Goal: Task Accomplishment & Management: Use online tool/utility

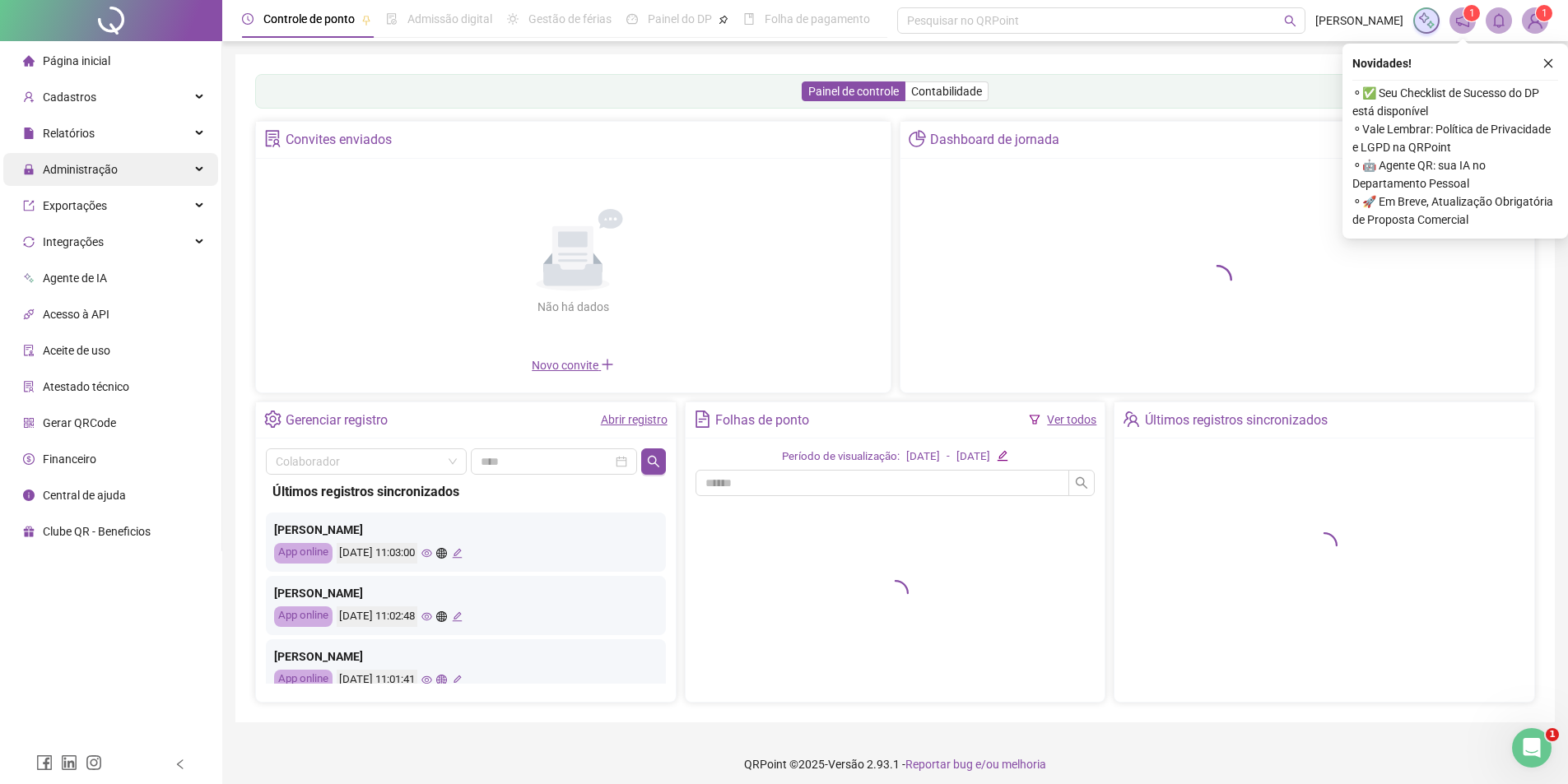
click at [131, 178] on div "Administração" at bounding box center [110, 169] width 215 height 33
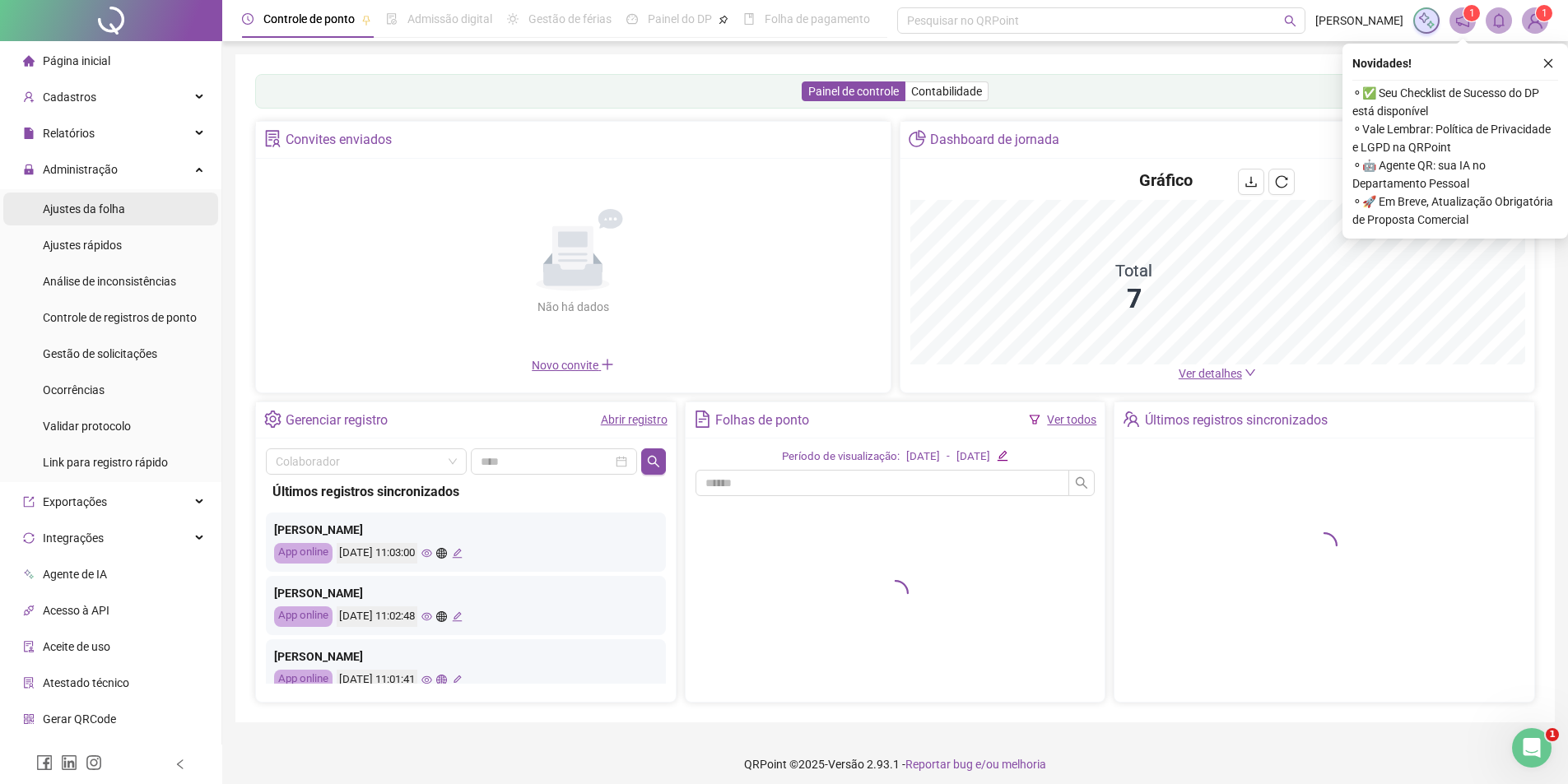
click at [94, 211] on span "Ajustes da folha" at bounding box center [84, 209] width 83 height 13
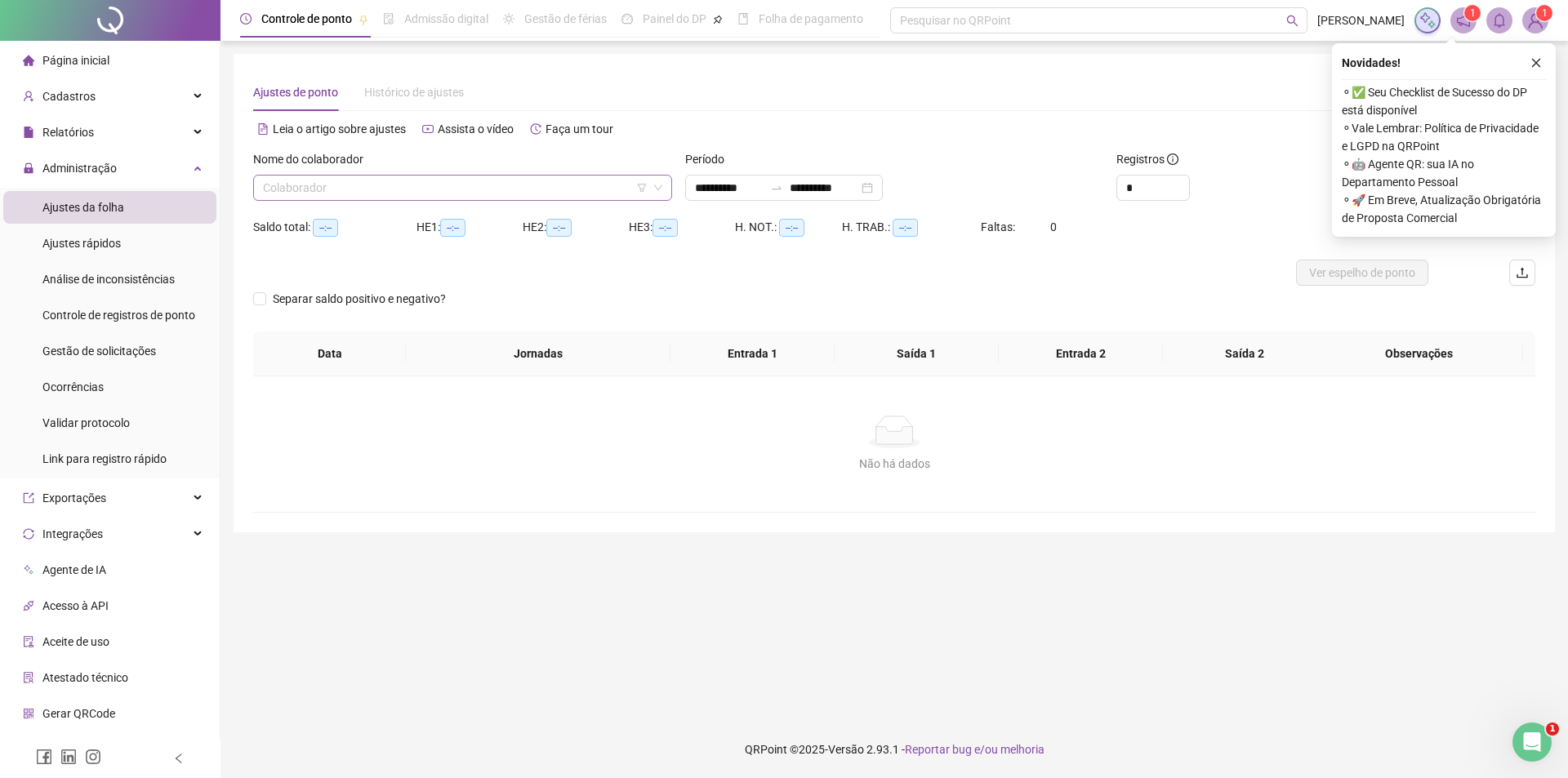
click at [334, 190] on input "search" at bounding box center [455, 188] width 384 height 25
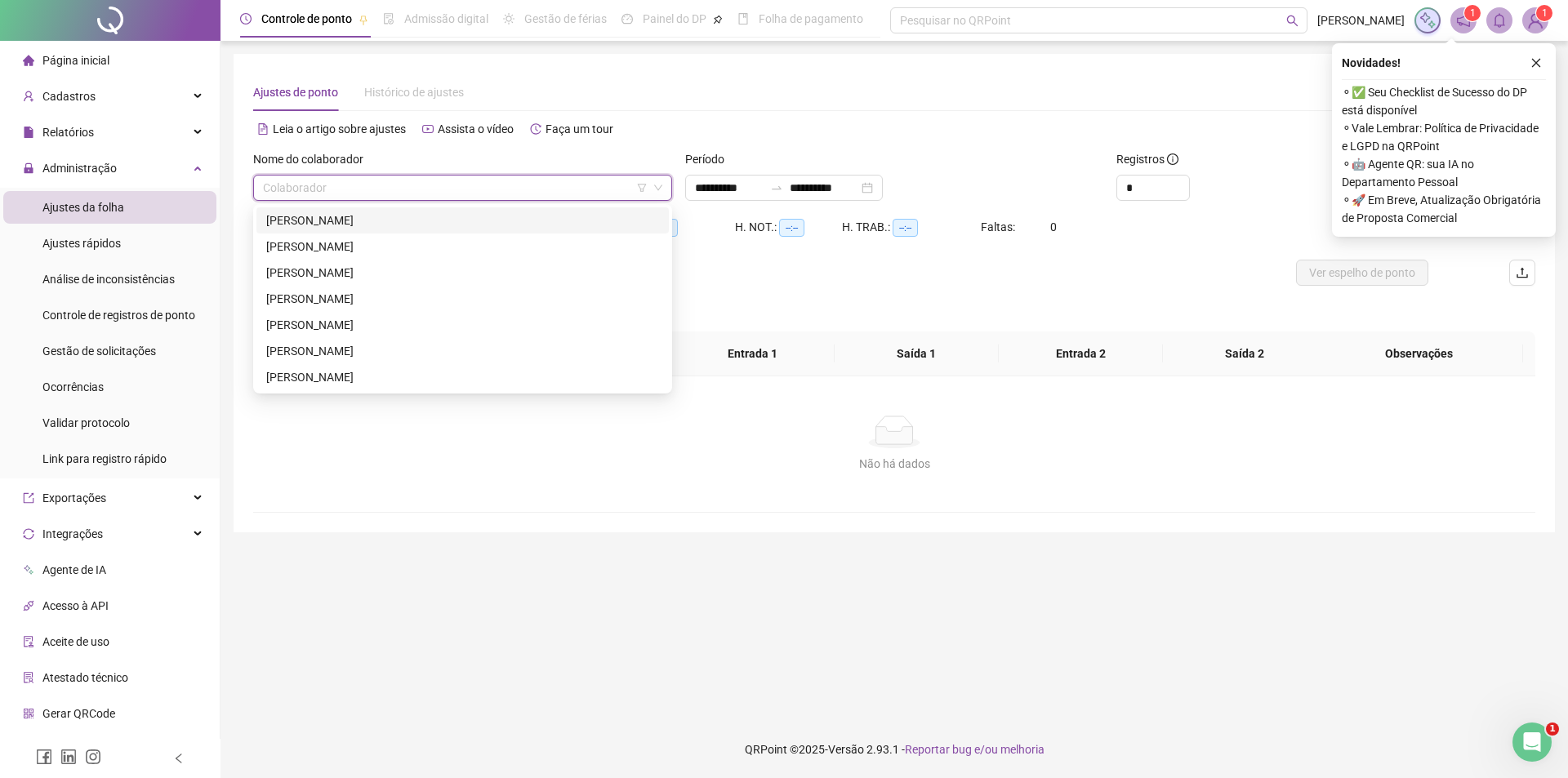
click at [383, 224] on div "[PERSON_NAME]" at bounding box center [463, 220] width 393 height 18
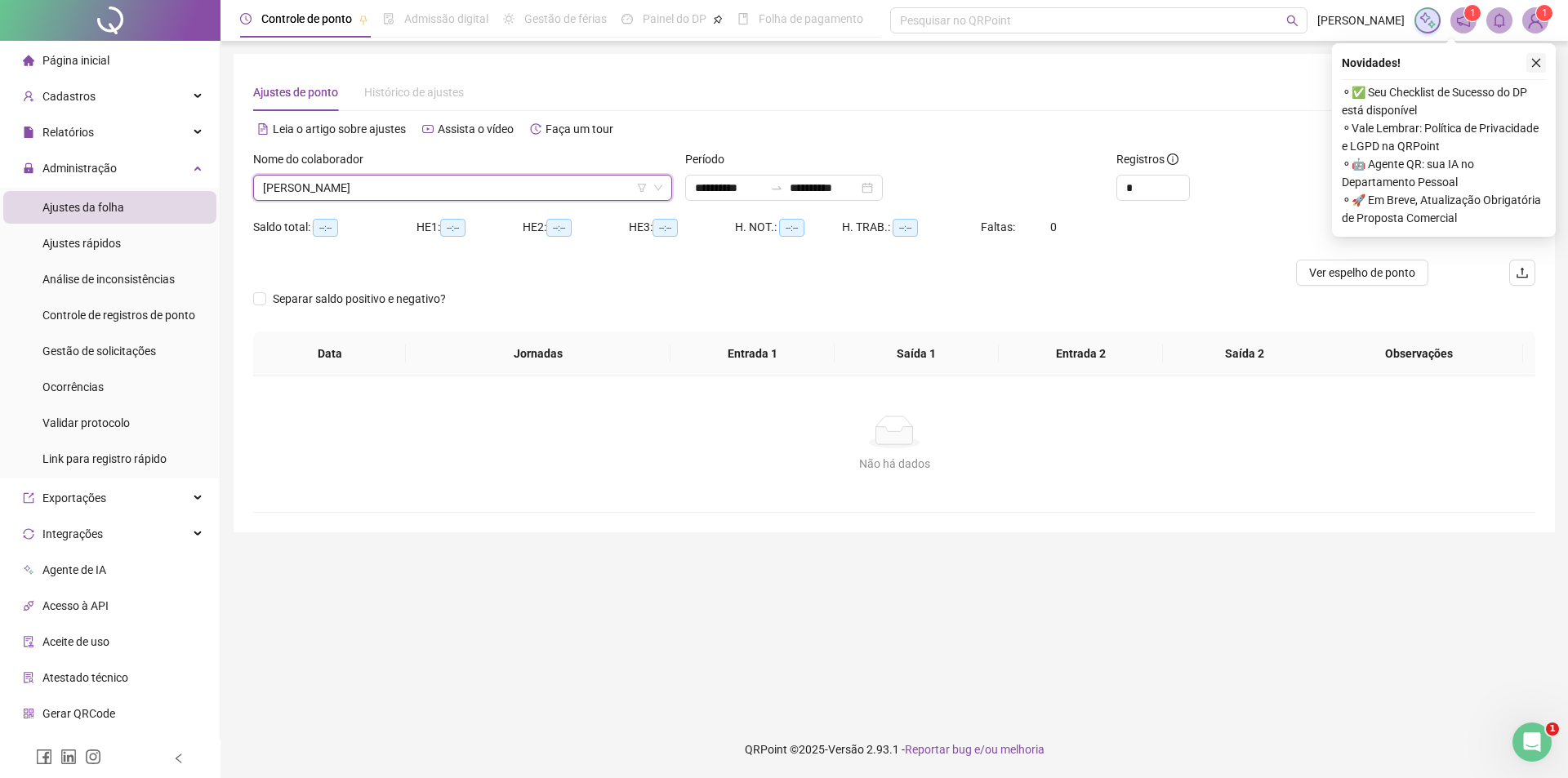
click at [1536, 65] on icon "close" at bounding box center [1536, 63] width 11 height 11
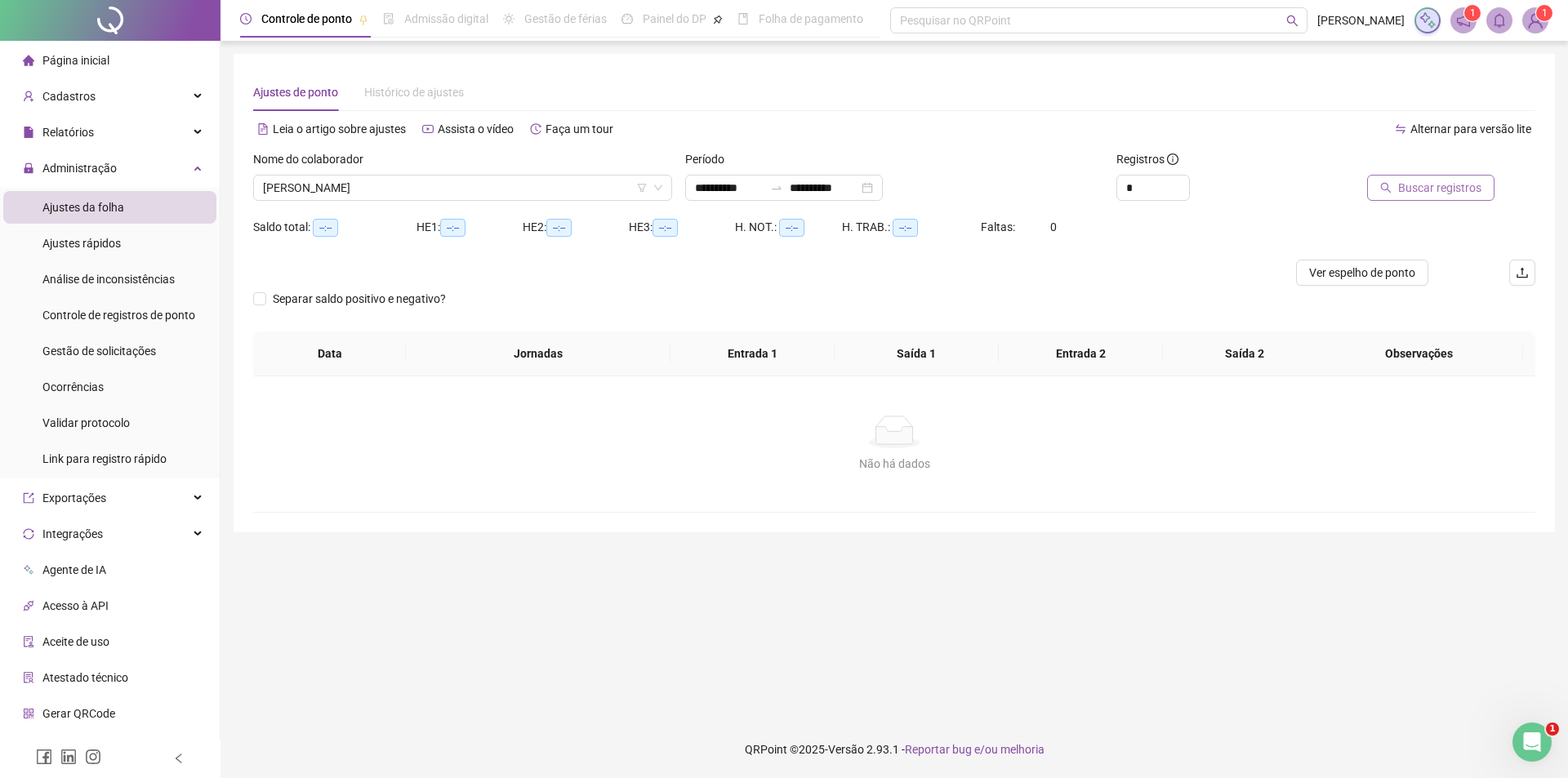
click at [1414, 181] on span "Buscar registros" at bounding box center [1440, 187] width 83 height 18
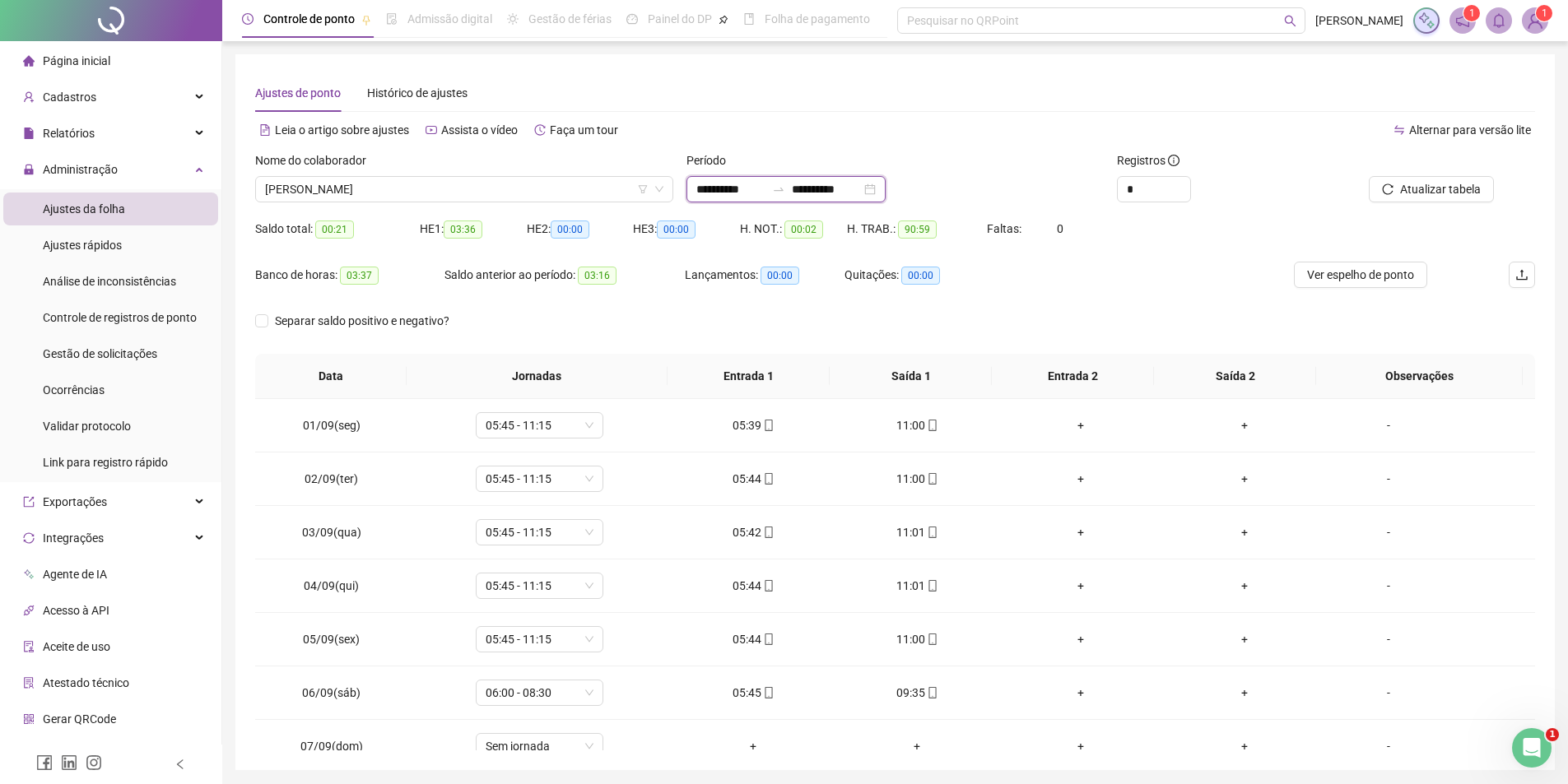
click at [718, 189] on input "**********" at bounding box center [731, 188] width 69 height 18
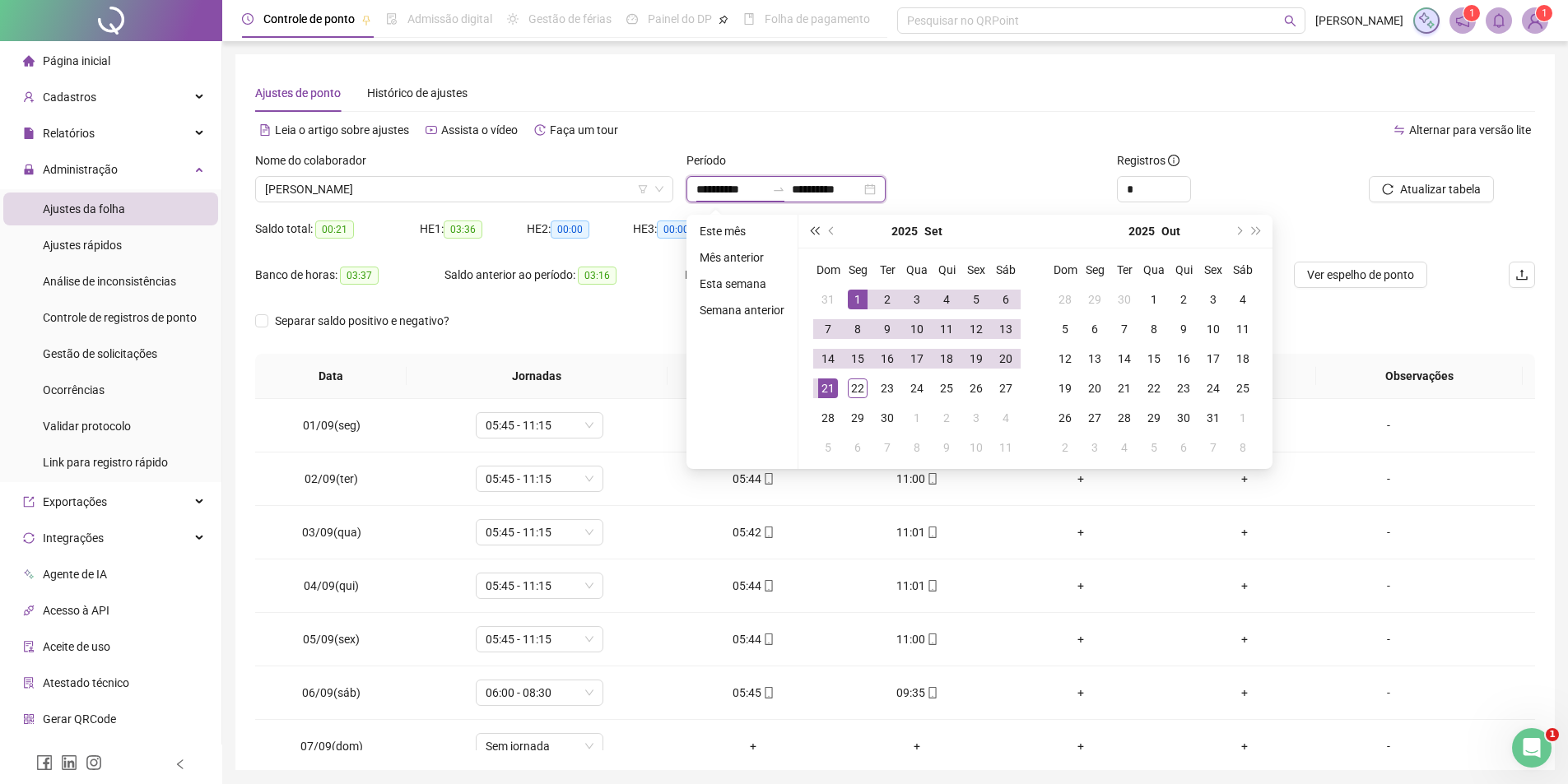
type input "**********"
click at [860, 296] on div "1" at bounding box center [857, 300] width 20 height 20
type input "**********"
drag, startPoint x: 855, startPoint y: 389, endPoint x: 910, endPoint y: 371, distance: 57.9
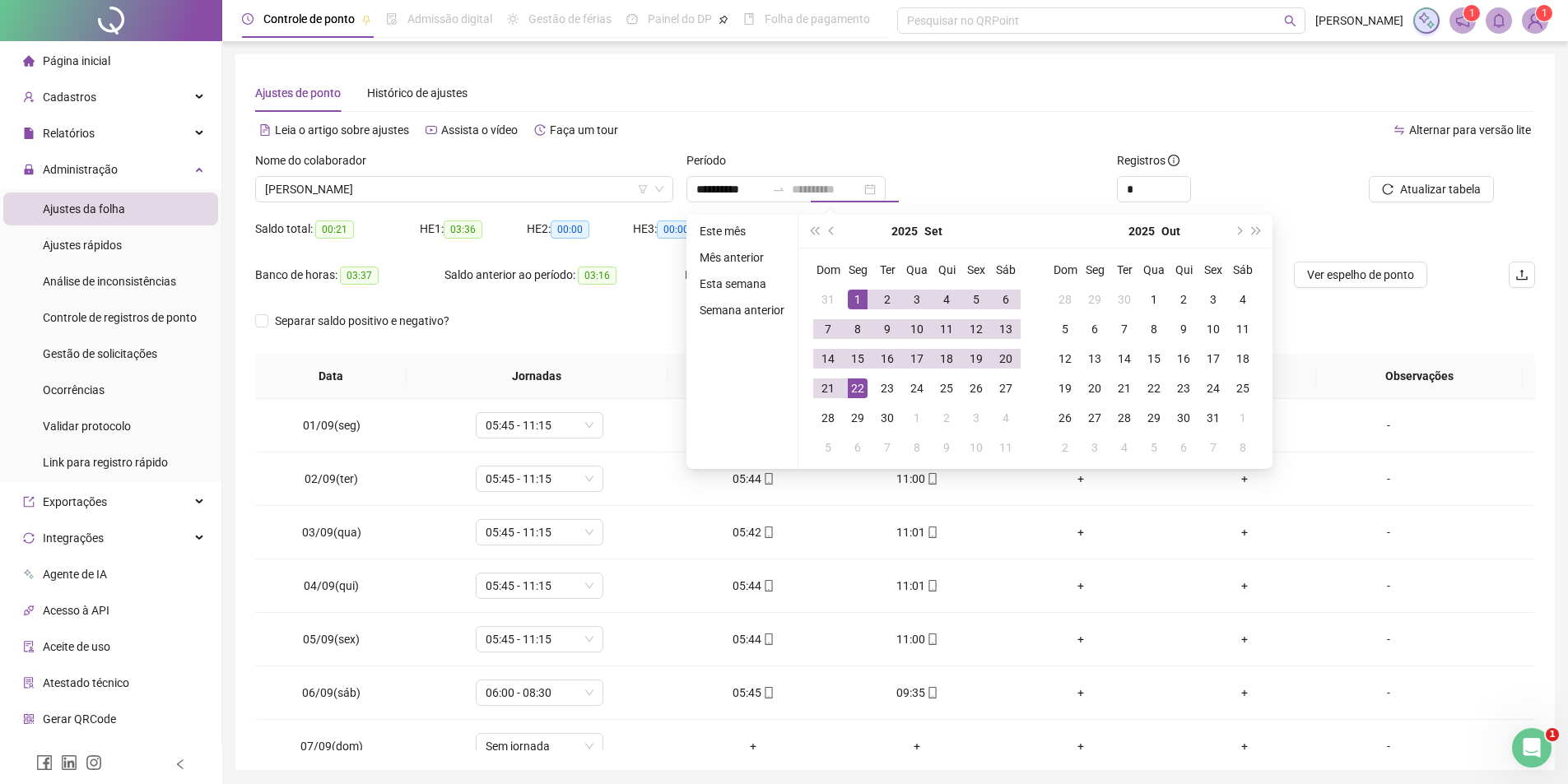
click at [858, 389] on div "22" at bounding box center [857, 388] width 20 height 20
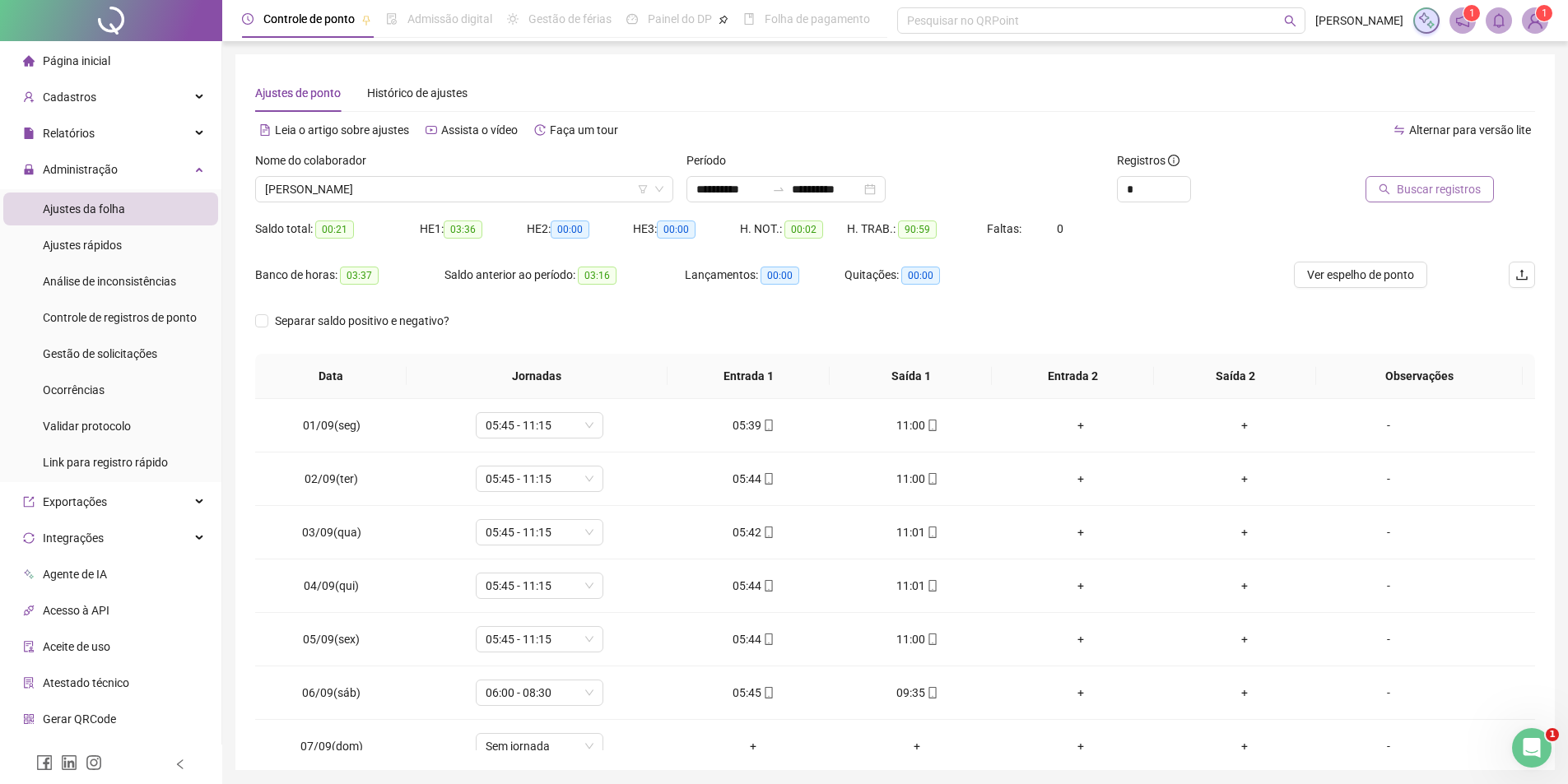
click at [1438, 186] on span "Buscar registros" at bounding box center [1439, 188] width 84 height 18
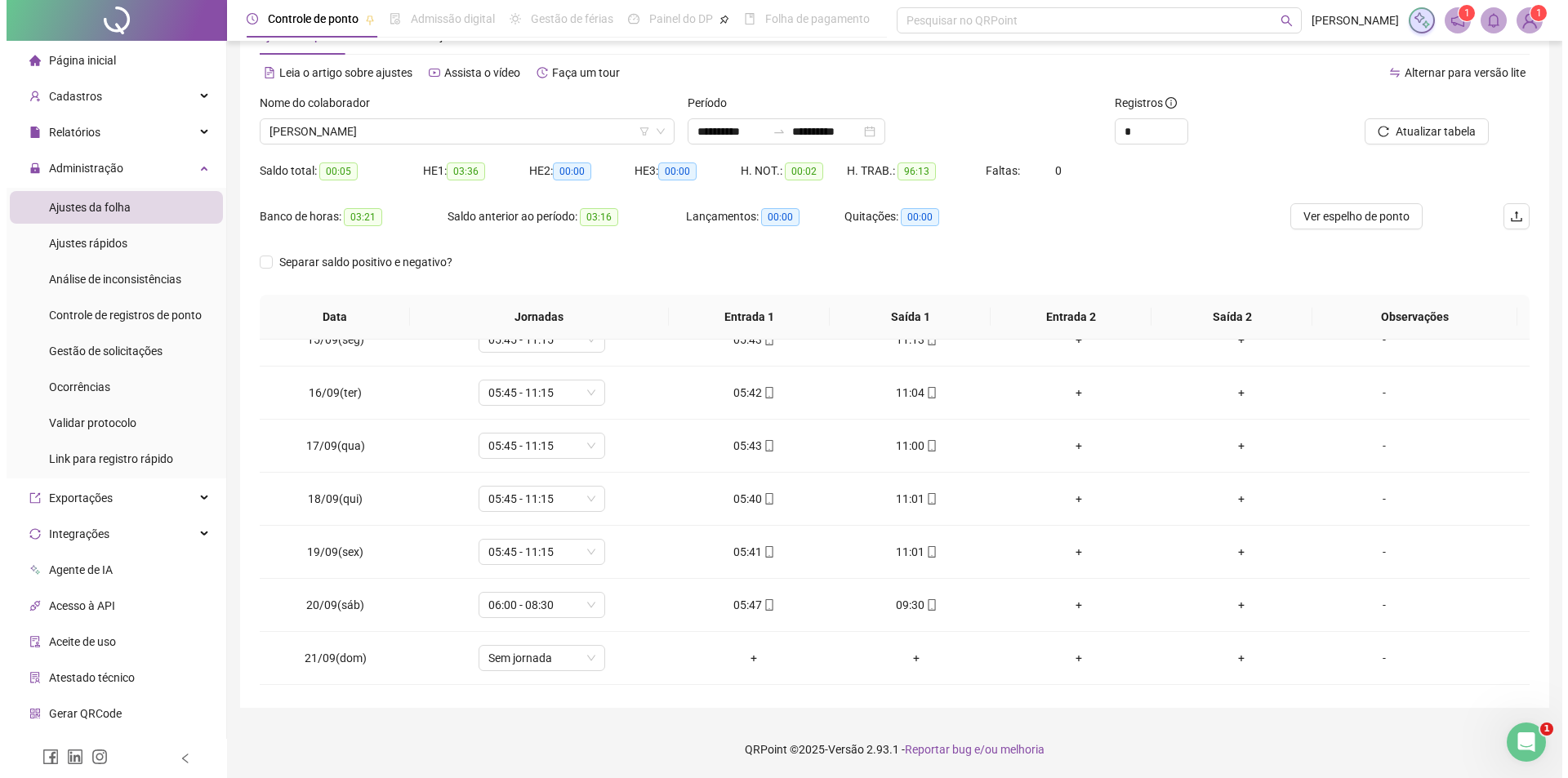
scroll to position [820, 0]
click at [488, 137] on span "[PERSON_NAME]" at bounding box center [461, 131] width 396 height 25
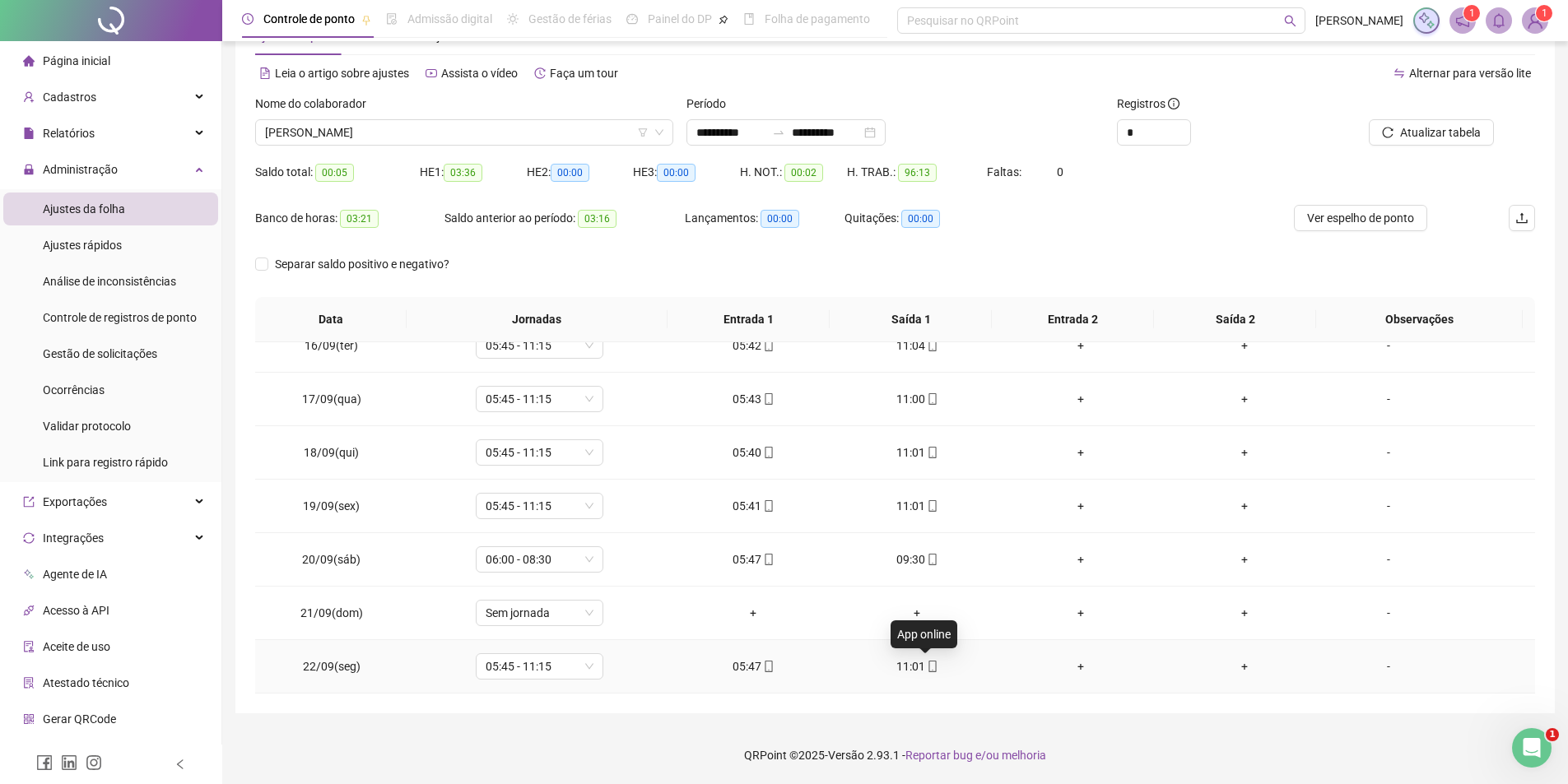
click at [925, 669] on span "mobile" at bounding box center [931, 667] width 13 height 11
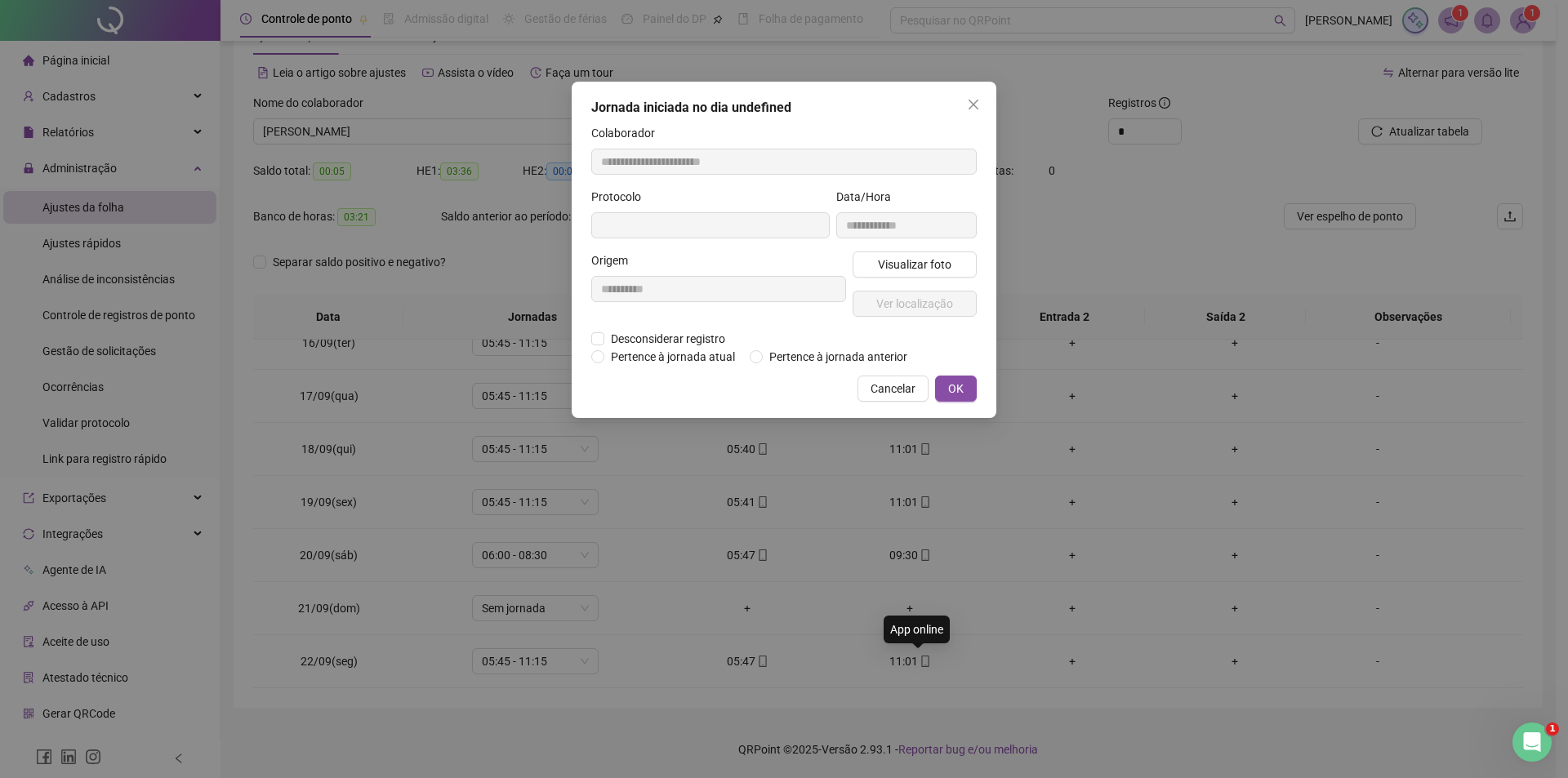
type input "**********"
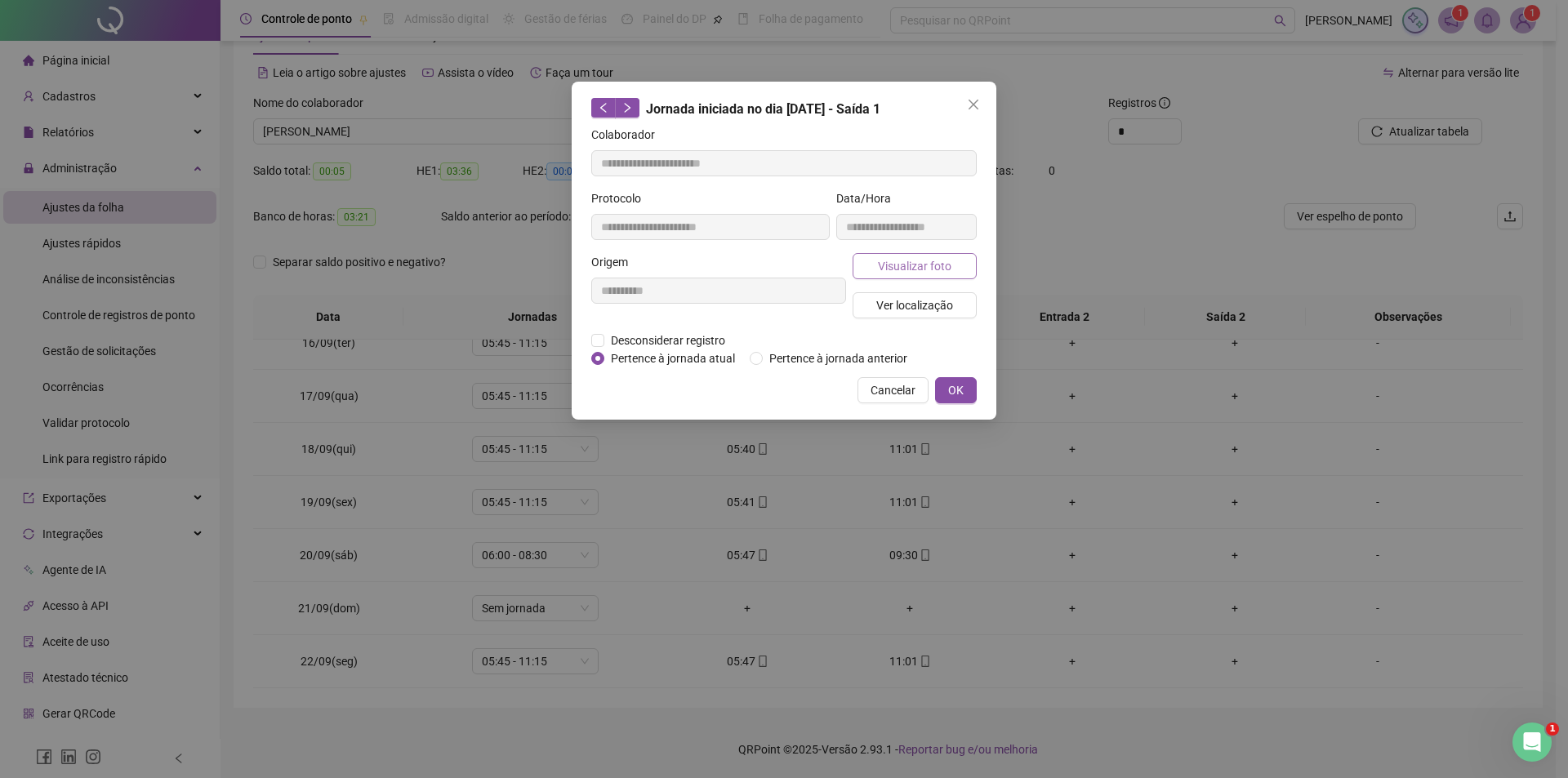
click at [921, 273] on span "Visualizar foto" at bounding box center [915, 266] width 74 height 18
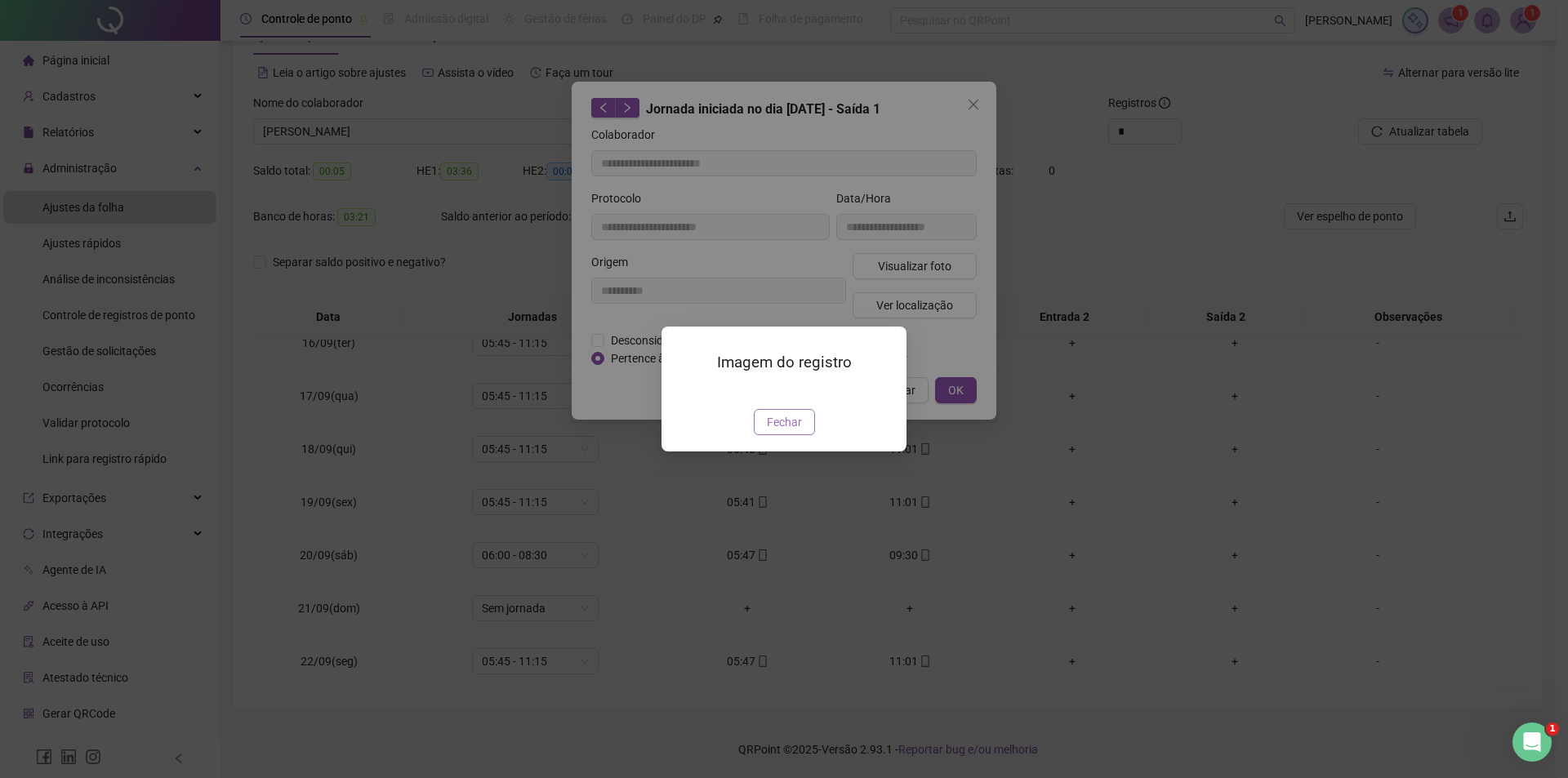
click at [783, 431] on span "Fechar" at bounding box center [784, 422] width 35 height 18
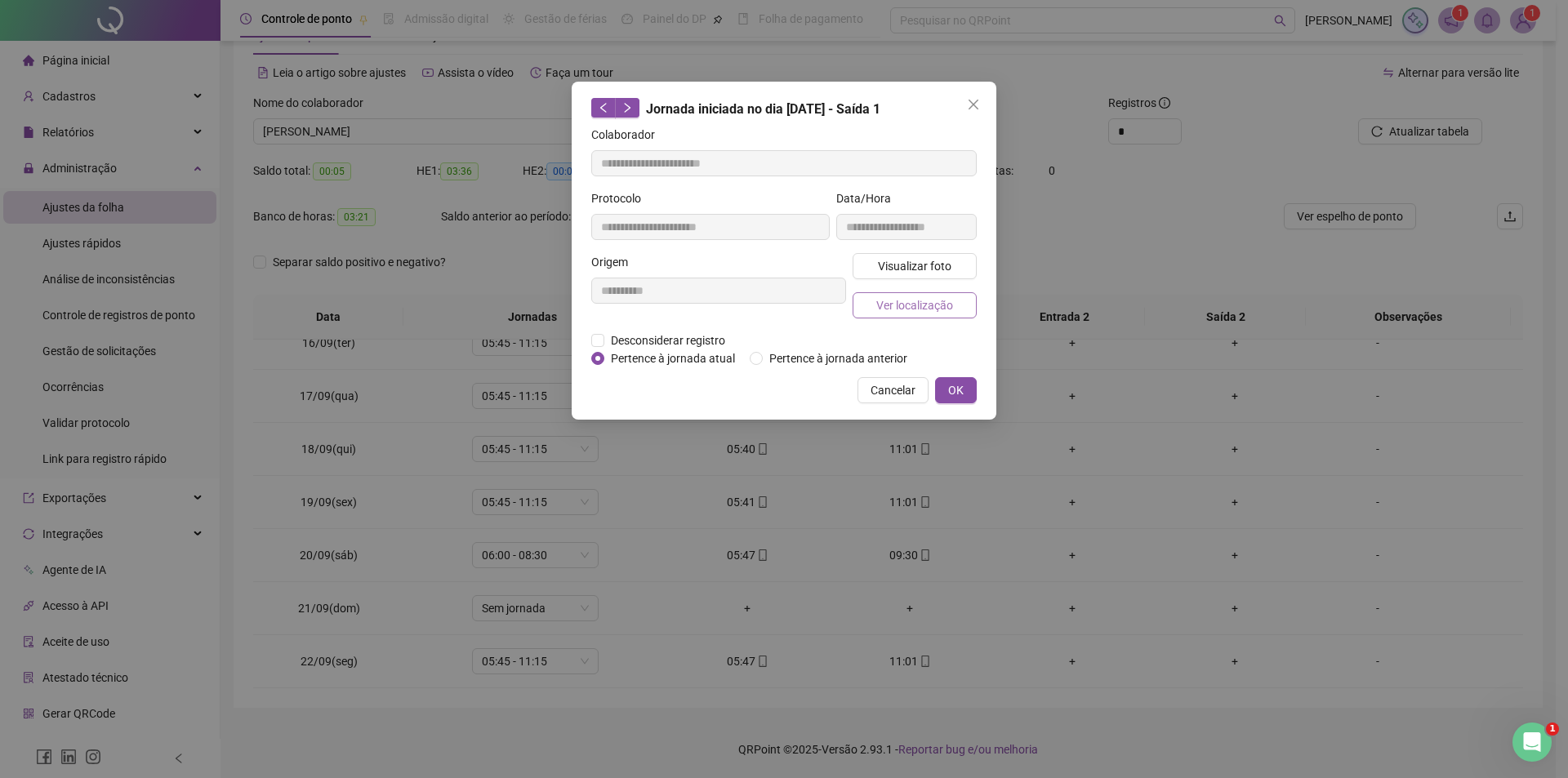
click at [914, 309] on span "Ver localização" at bounding box center [914, 305] width 76 height 18
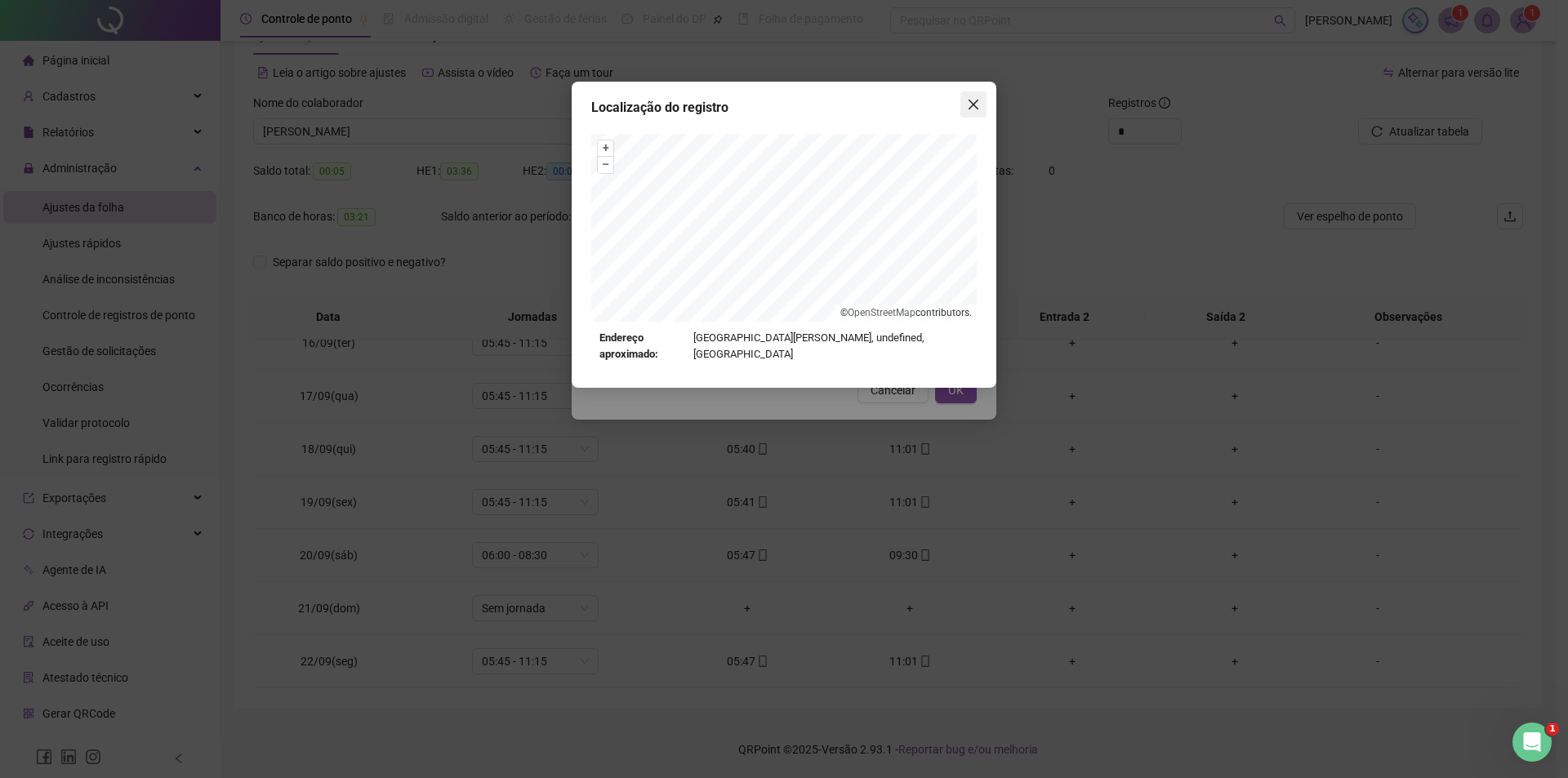
click at [969, 105] on icon "close" at bounding box center [973, 105] width 13 height 13
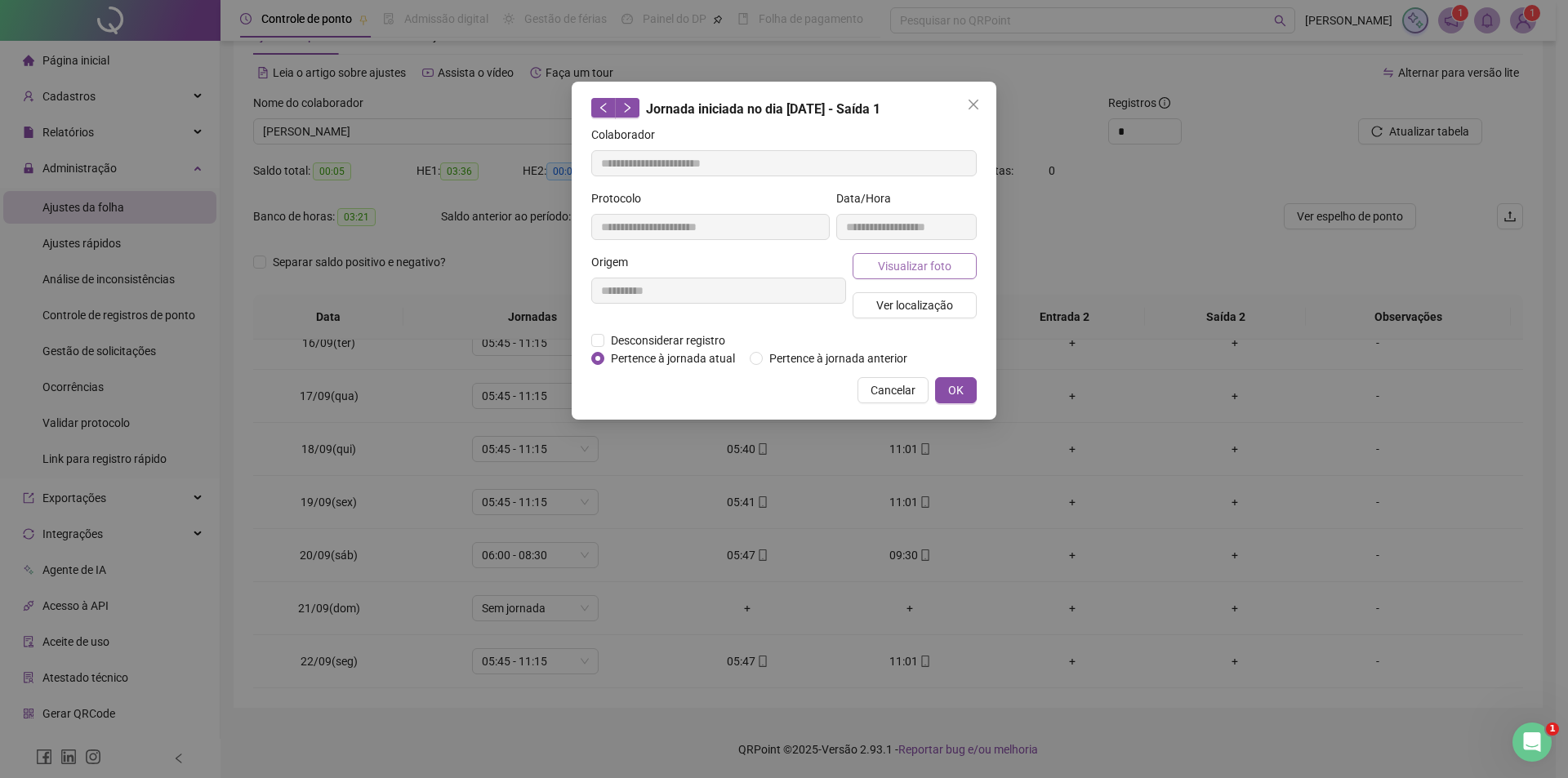
click at [925, 263] on span "Visualizar foto" at bounding box center [915, 266] width 74 height 18
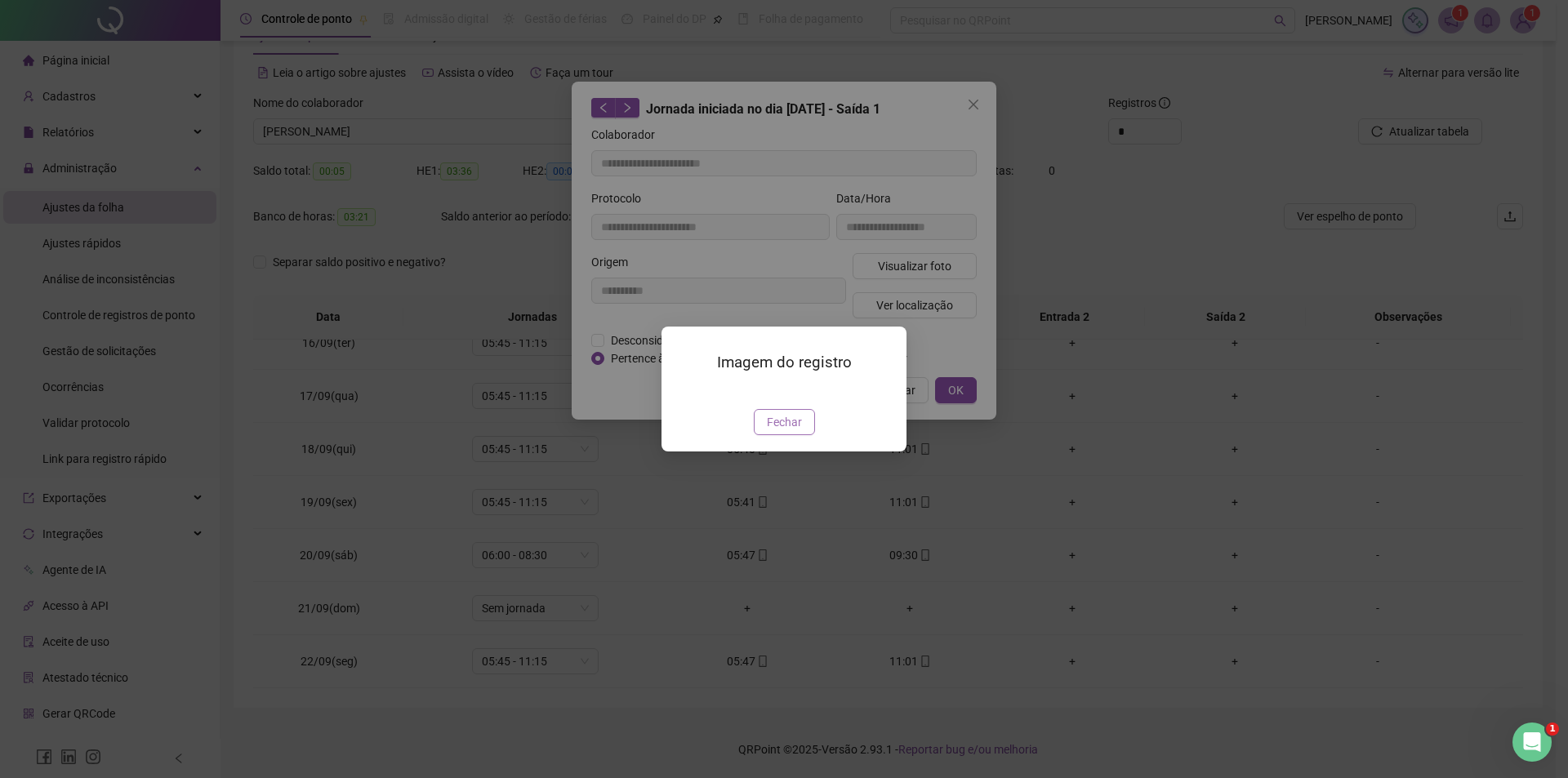
click at [790, 431] on span "Fechar" at bounding box center [784, 422] width 35 height 18
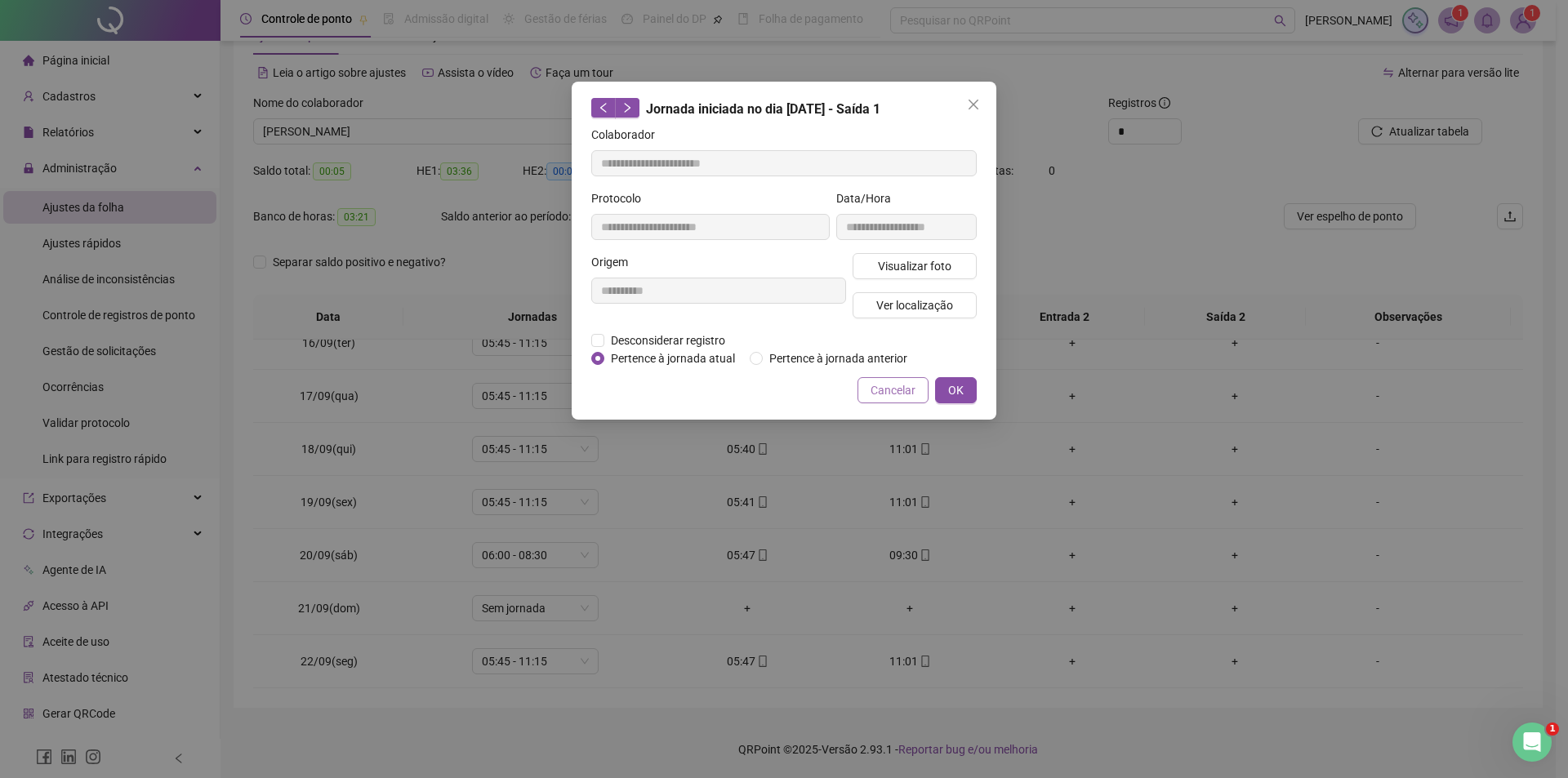
click at [879, 392] on span "Cancelar" at bounding box center [893, 390] width 45 height 18
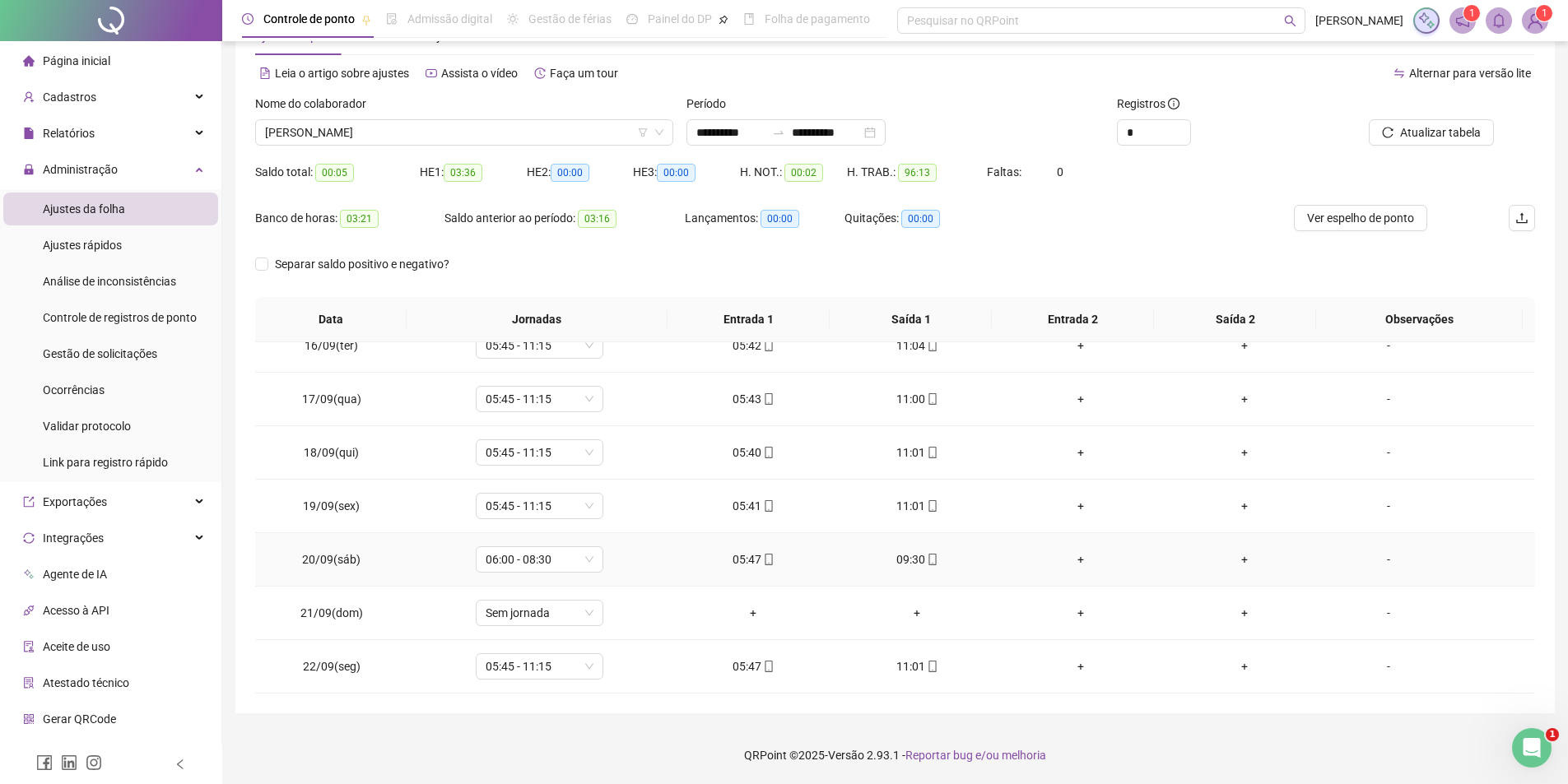
click at [927, 559] on icon "mobile" at bounding box center [932, 559] width 11 height 11
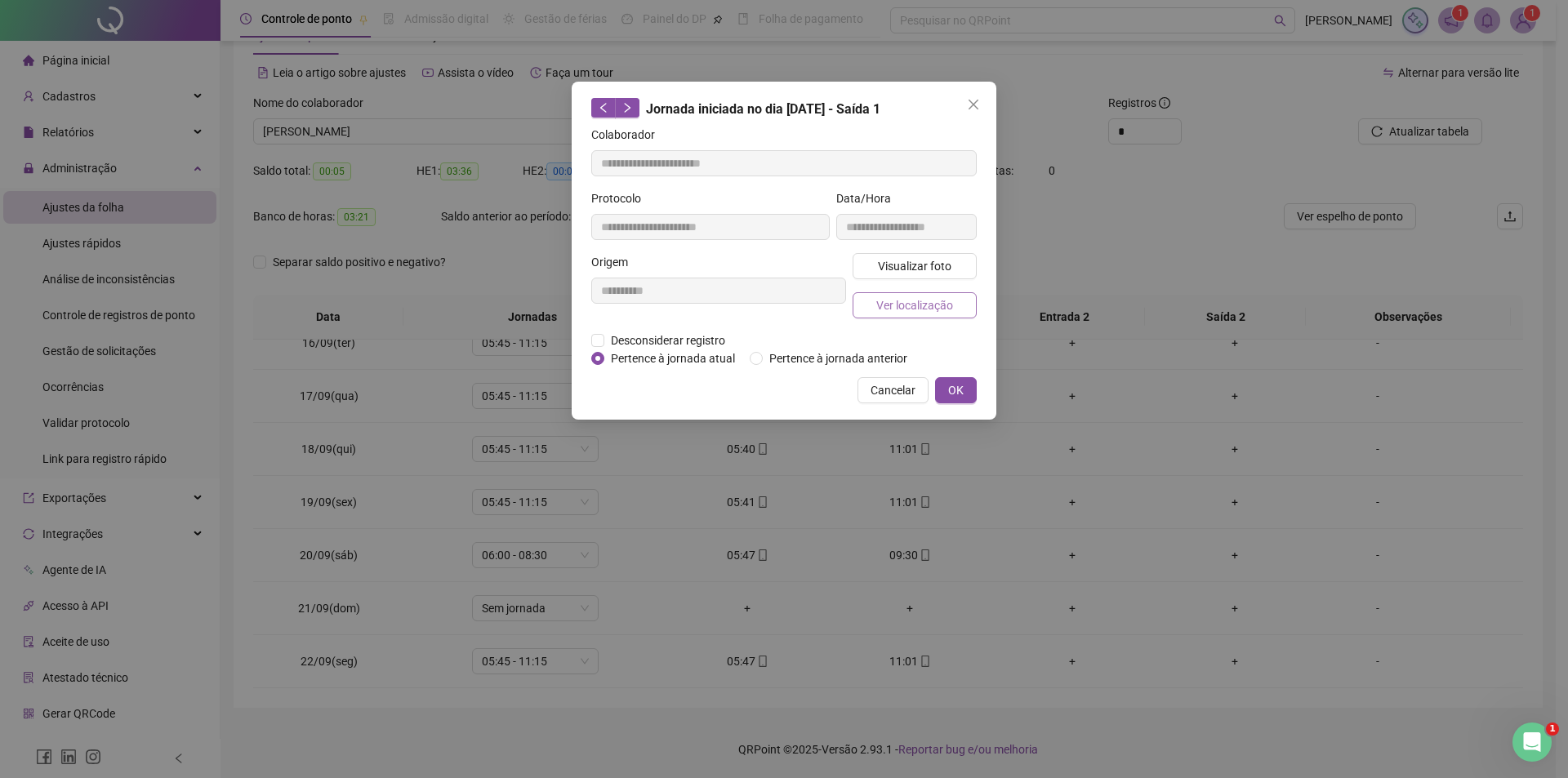
type input "**********"
click at [937, 300] on span "Ver localização" at bounding box center [914, 305] width 76 height 18
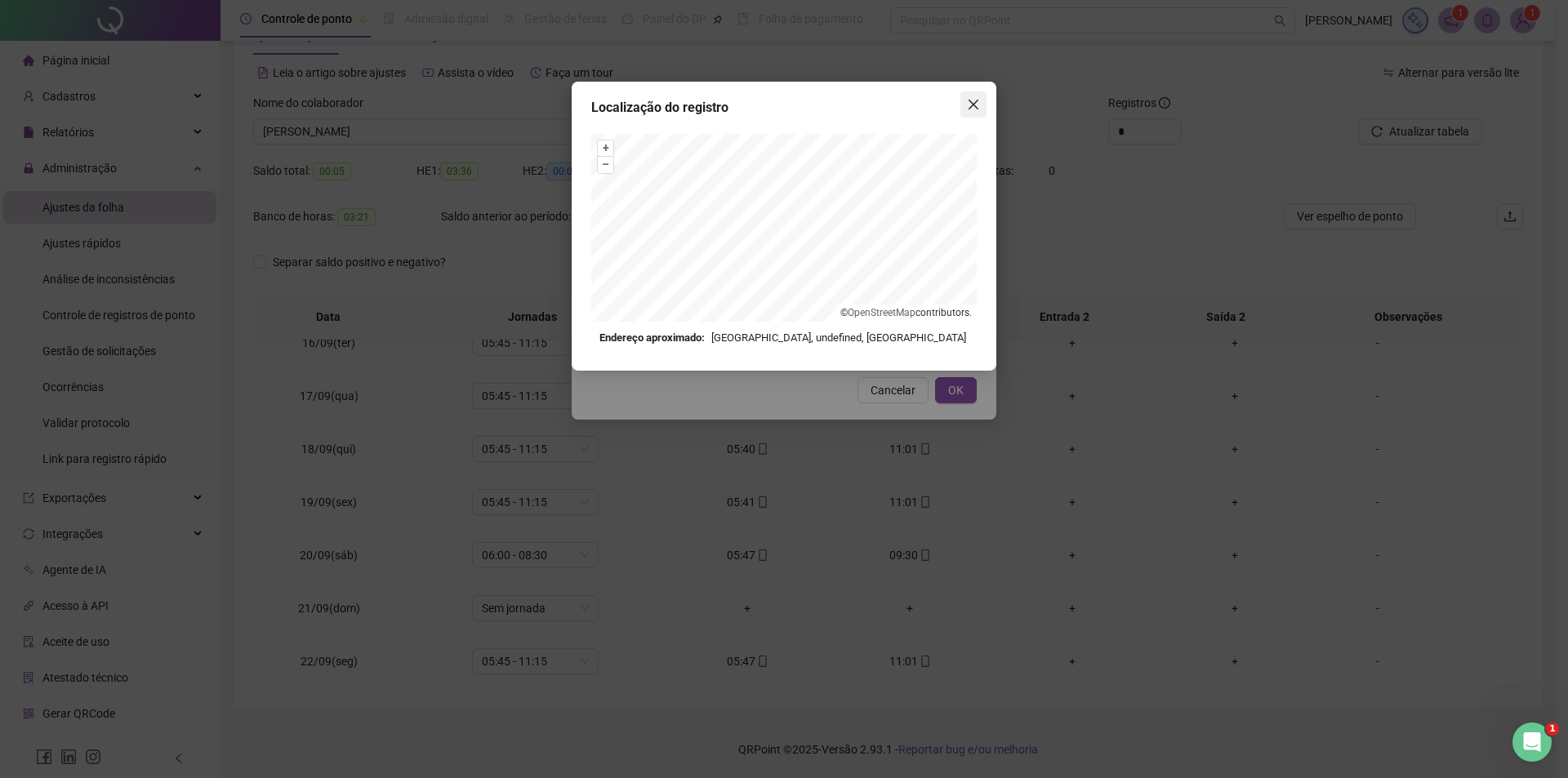
click at [978, 101] on icon "close" at bounding box center [973, 105] width 9 height 9
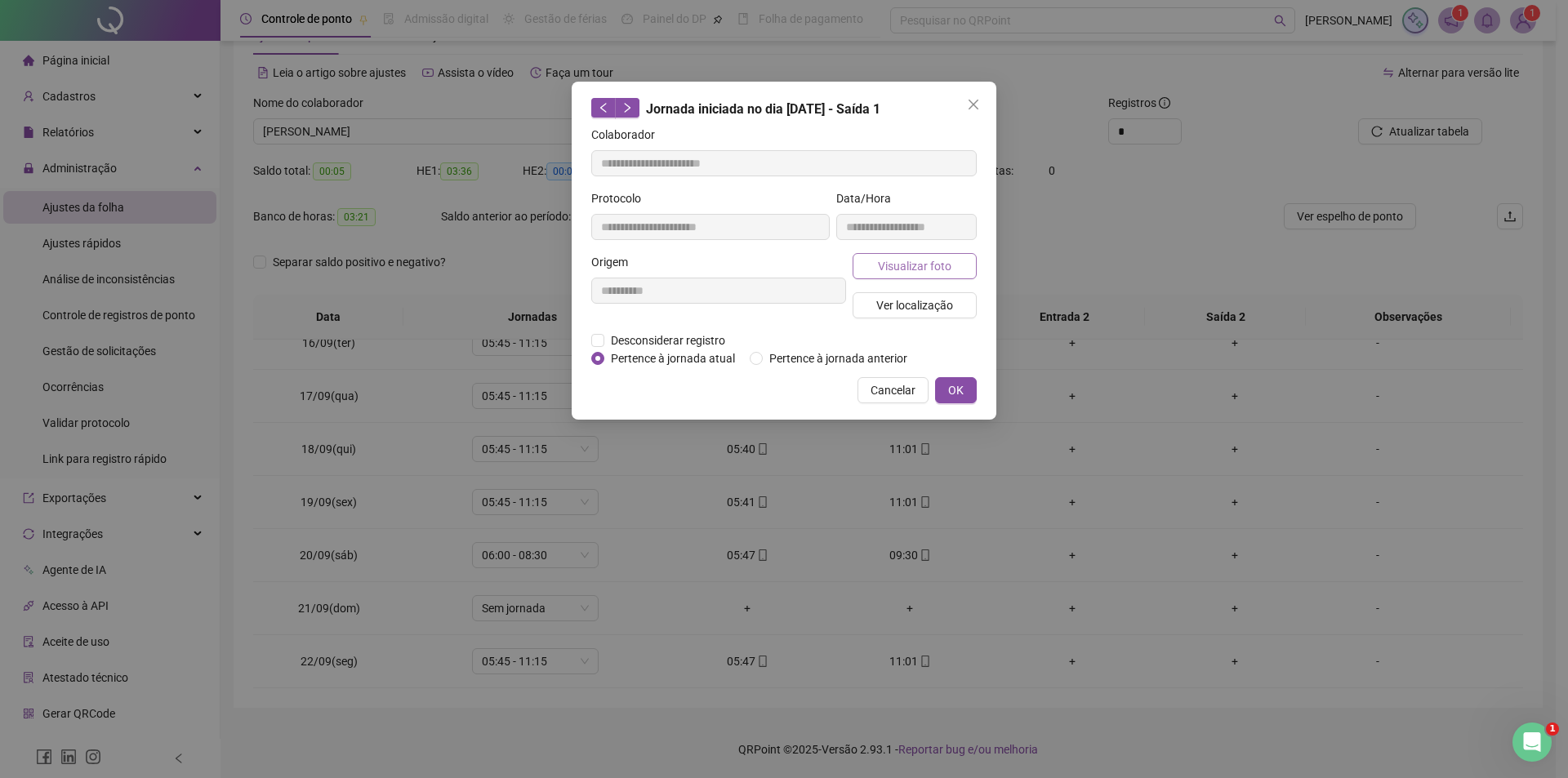
click at [921, 265] on span "Visualizar foto" at bounding box center [915, 266] width 74 height 18
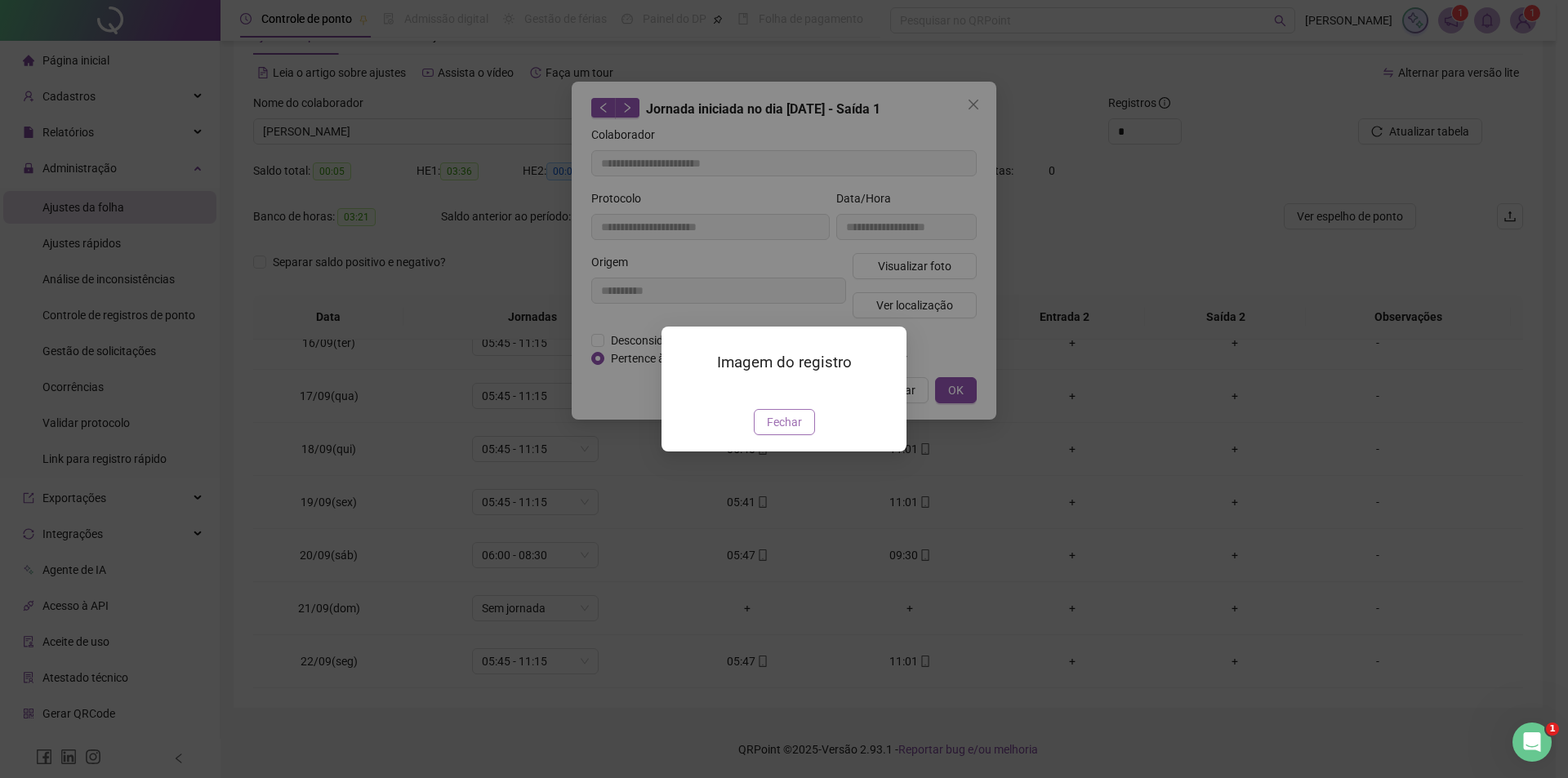
click at [791, 431] on span "Fechar" at bounding box center [784, 422] width 35 height 18
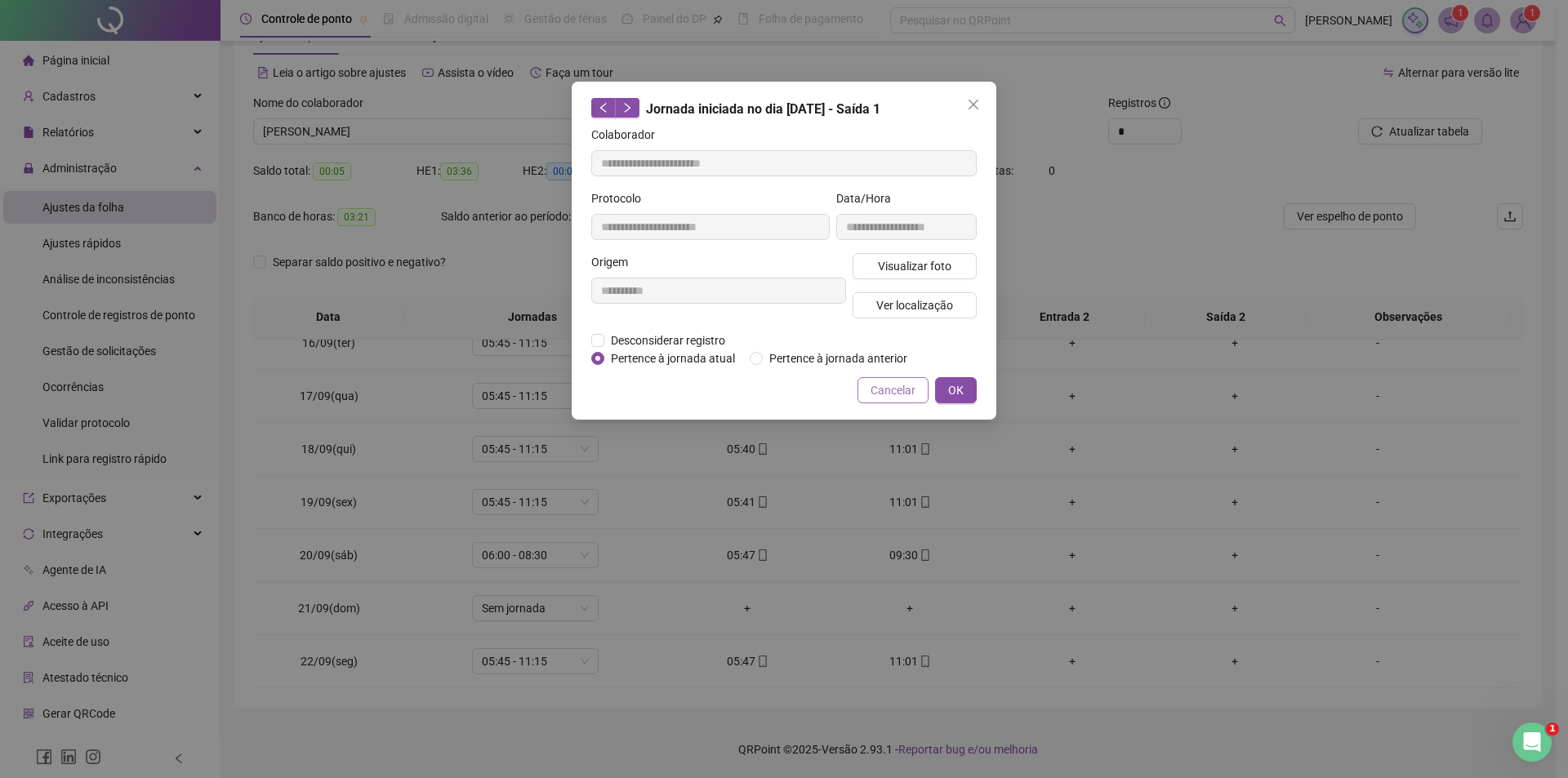
click at [897, 392] on span "Cancelar" at bounding box center [893, 390] width 45 height 18
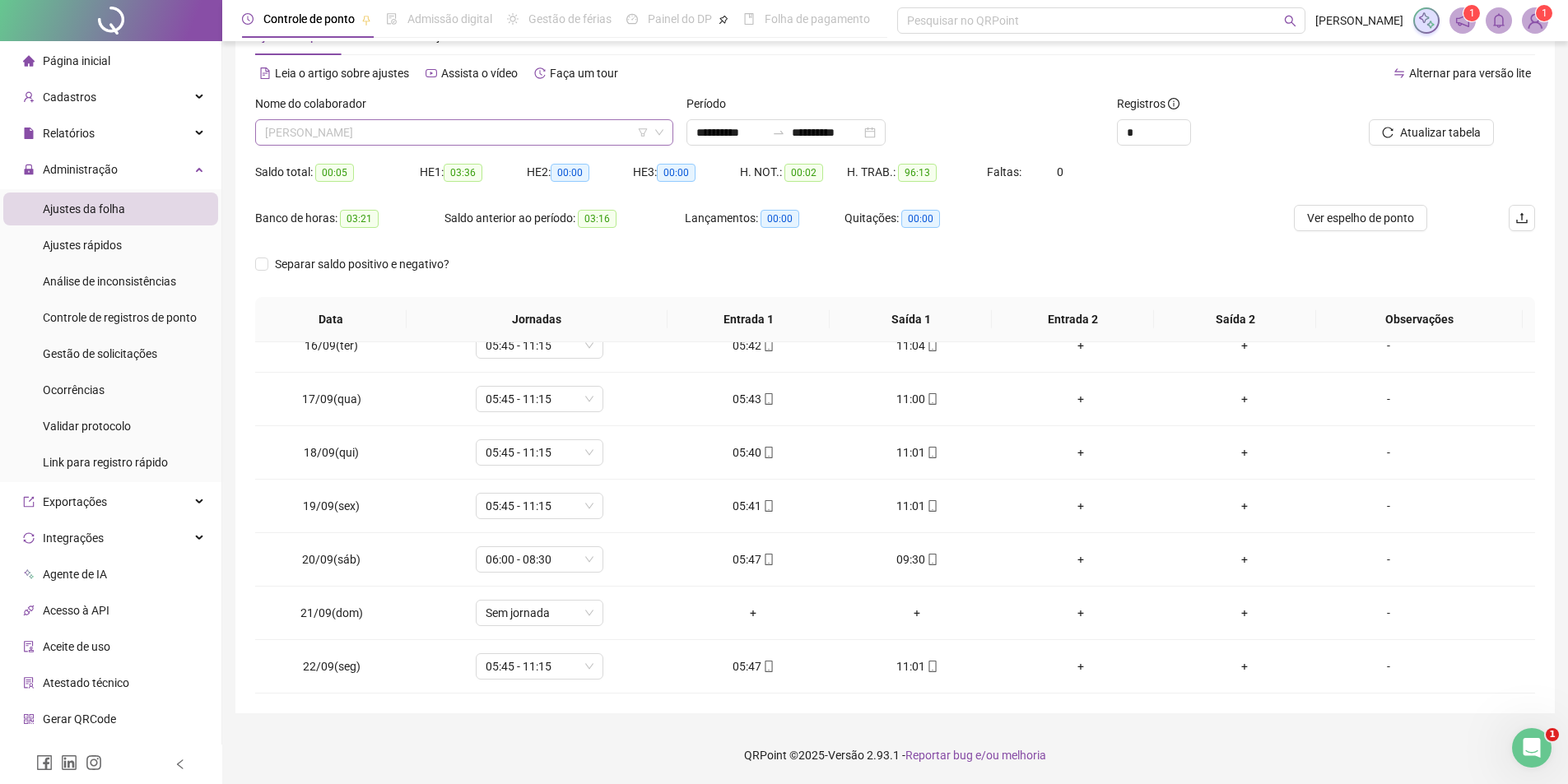
click at [461, 131] on span "[PERSON_NAME]" at bounding box center [464, 132] width 399 height 25
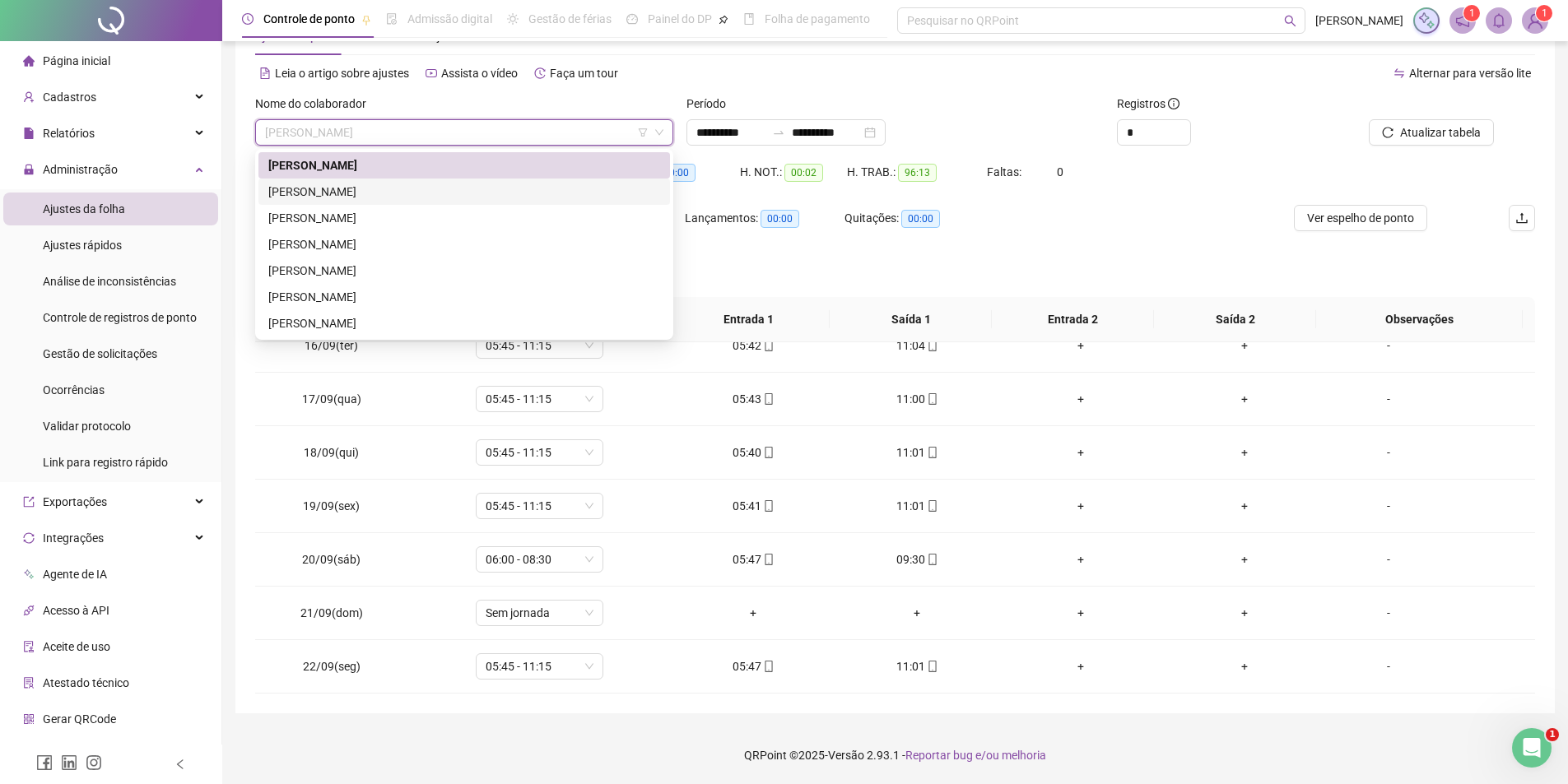
click at [416, 192] on div "[PERSON_NAME] [PERSON_NAME]" at bounding box center [464, 191] width 392 height 18
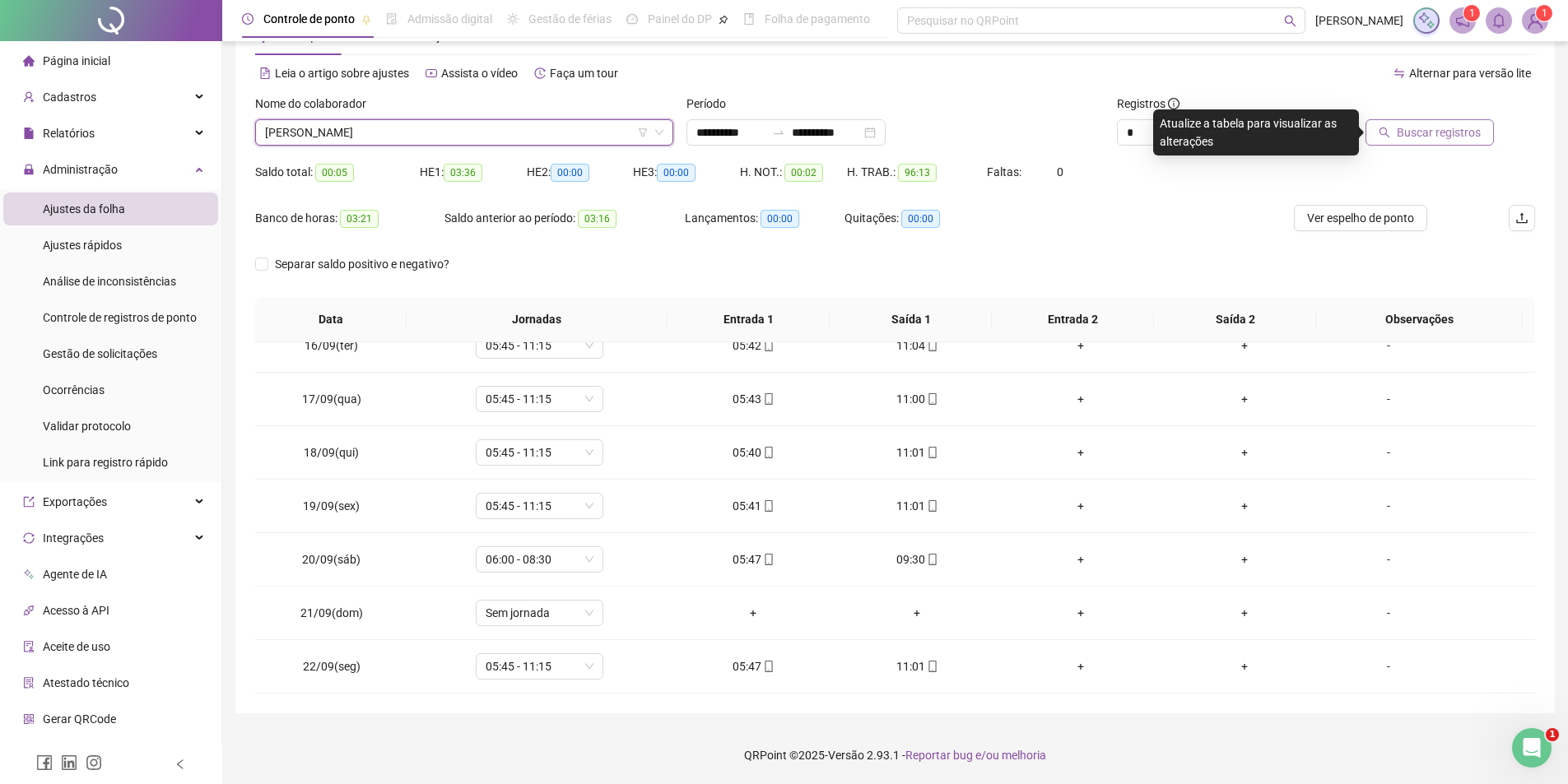
click at [1426, 124] on span "Buscar registros" at bounding box center [1439, 132] width 84 height 18
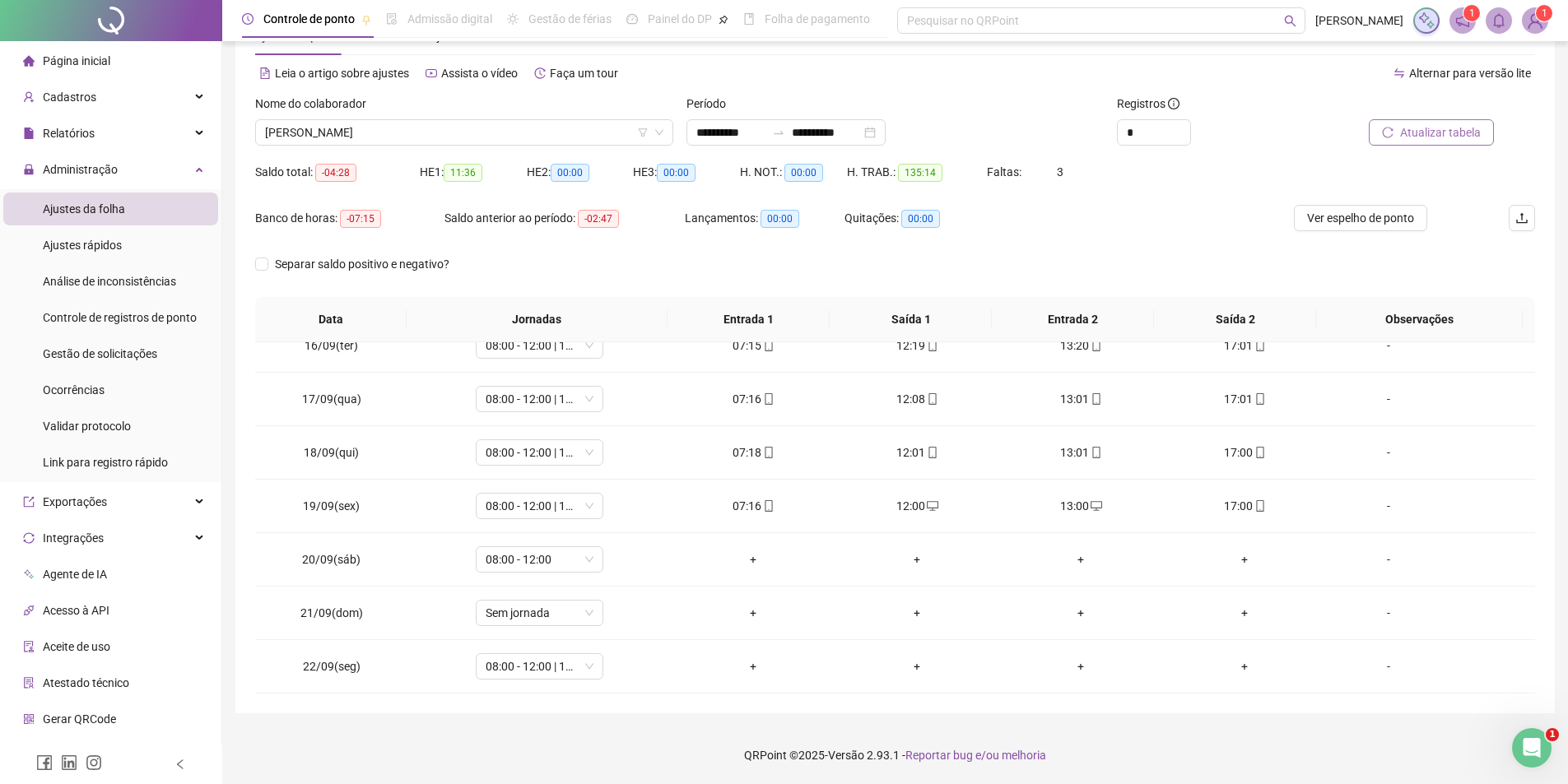
click at [1448, 134] on span "Atualizar tabela" at bounding box center [1441, 132] width 81 height 18
click at [512, 137] on span "[PERSON_NAME] [PERSON_NAME]" at bounding box center [464, 132] width 399 height 25
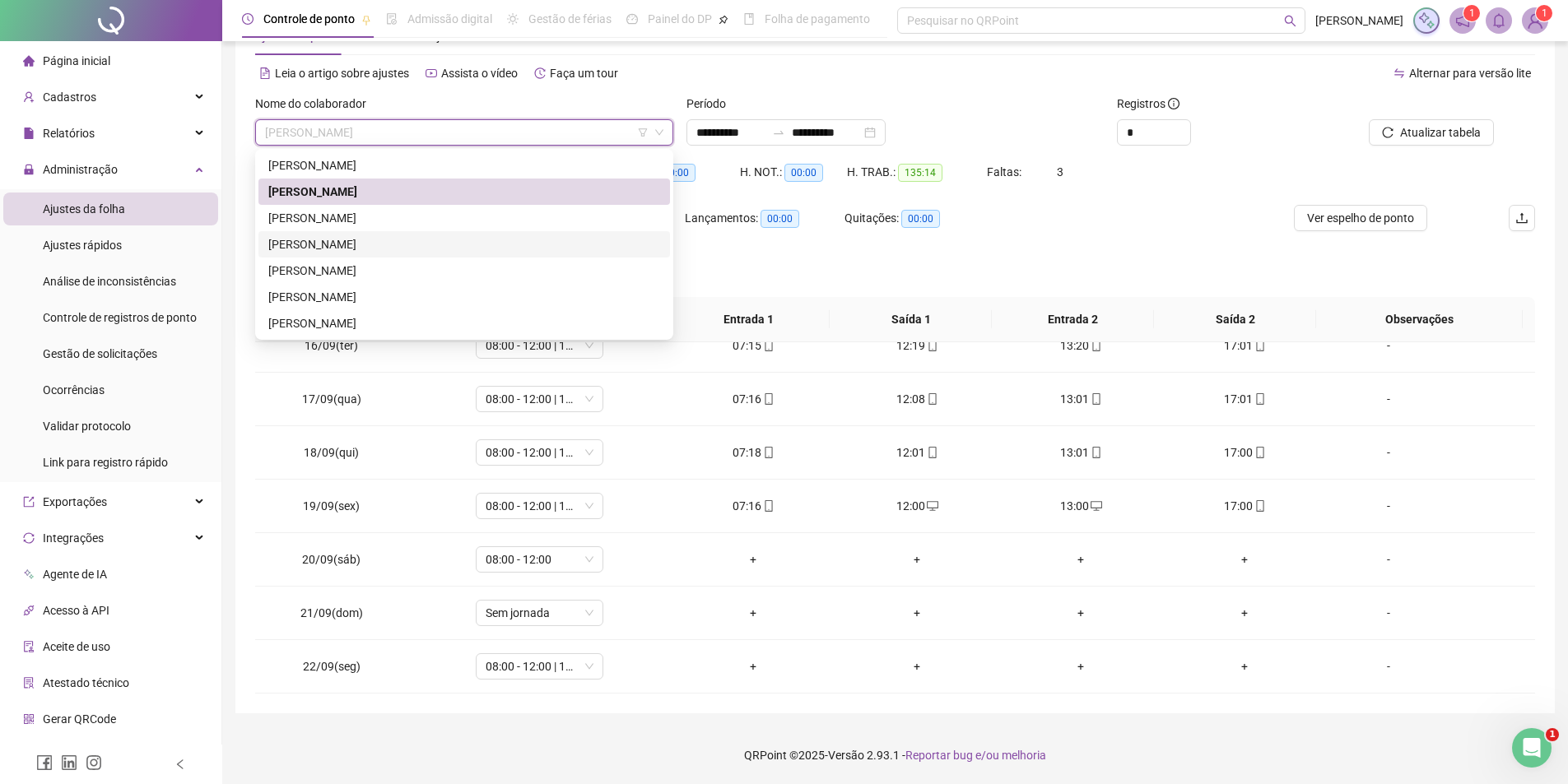
click at [405, 239] on div "[PERSON_NAME]" at bounding box center [464, 244] width 392 height 18
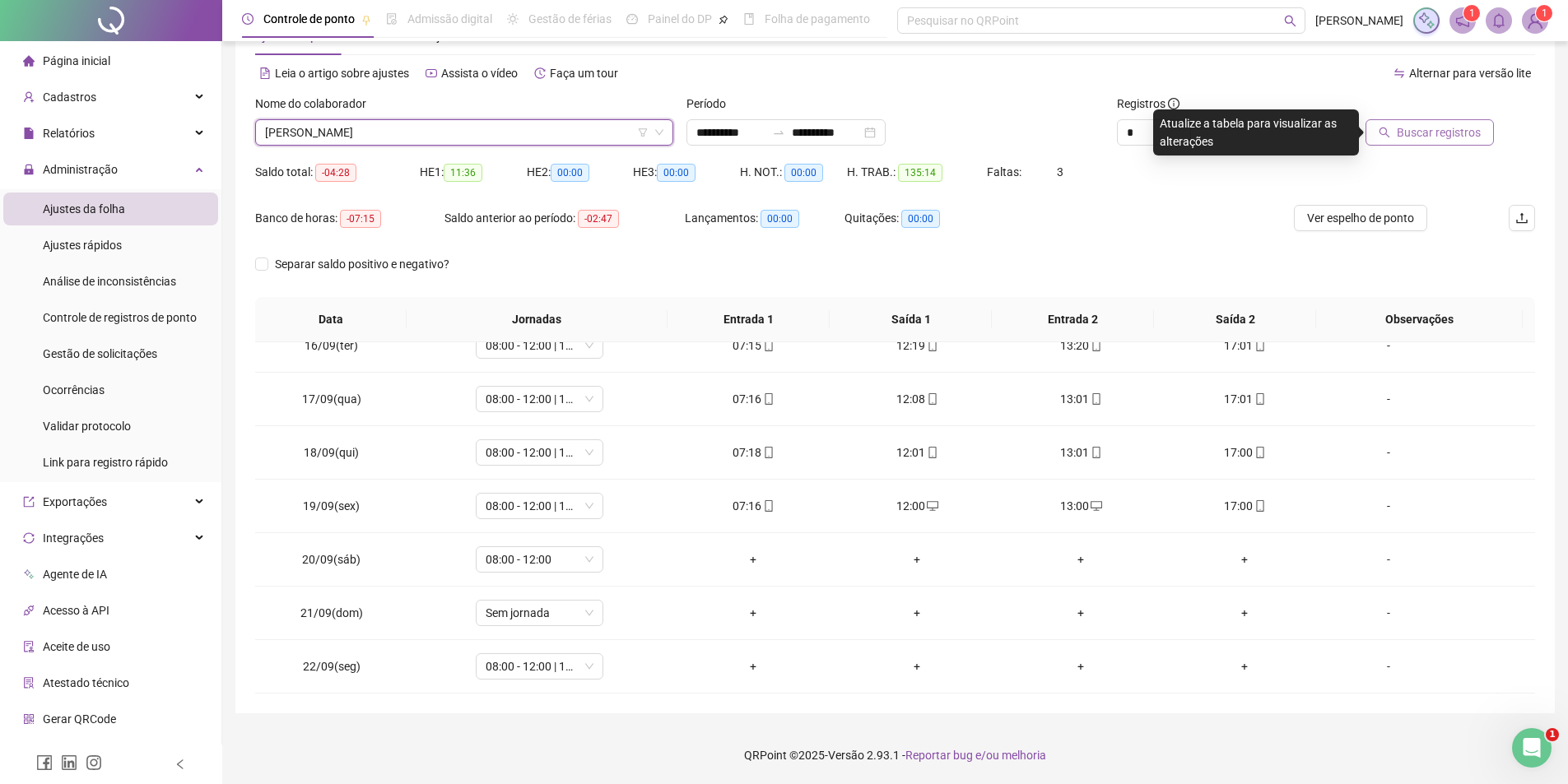
click at [1433, 125] on span "Buscar registros" at bounding box center [1439, 132] width 84 height 18
click at [410, 131] on span "[PERSON_NAME]" at bounding box center [464, 132] width 399 height 25
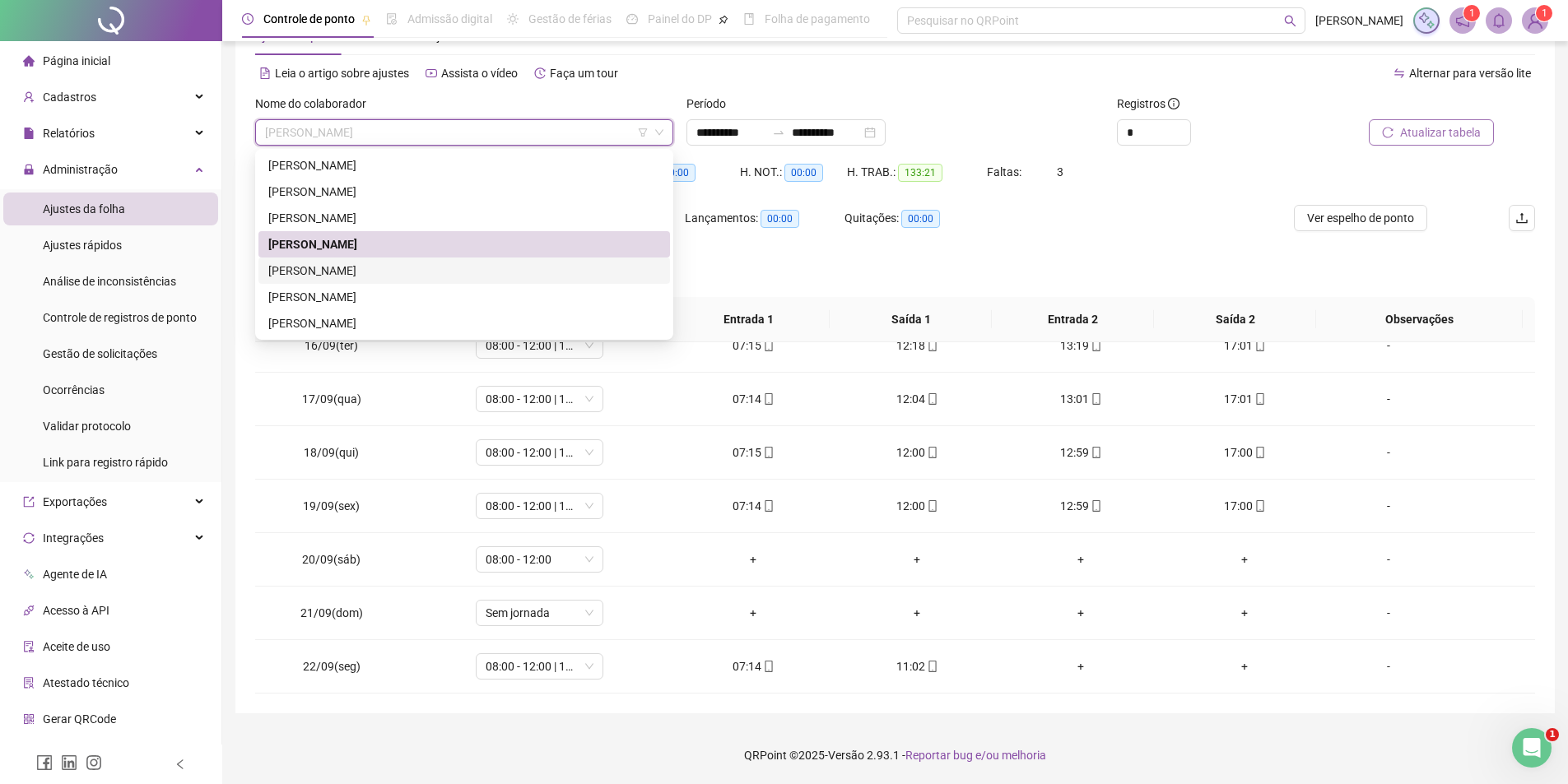
click at [373, 270] on div "[PERSON_NAME]" at bounding box center [464, 270] width 392 height 18
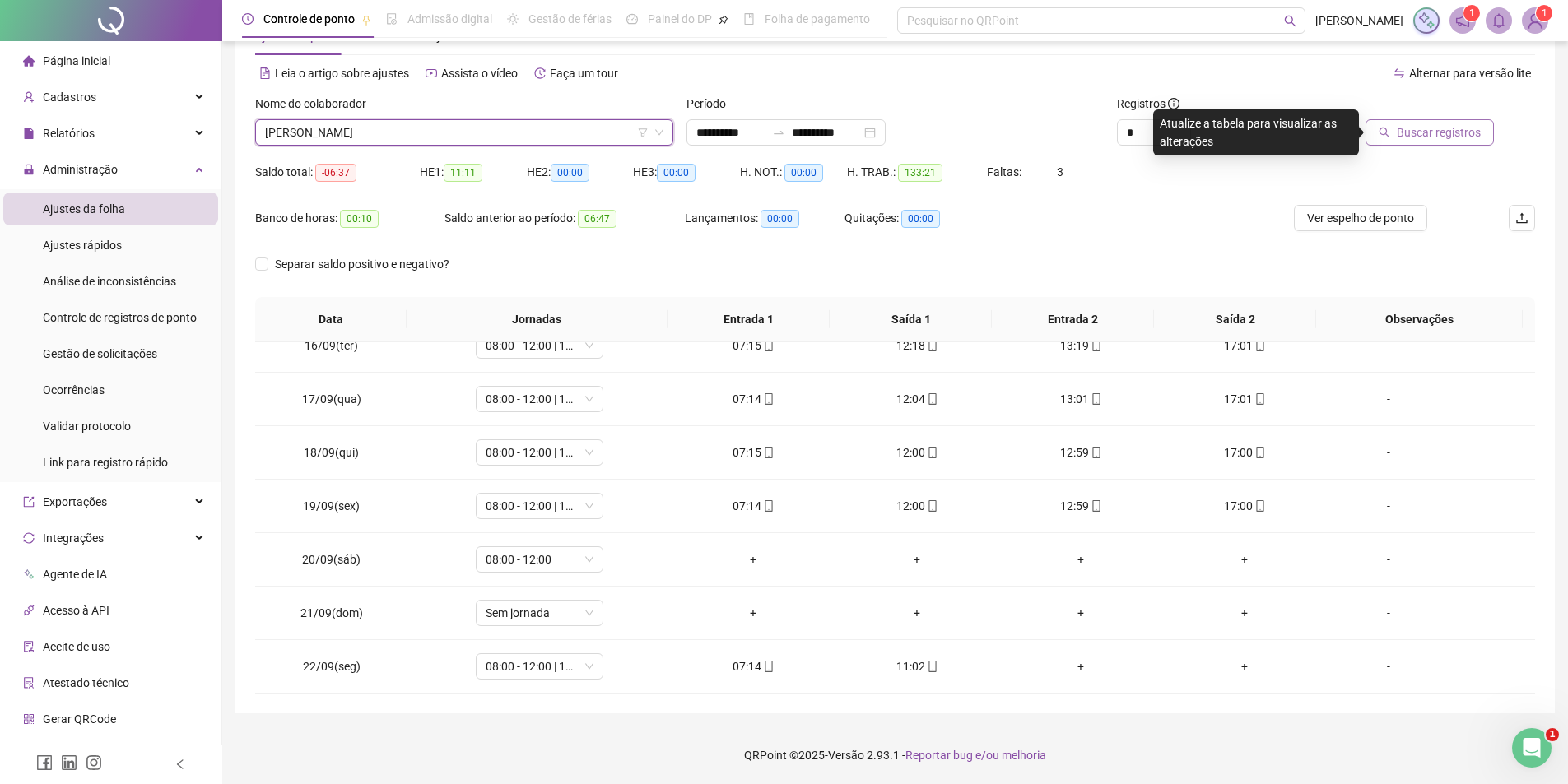
click at [1421, 133] on span "Buscar registros" at bounding box center [1439, 132] width 84 height 18
click at [380, 139] on span "[PERSON_NAME]" at bounding box center [464, 132] width 399 height 25
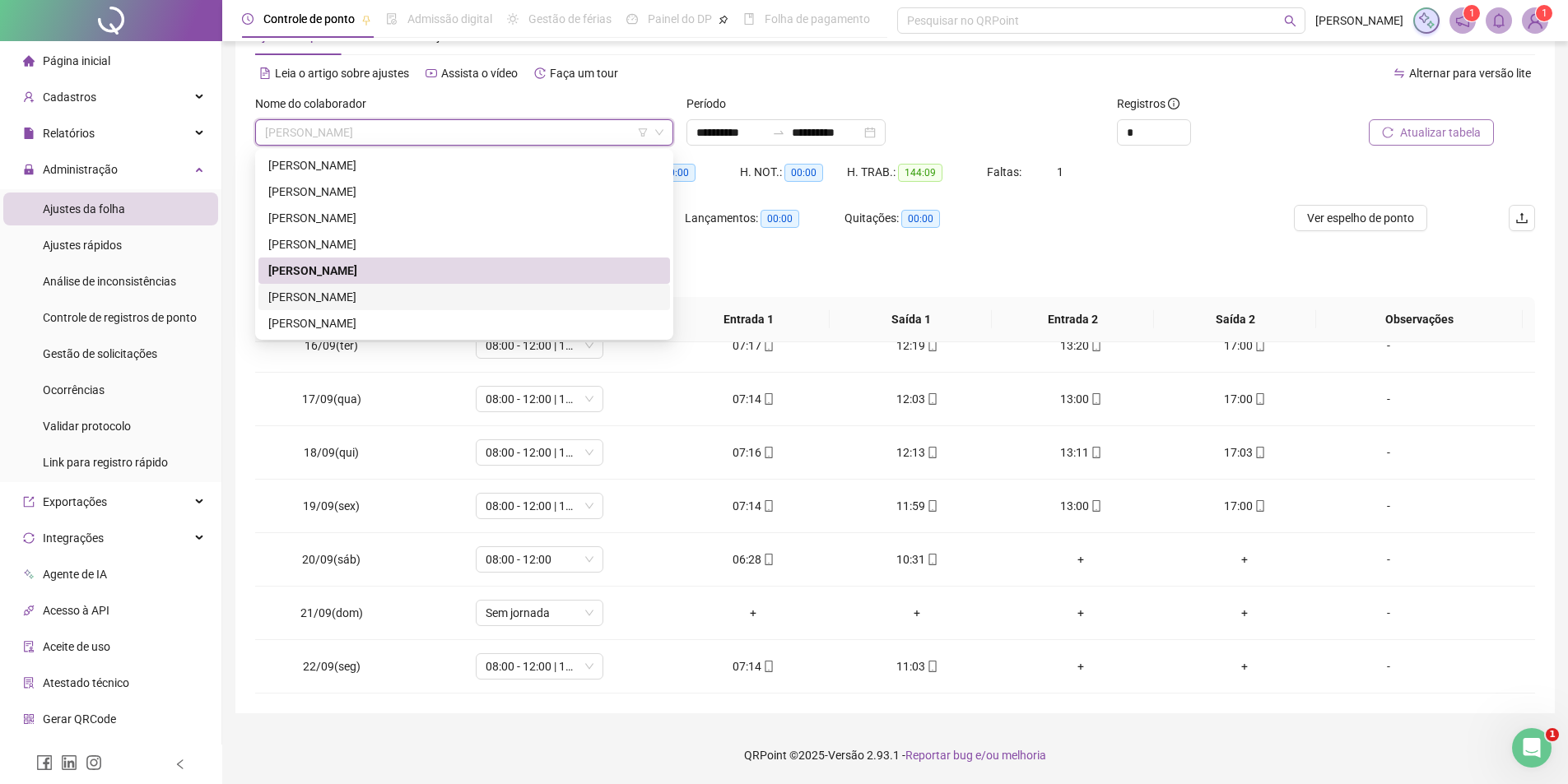
click at [367, 298] on div "[PERSON_NAME]" at bounding box center [464, 297] width 392 height 18
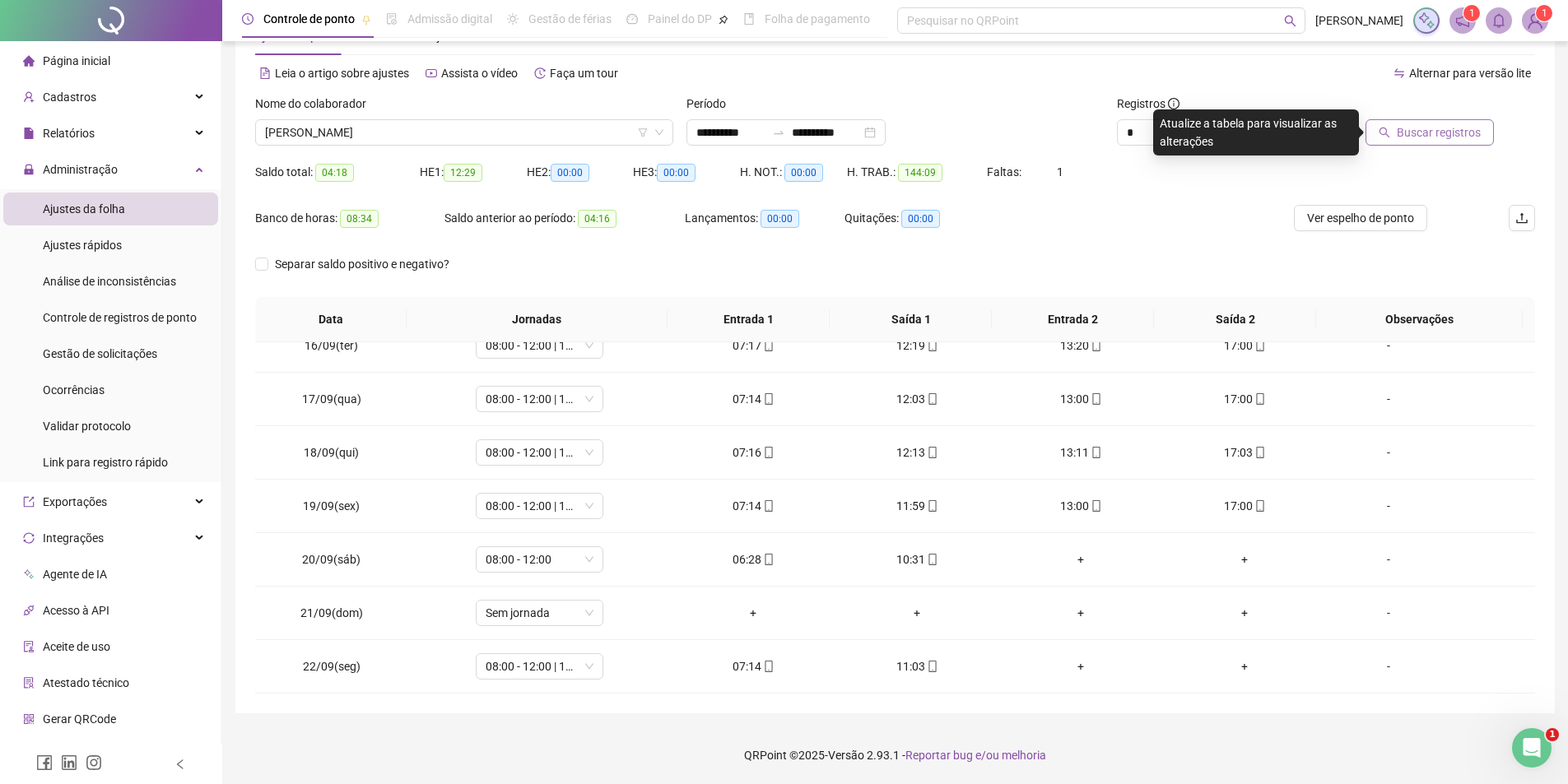
click at [1396, 133] on button "Buscar registros" at bounding box center [1429, 132] width 128 height 27
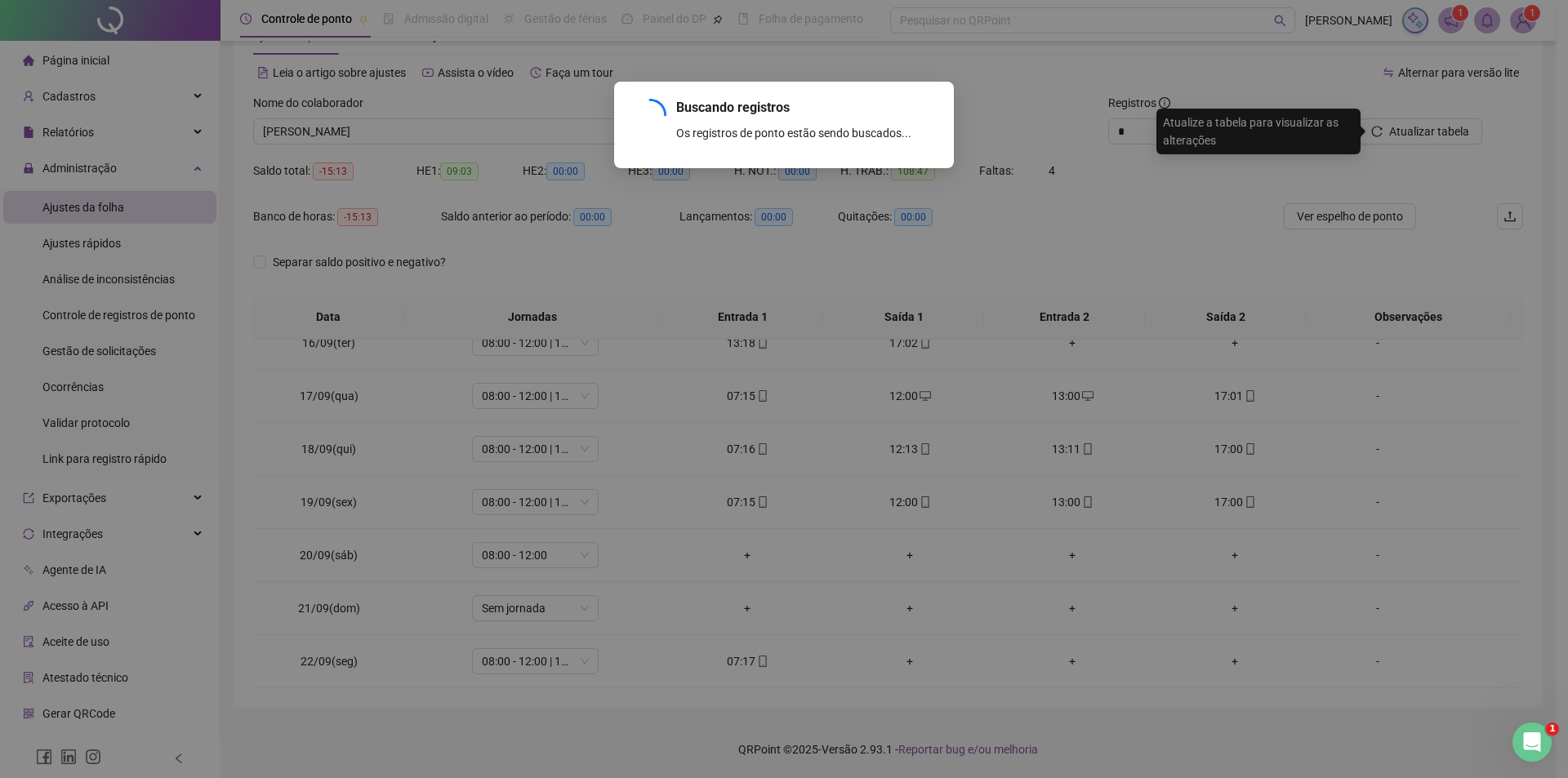
scroll to position [713, 0]
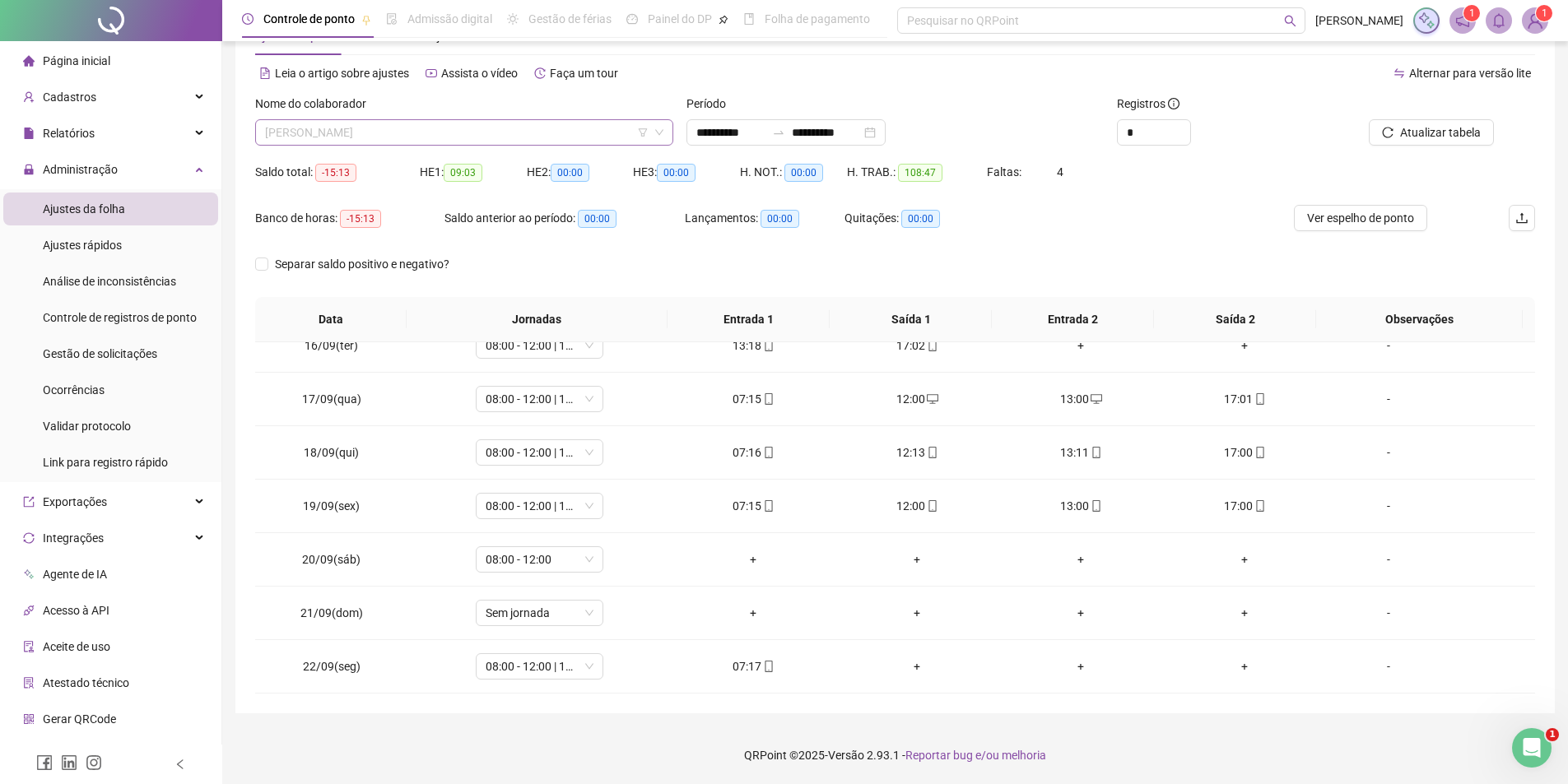
click at [433, 132] on span "[PERSON_NAME]" at bounding box center [464, 132] width 399 height 25
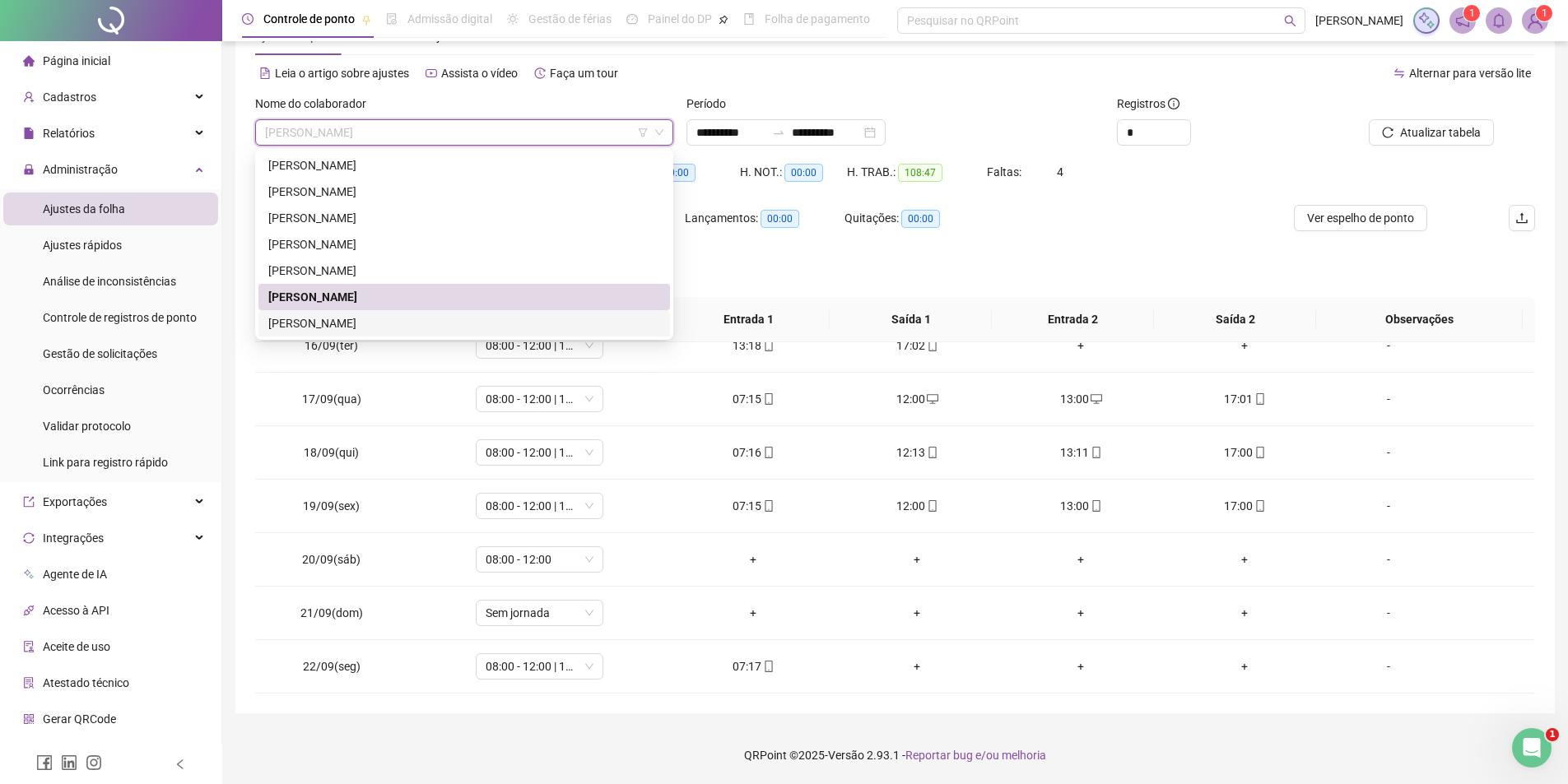
drag, startPoint x: 363, startPoint y: 318, endPoint x: 412, endPoint y: 318, distance: 49.0
click at [363, 319] on div "[PERSON_NAME] [PERSON_NAME] [PERSON_NAME]" at bounding box center [464, 323] width 392 height 18
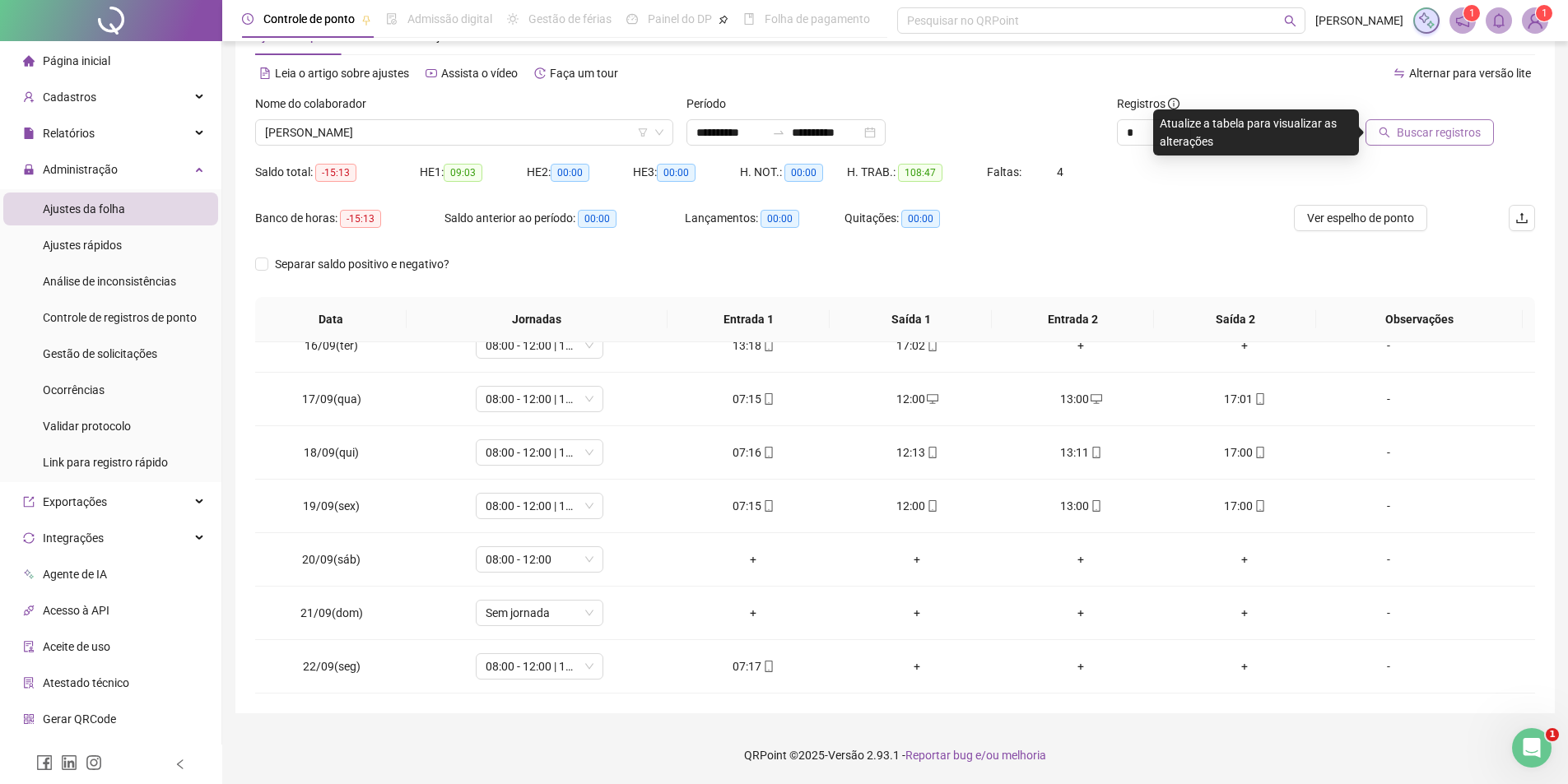
click at [1434, 132] on span "Buscar registros" at bounding box center [1439, 132] width 84 height 18
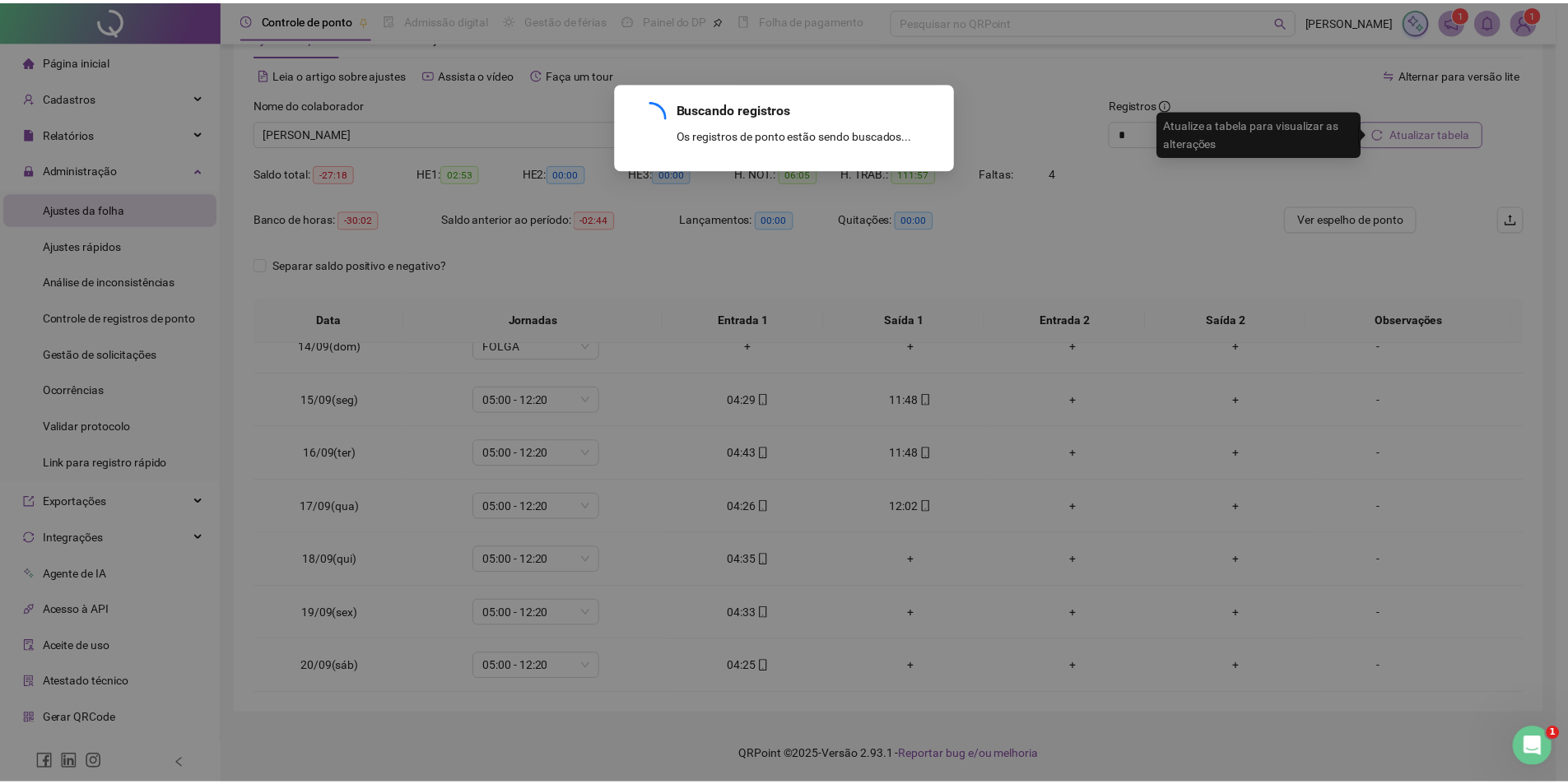
scroll to position [826, 0]
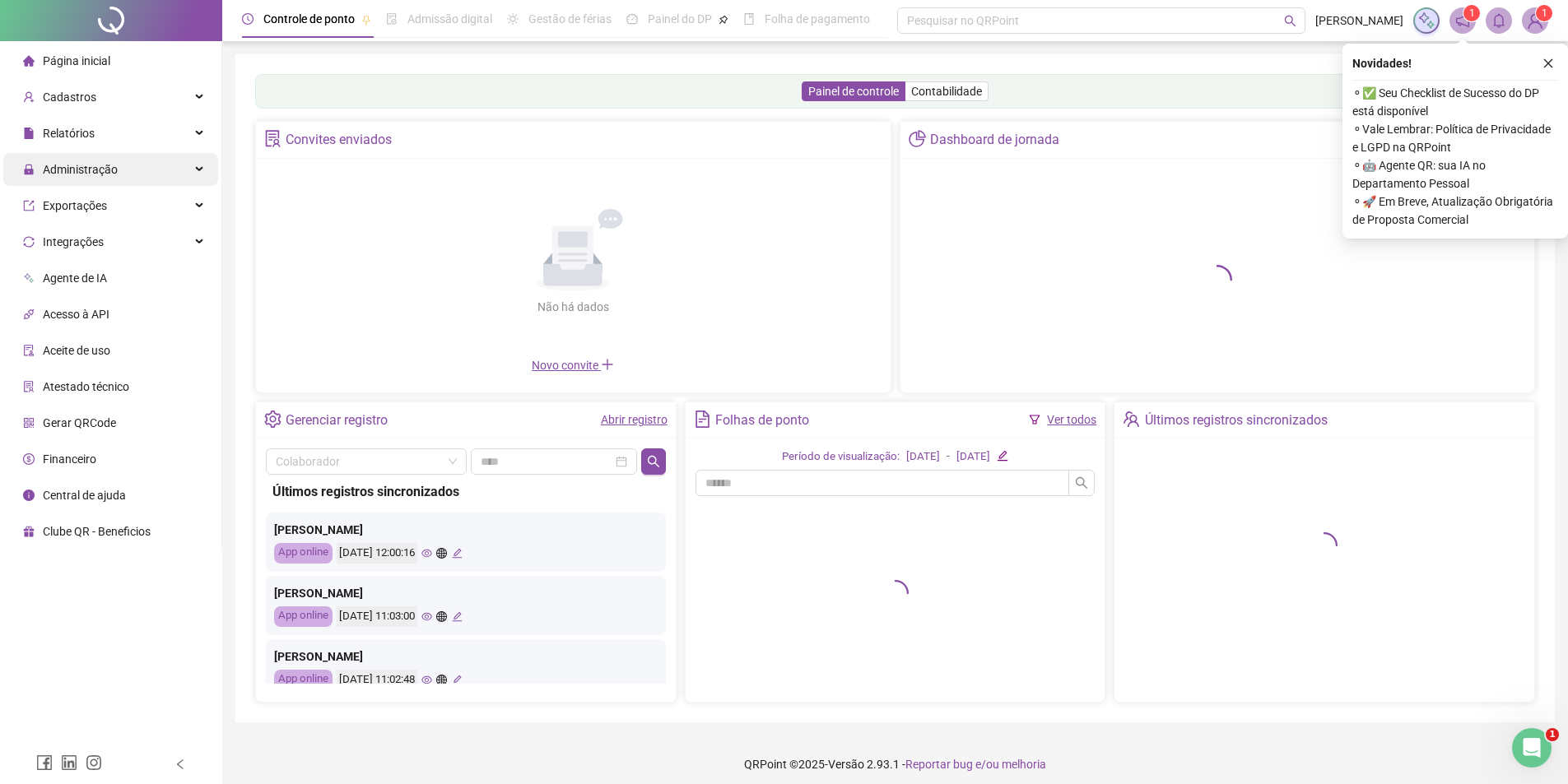
click at [143, 162] on div "Administração" at bounding box center [110, 169] width 215 height 33
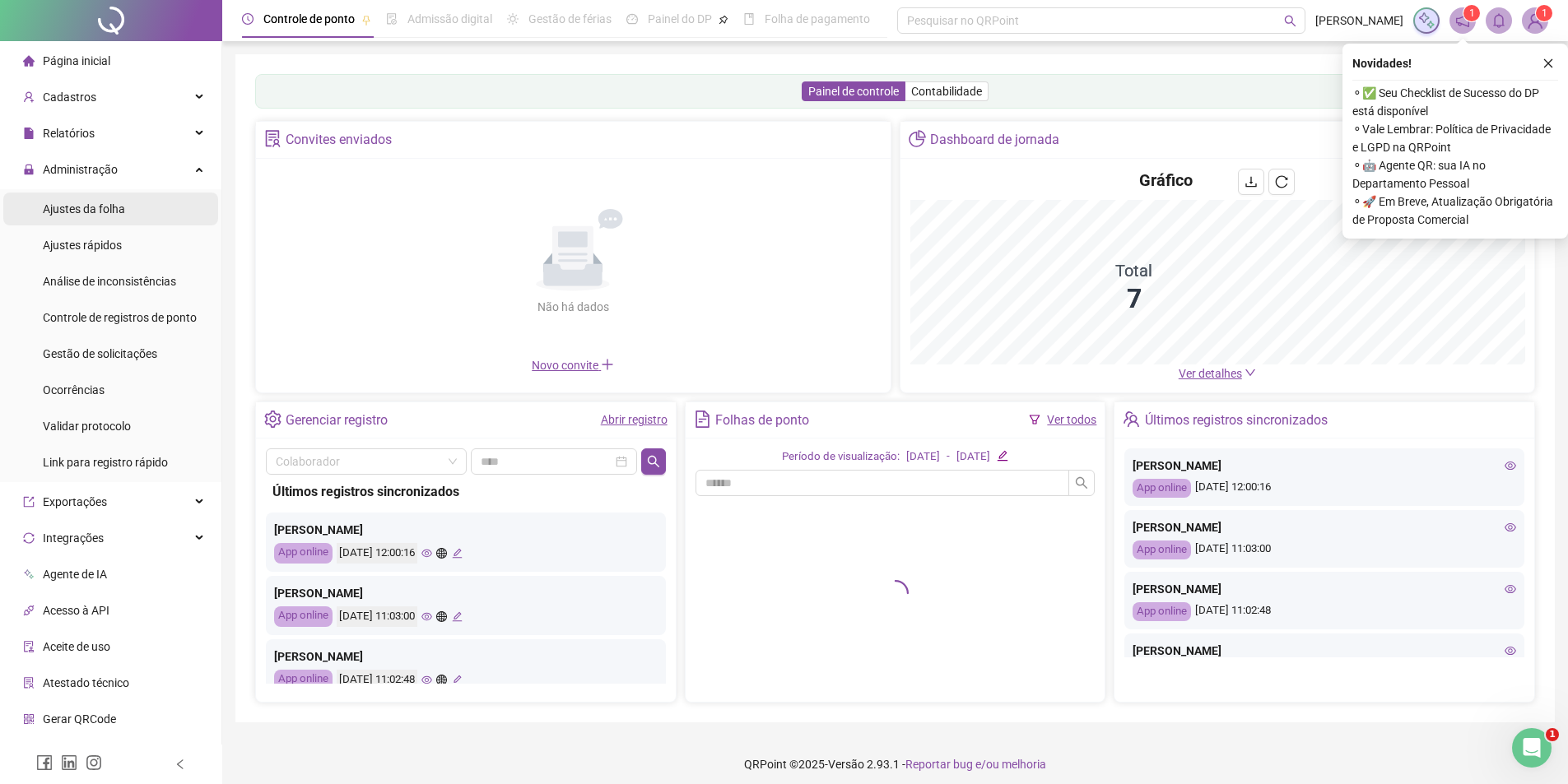
click at [84, 213] on span "Ajustes da folha" at bounding box center [84, 209] width 83 height 13
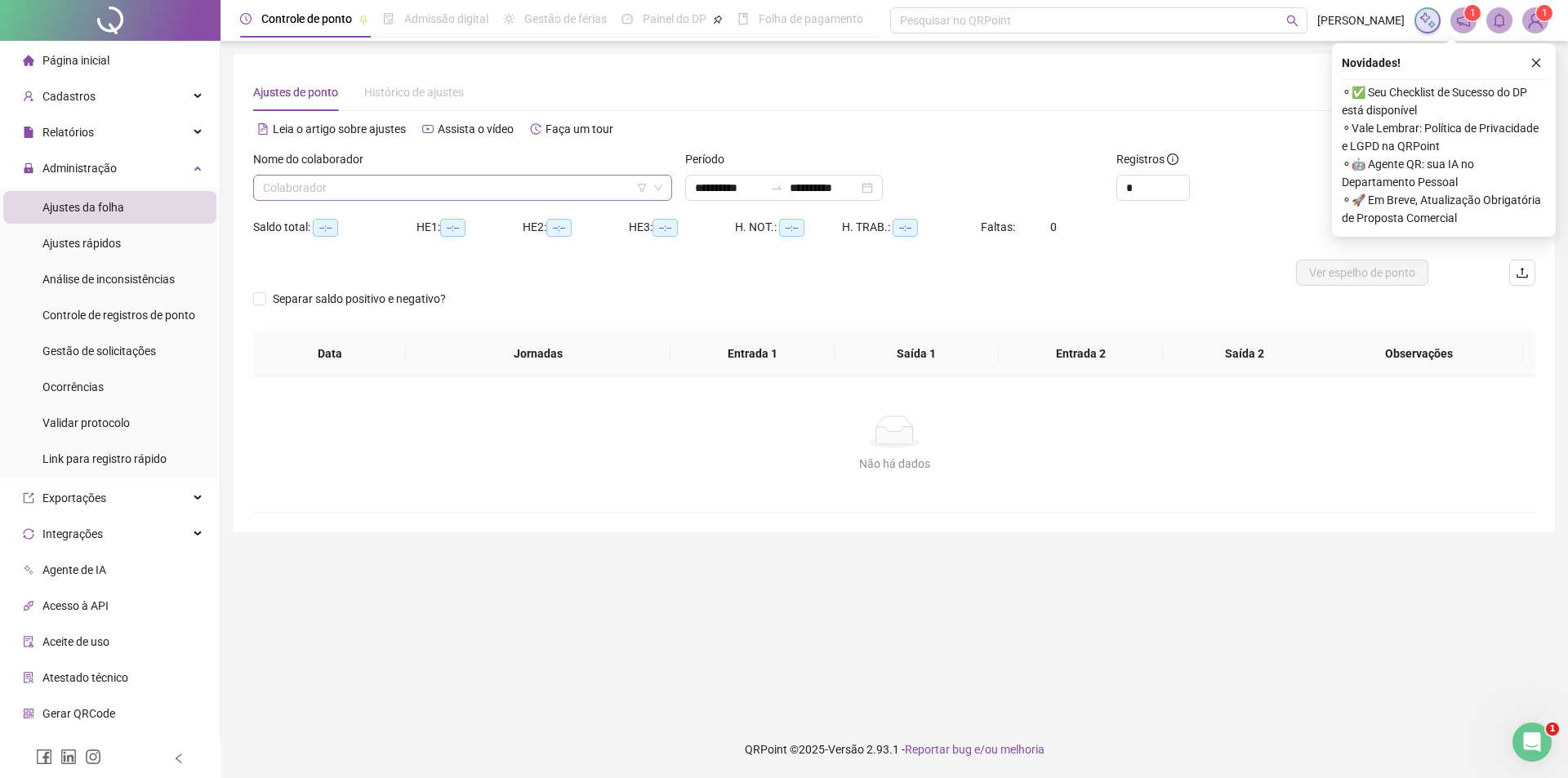
click at [390, 182] on input "search" at bounding box center [455, 188] width 384 height 25
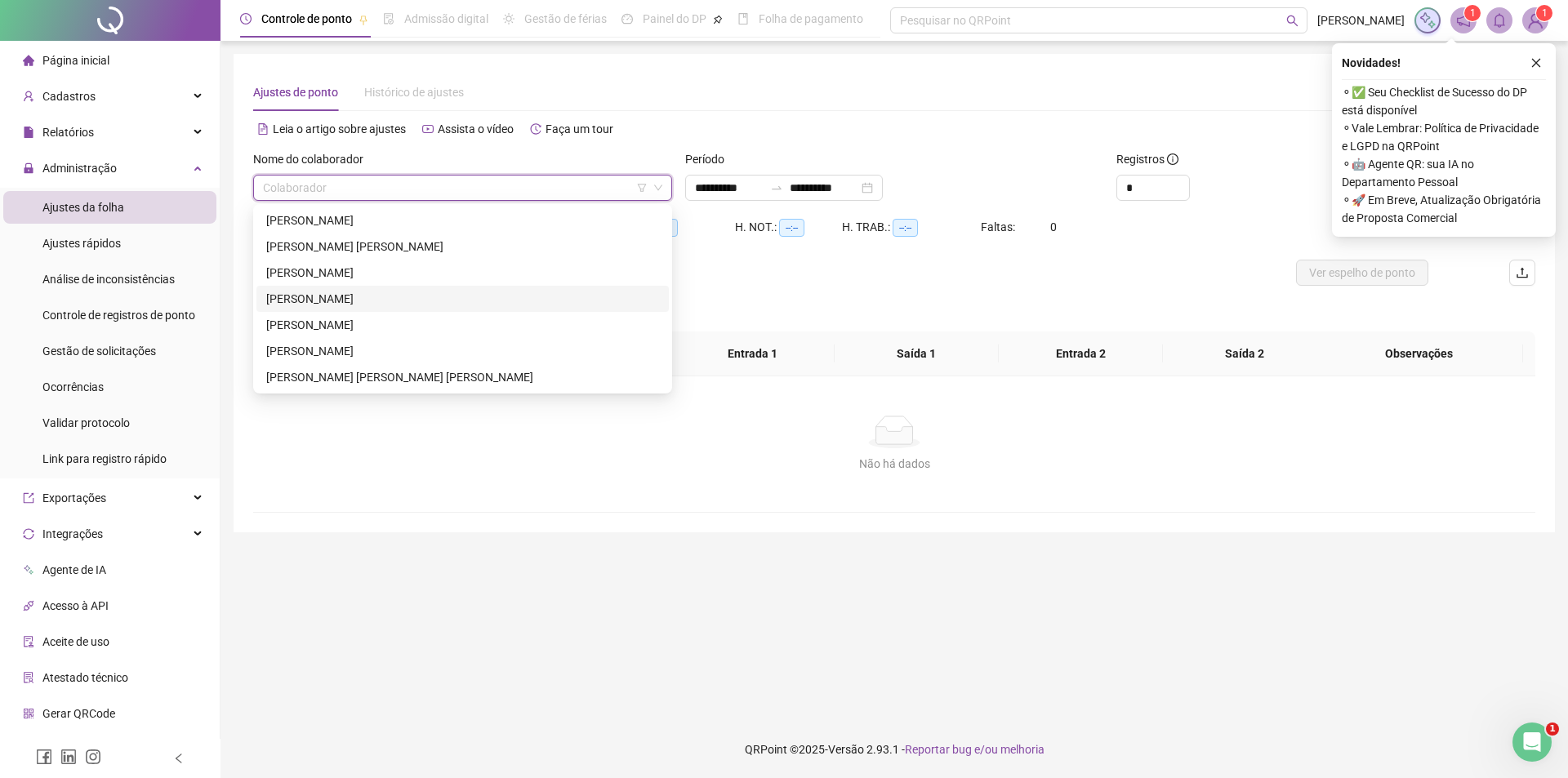
click at [364, 288] on div "[PERSON_NAME]" at bounding box center [463, 299] width 413 height 26
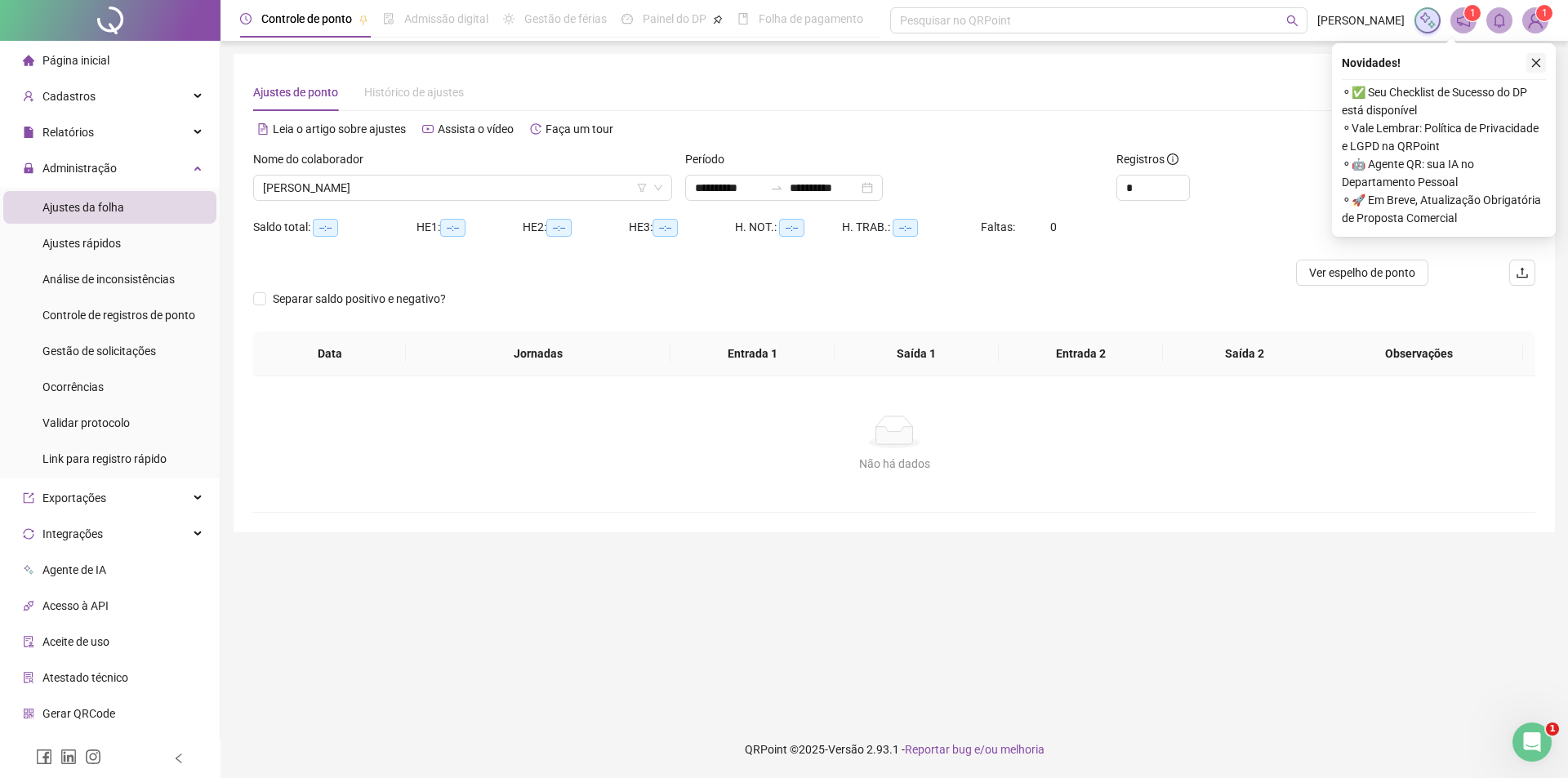
click at [1541, 60] on icon "close" at bounding box center [1536, 63] width 11 height 11
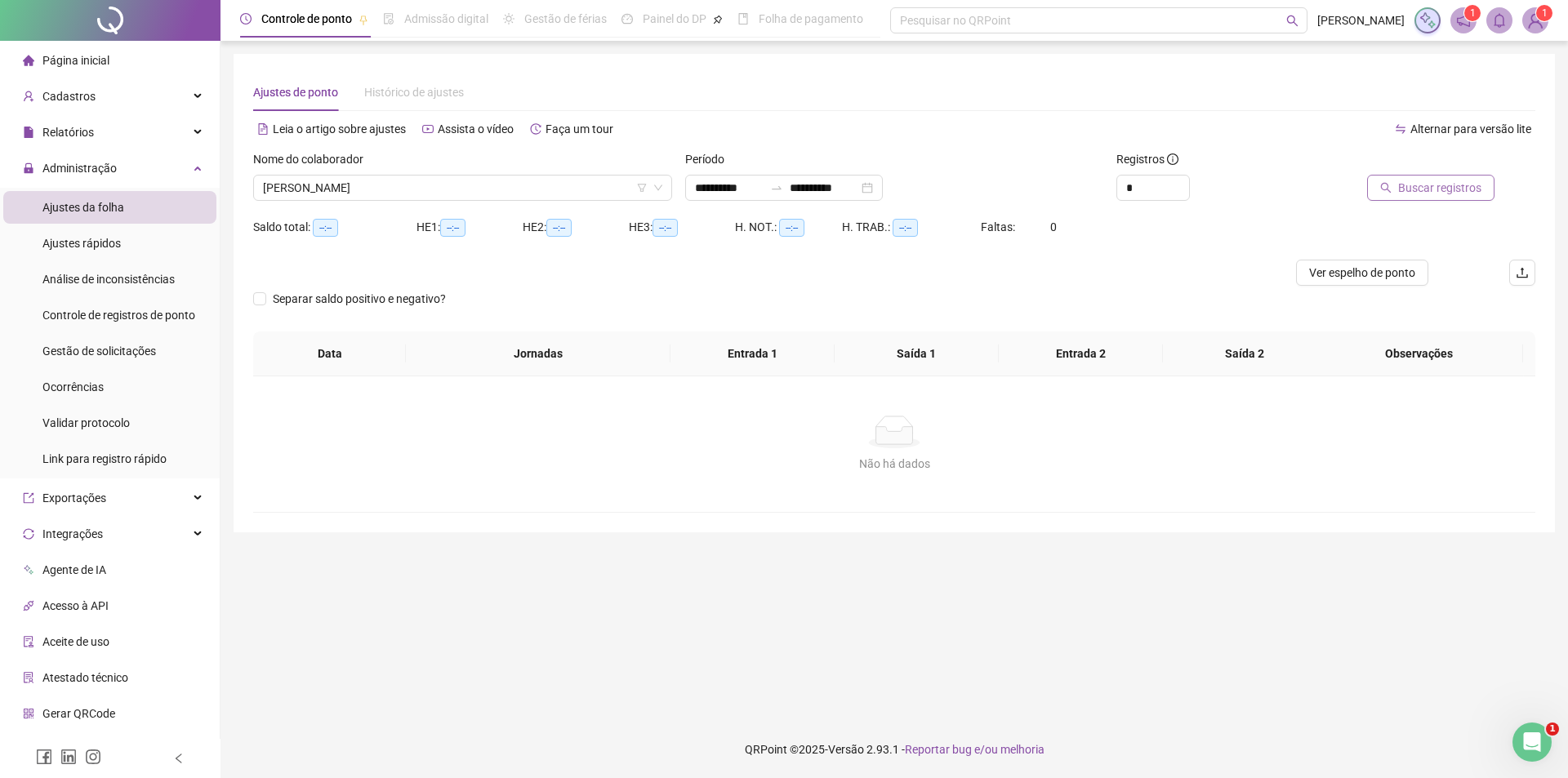
click at [1440, 193] on span "Buscar registros" at bounding box center [1440, 187] width 83 height 18
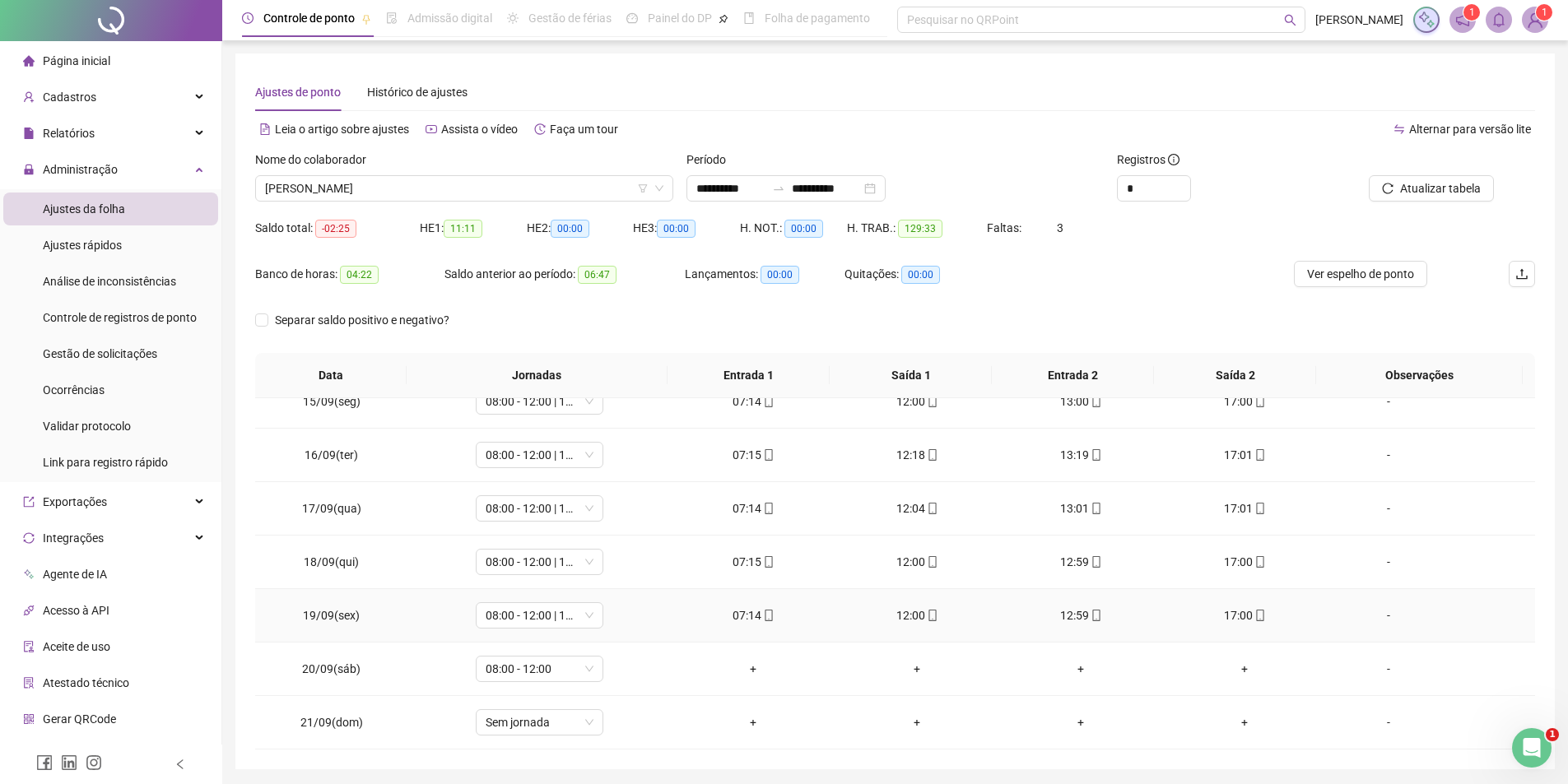
scroll to position [57, 0]
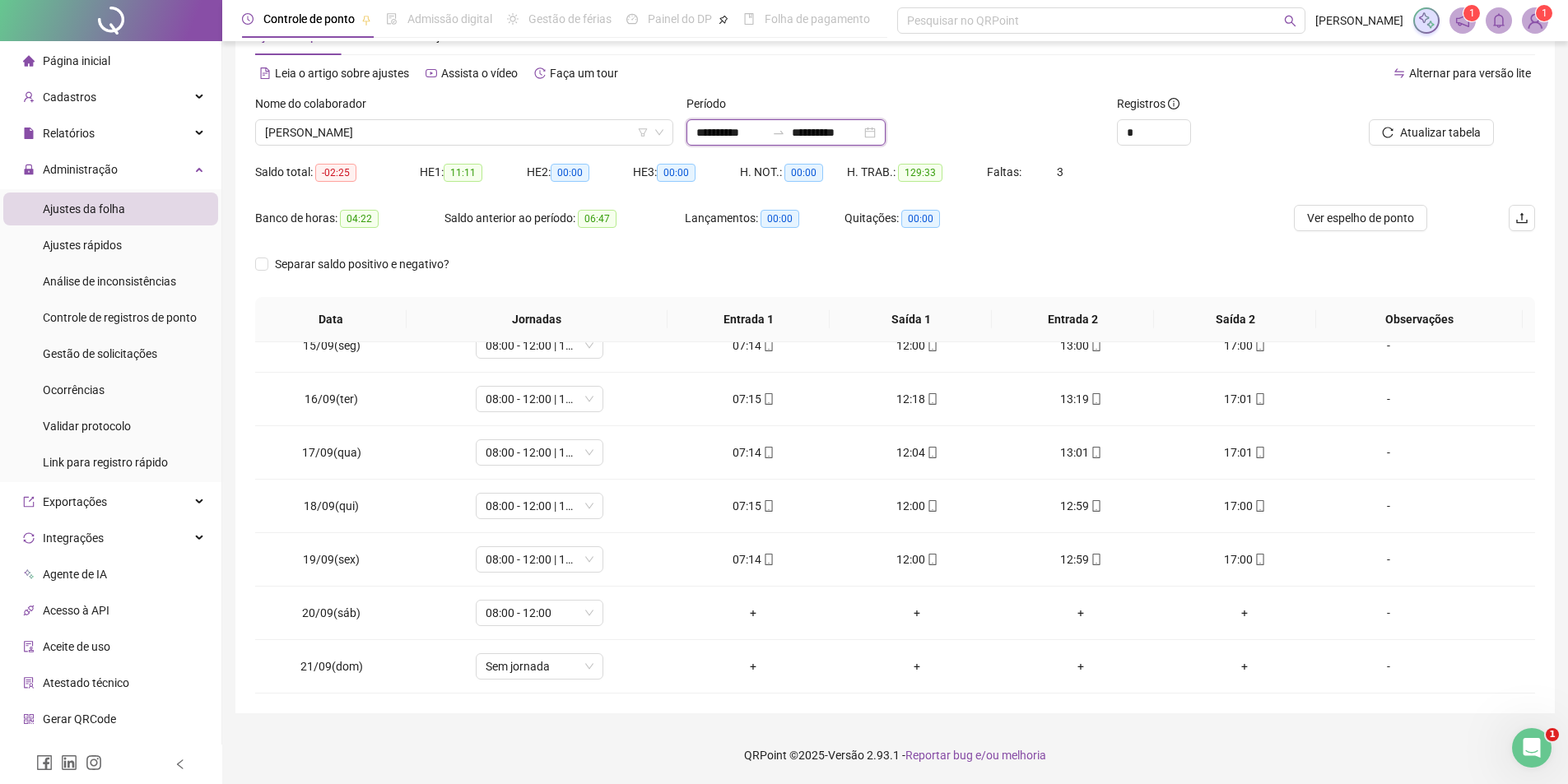
click at [755, 137] on input "**********" at bounding box center [731, 132] width 69 height 18
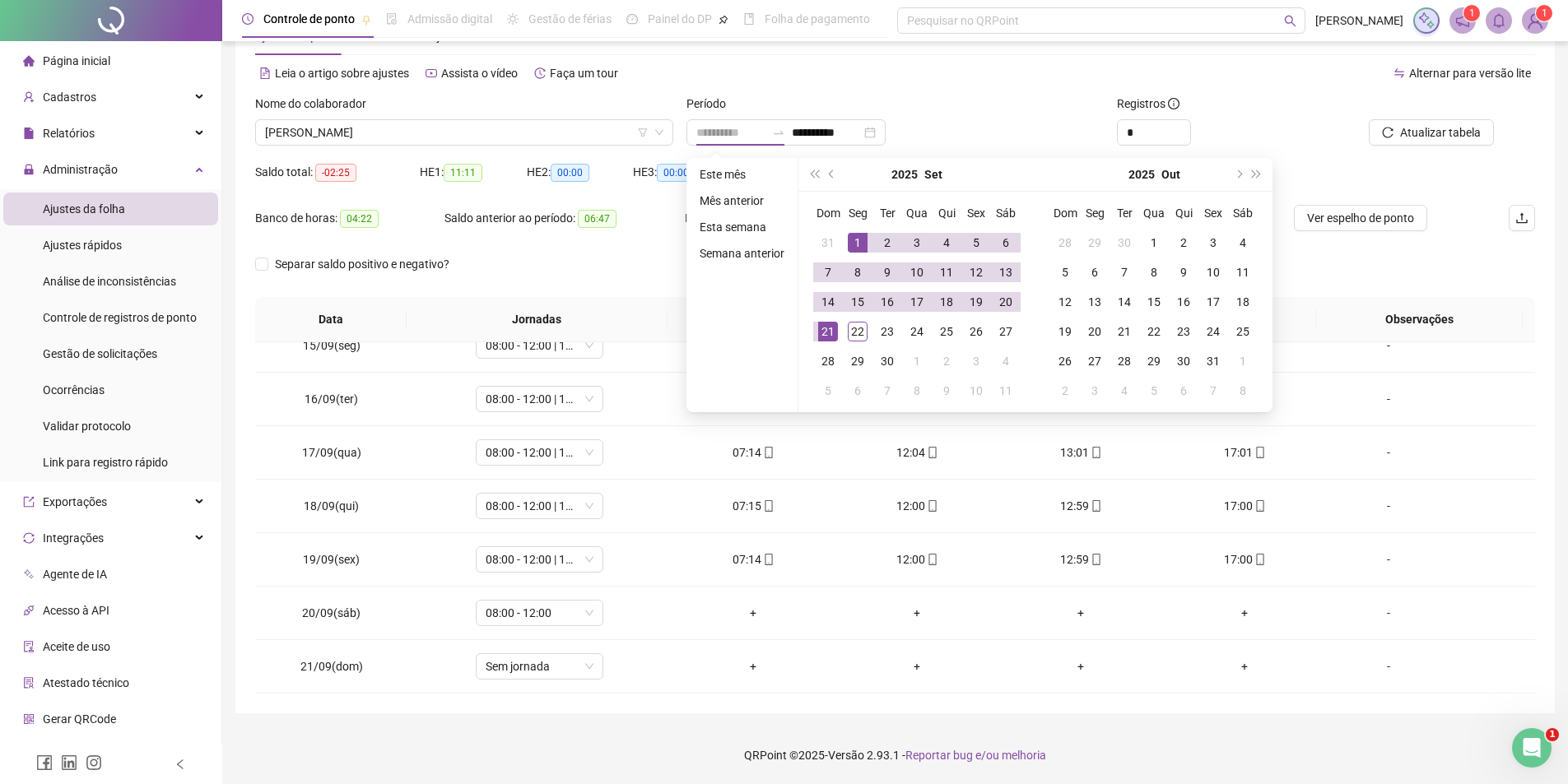
click at [853, 239] on div "1" at bounding box center [857, 243] width 20 height 20
type input "**********"
click at [857, 341] on div "22" at bounding box center [857, 331] width 20 height 20
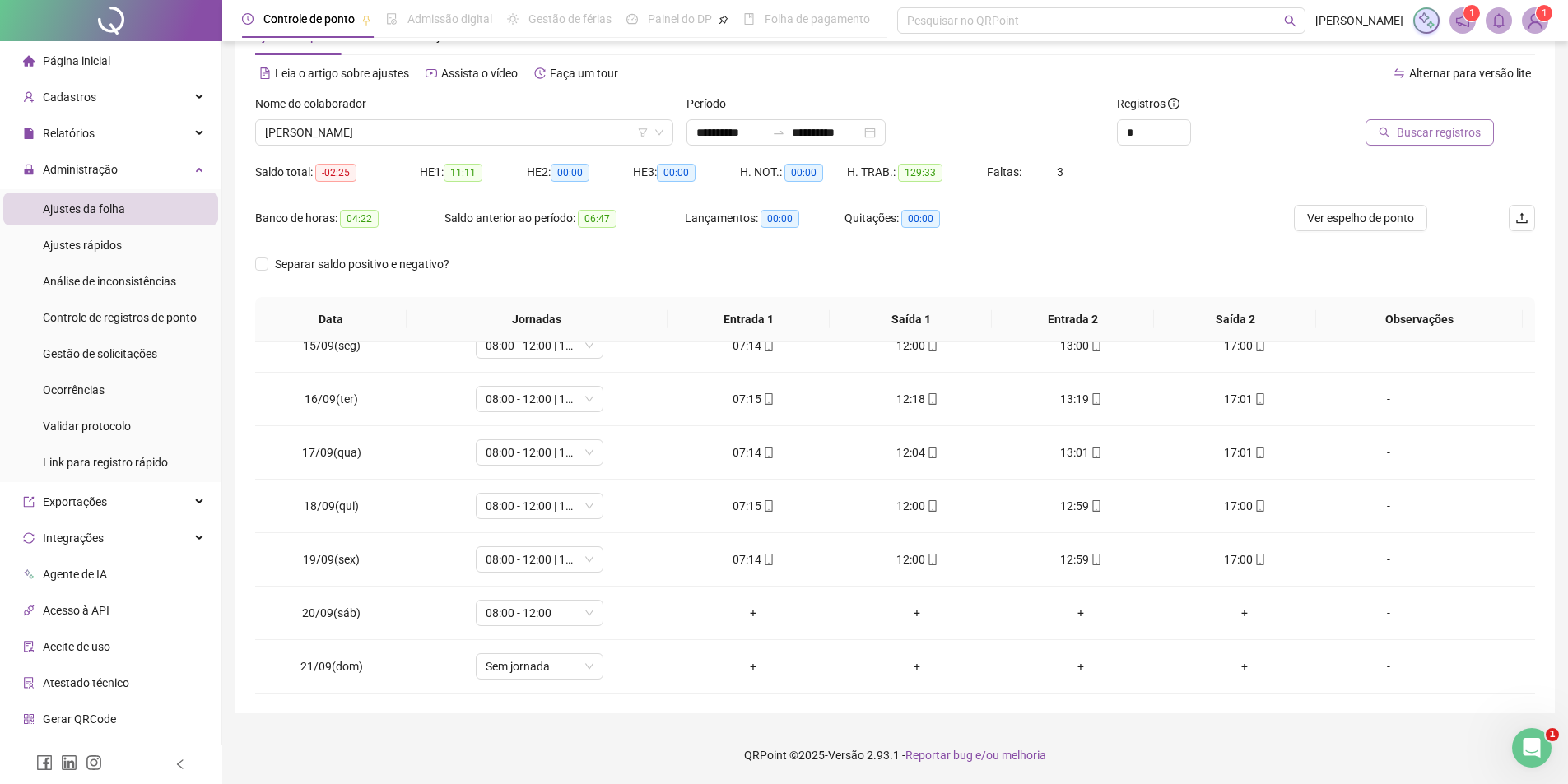
click at [1454, 131] on span "Buscar registros" at bounding box center [1439, 132] width 84 height 18
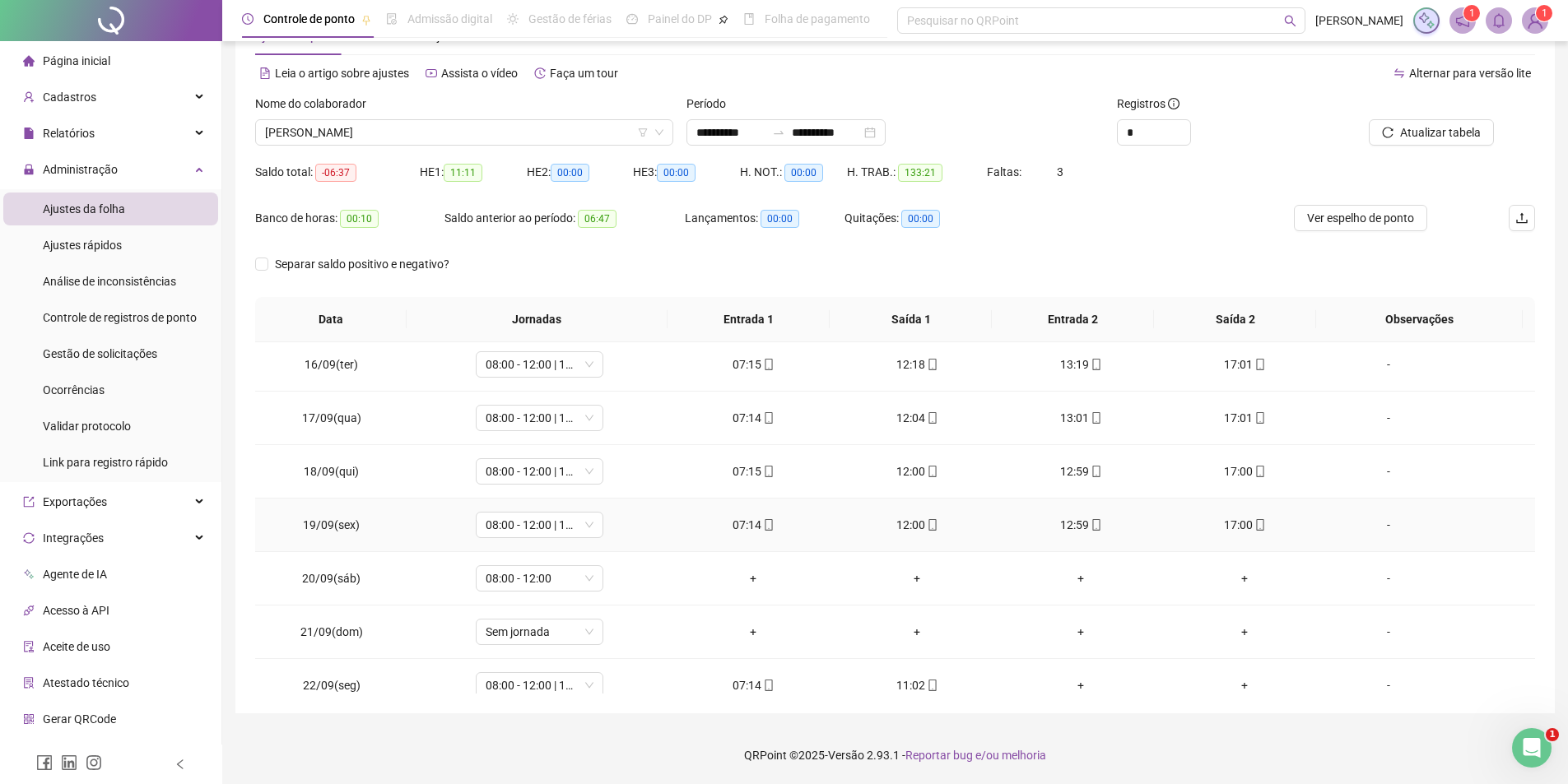
scroll to position [826, 0]
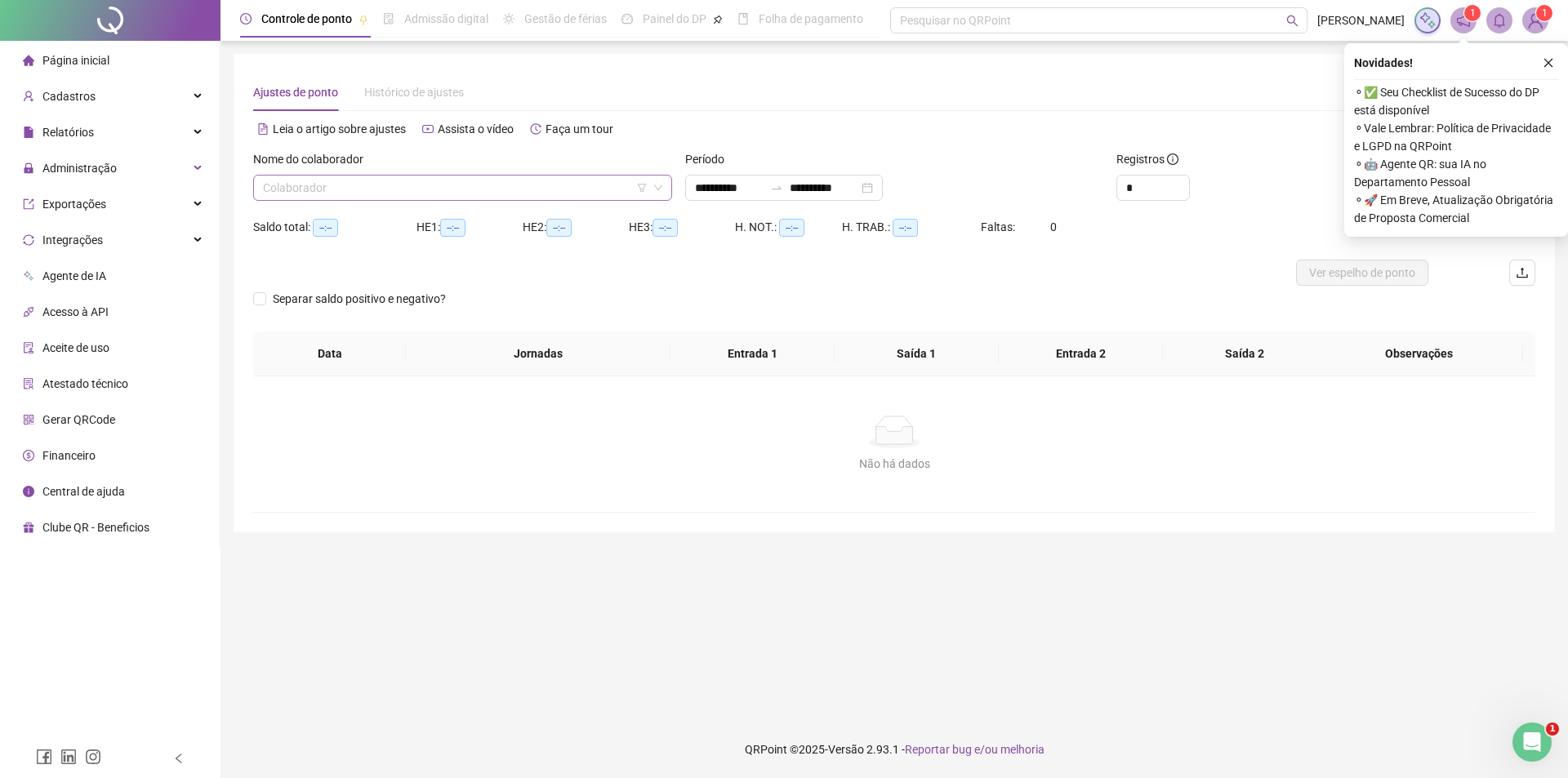
click at [561, 189] on input "search" at bounding box center [455, 188] width 384 height 25
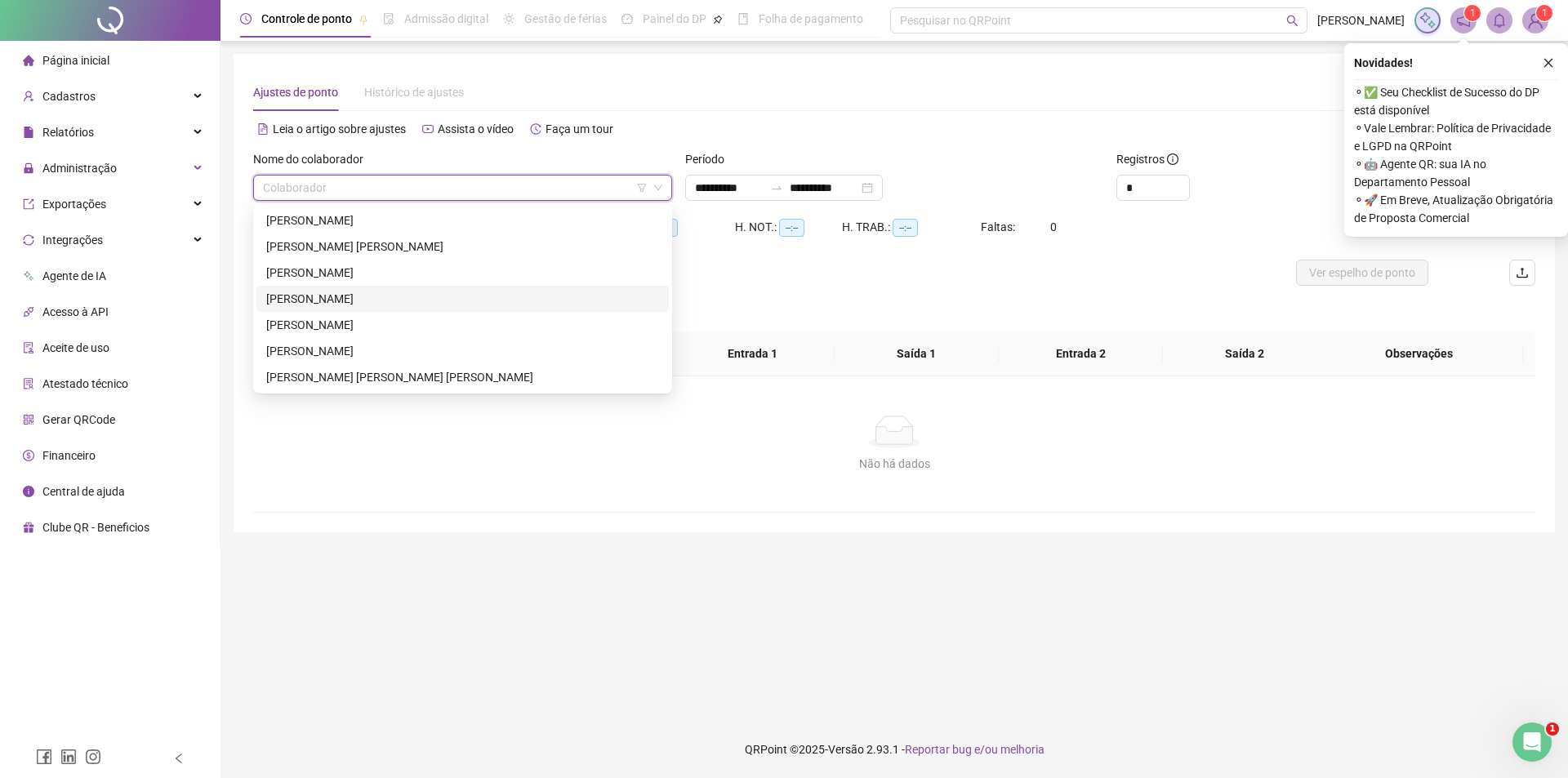
click at [378, 296] on div "[PERSON_NAME]" at bounding box center [463, 298] width 393 height 18
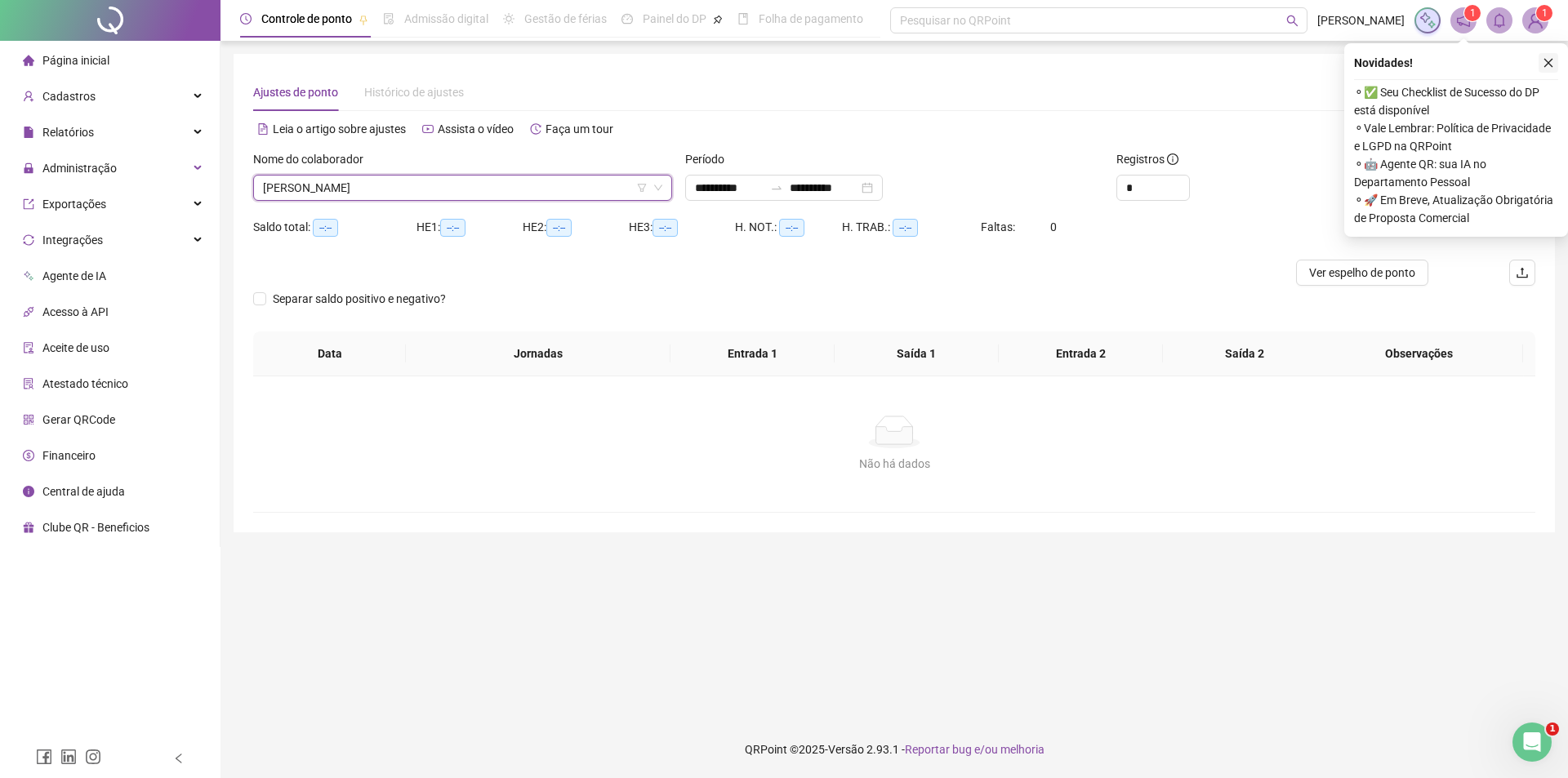
click at [1547, 59] on icon "close" at bounding box center [1548, 63] width 11 height 11
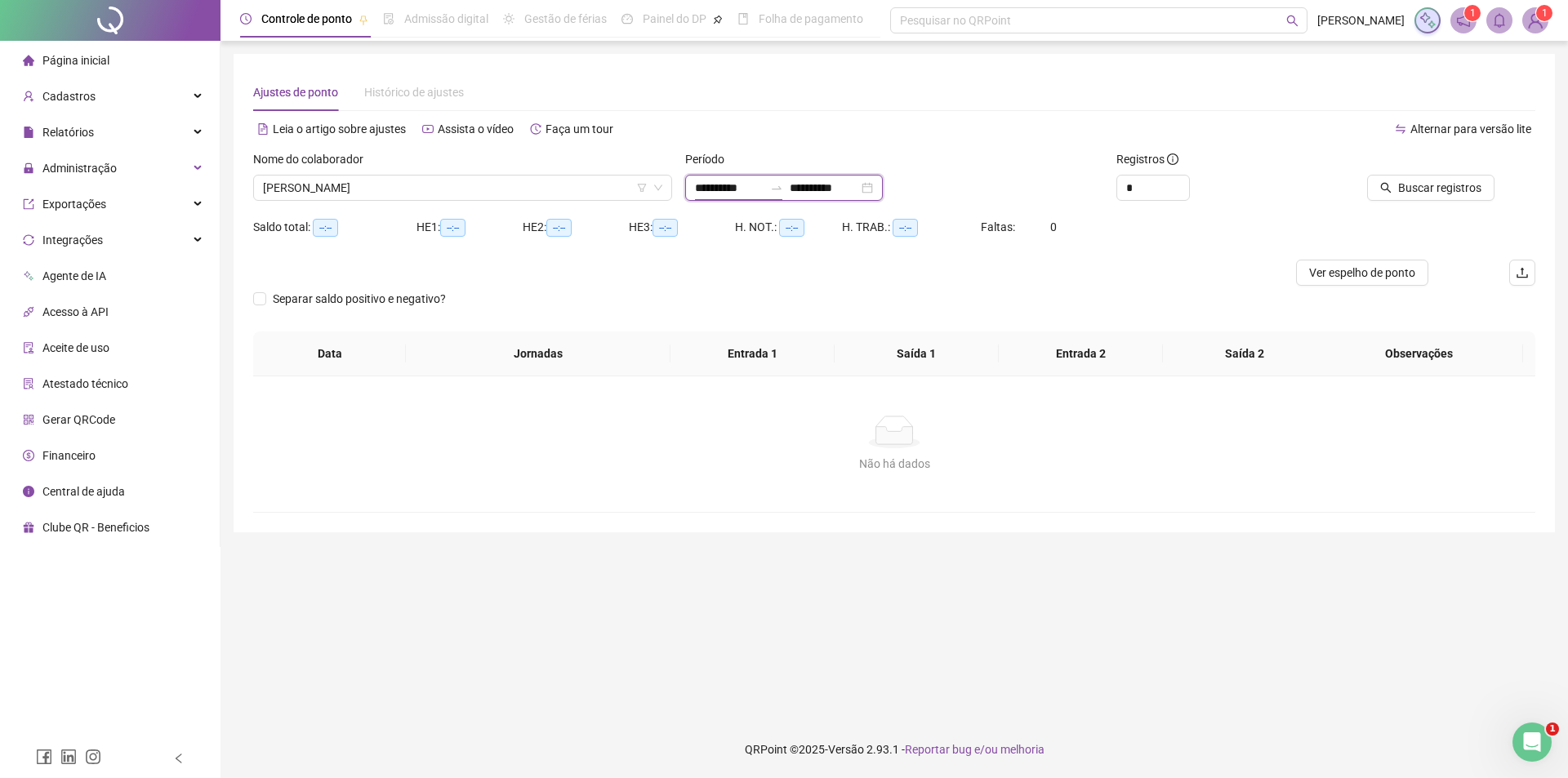
click at [727, 179] on input "**********" at bounding box center [729, 187] width 69 height 18
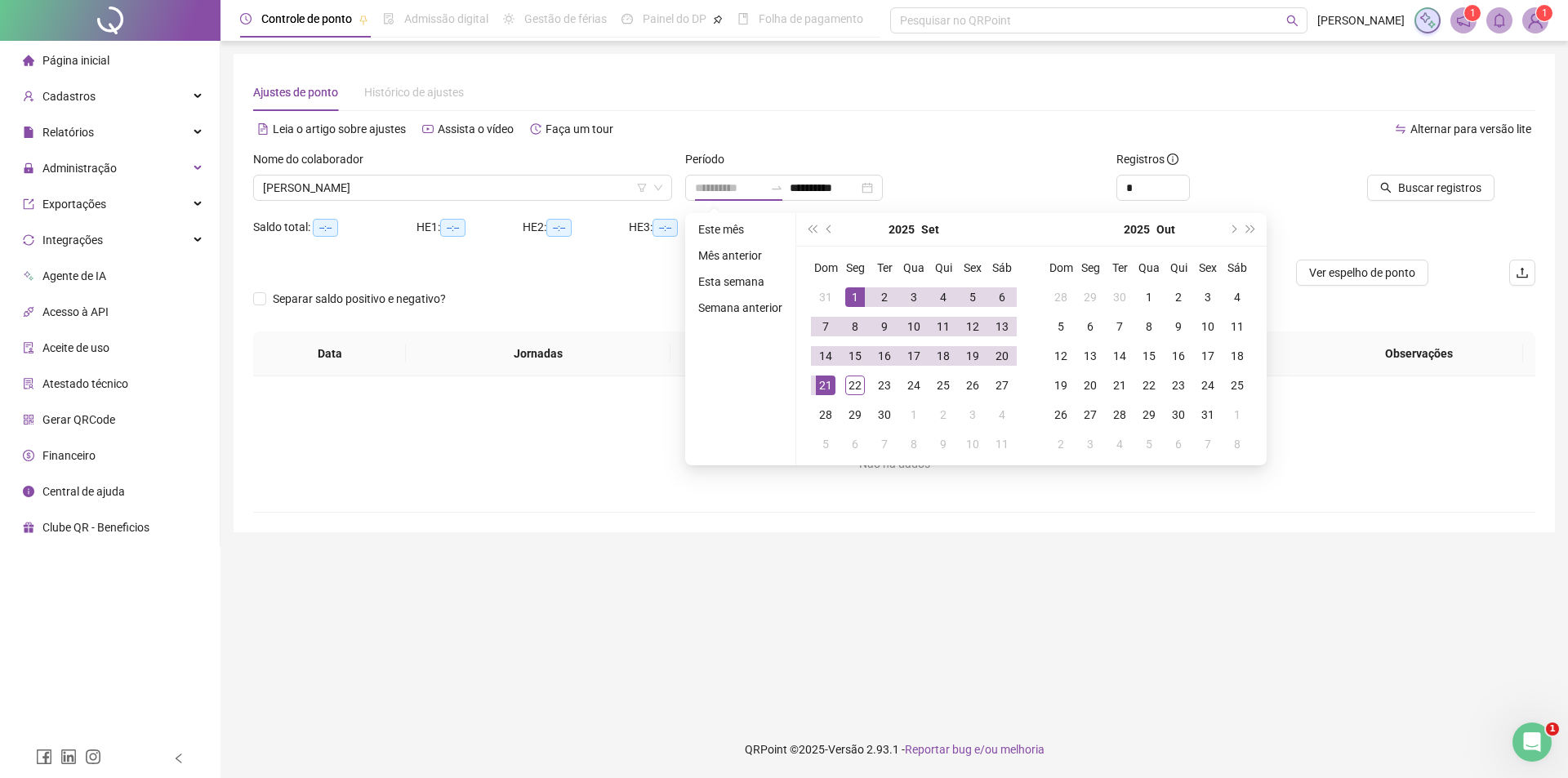
click at [854, 288] on div "1" at bounding box center [854, 297] width 20 height 20
type input "**********"
click at [857, 386] on div "22" at bounding box center [854, 385] width 20 height 20
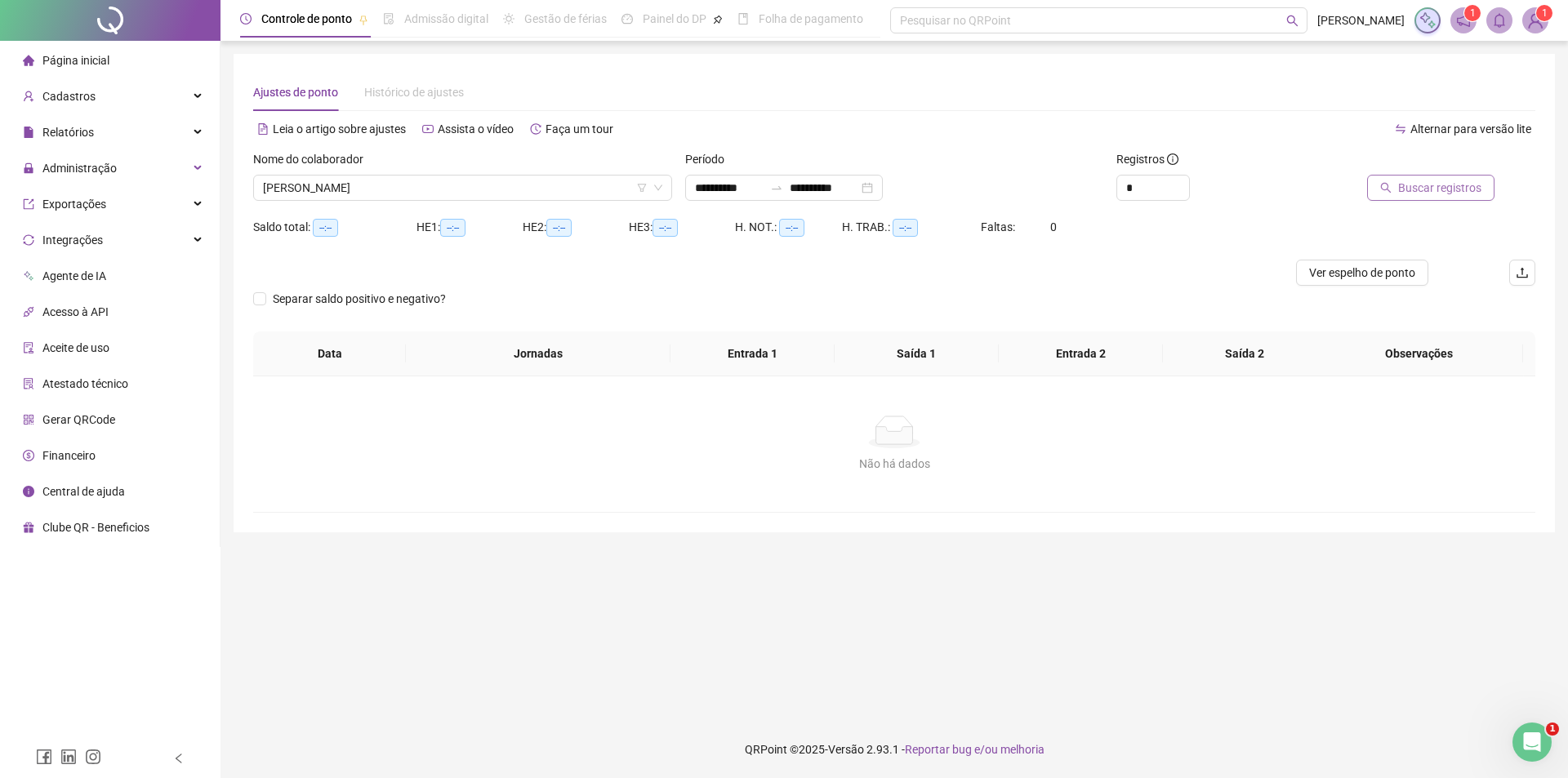
click at [1456, 177] on button "Buscar registros" at bounding box center [1430, 188] width 127 height 26
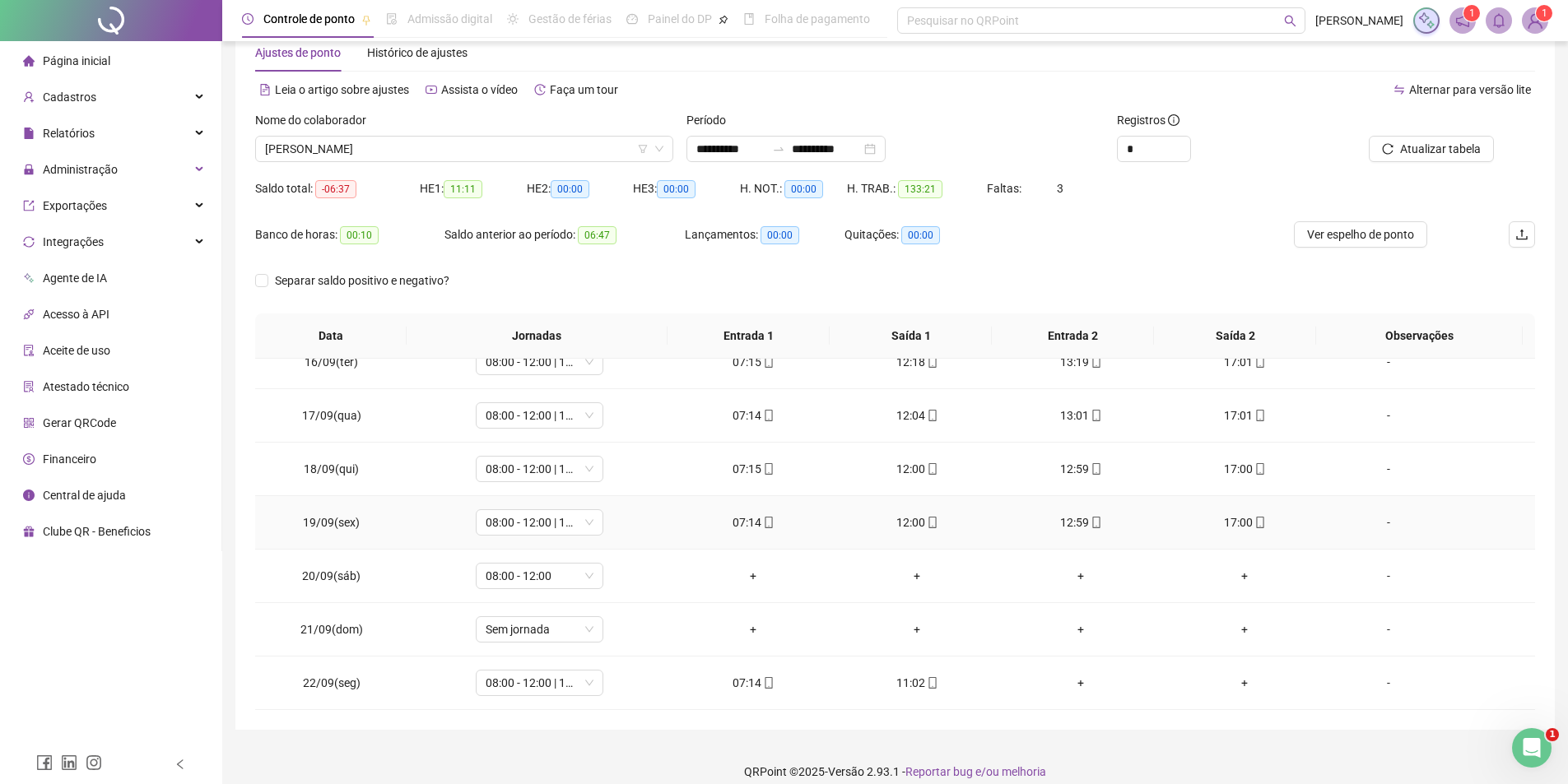
scroll to position [57, 0]
